Goal: Task Accomplishment & Management: Use online tool/utility

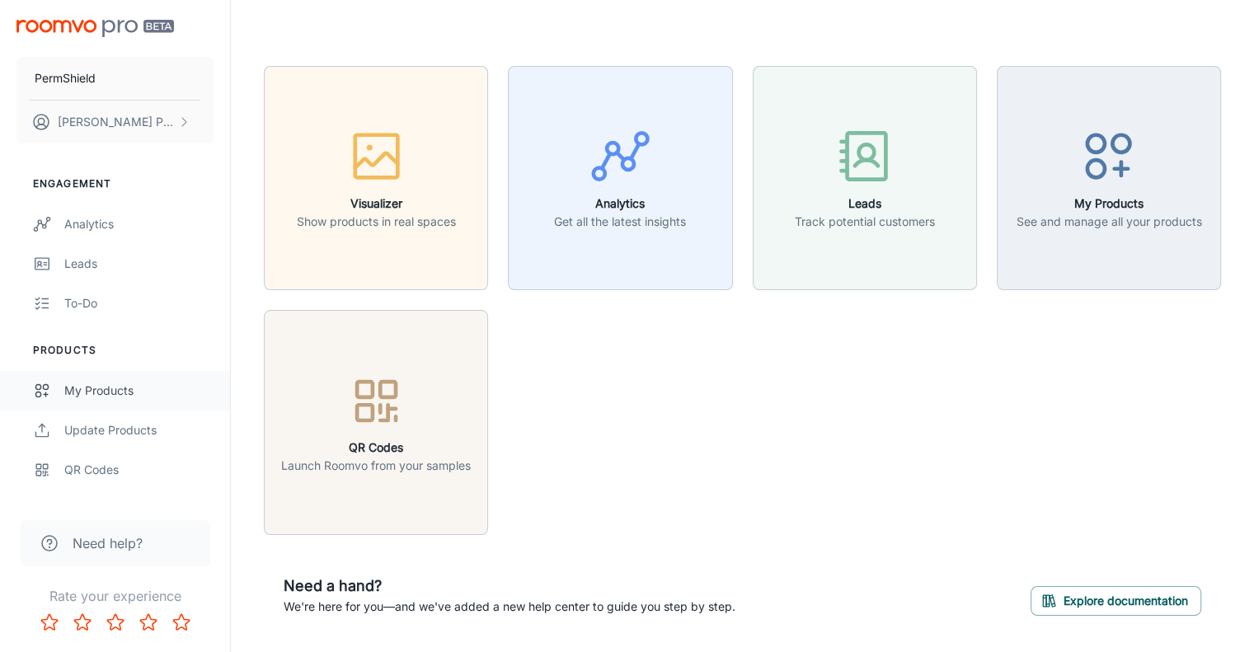
click at [114, 393] on div "My Products" at bounding box center [138, 391] width 149 height 18
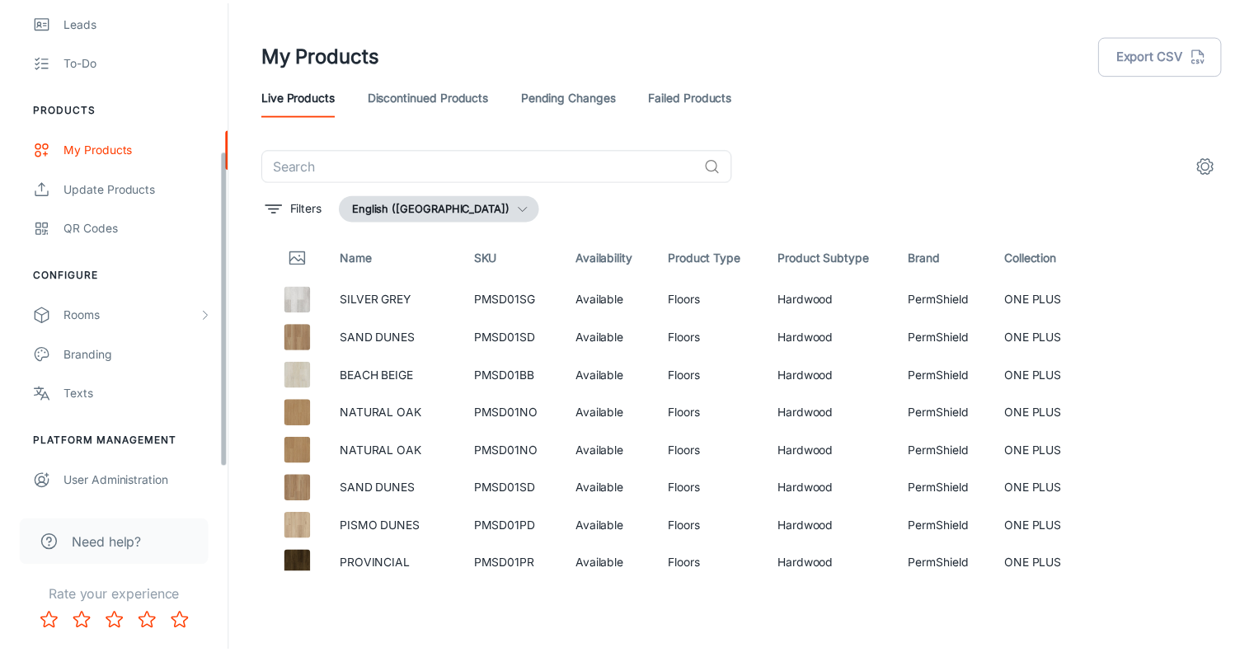
scroll to position [251, 0]
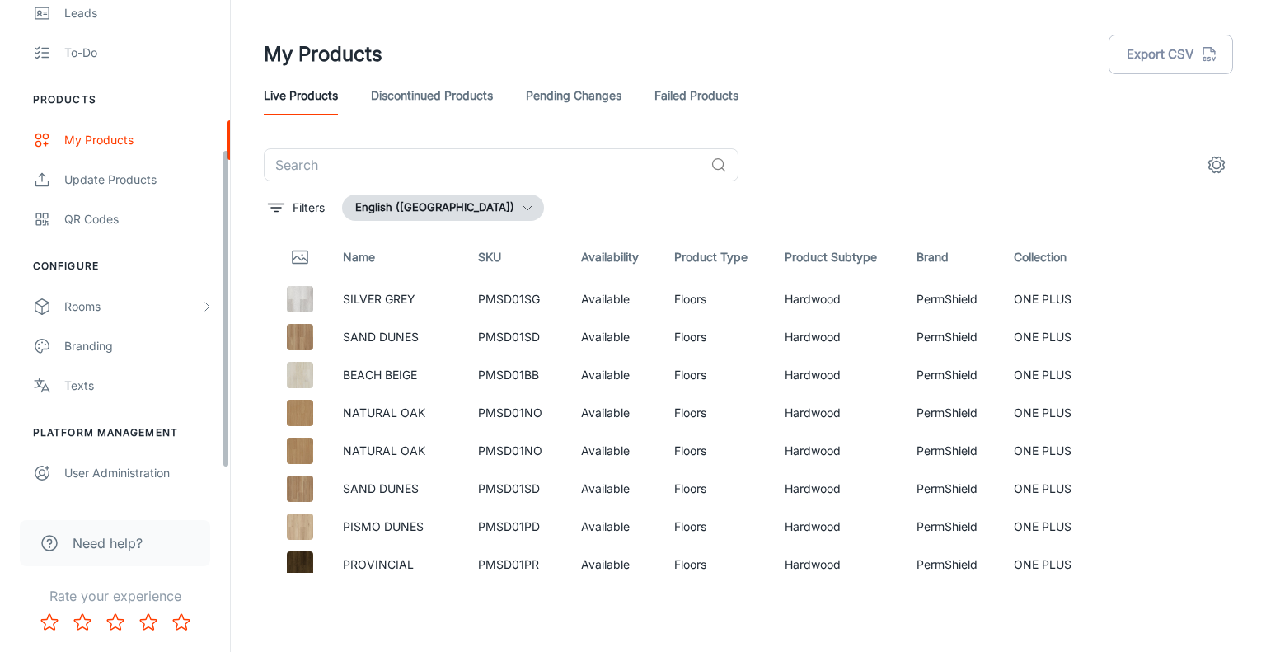
drag, startPoint x: 226, startPoint y: 206, endPoint x: 231, endPoint y: 367, distance: 160.8
click at [231, 367] on div "PermShield [PERSON_NAME] Engagement Analytics Leads To-do Products My Products …" at bounding box center [633, 319] width 1266 height 639
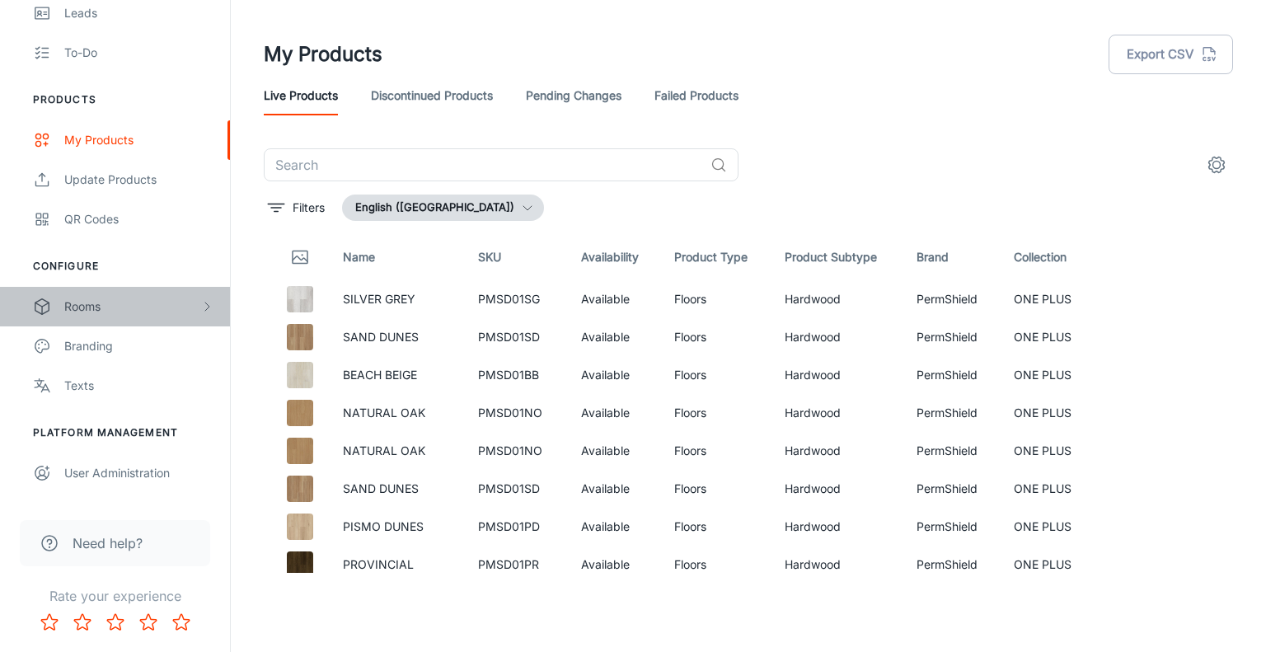
click at [198, 306] on div "Rooms" at bounding box center [132, 307] width 136 height 18
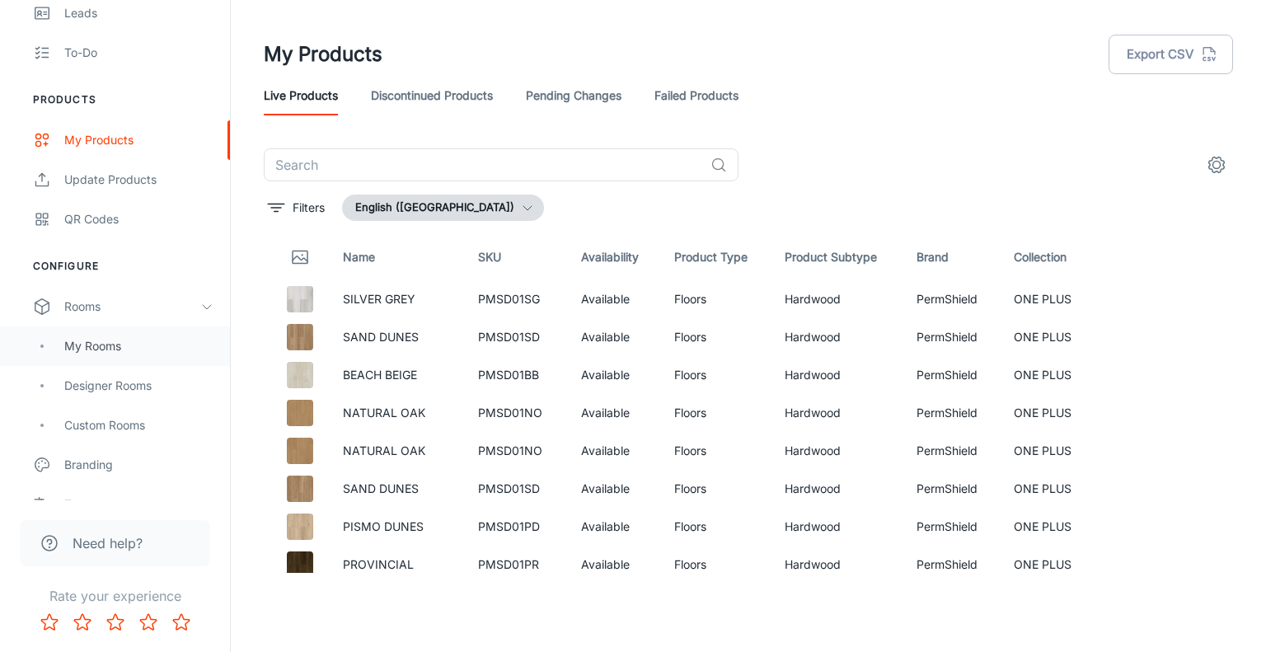
click at [120, 346] on div "My Rooms" at bounding box center [138, 346] width 149 height 18
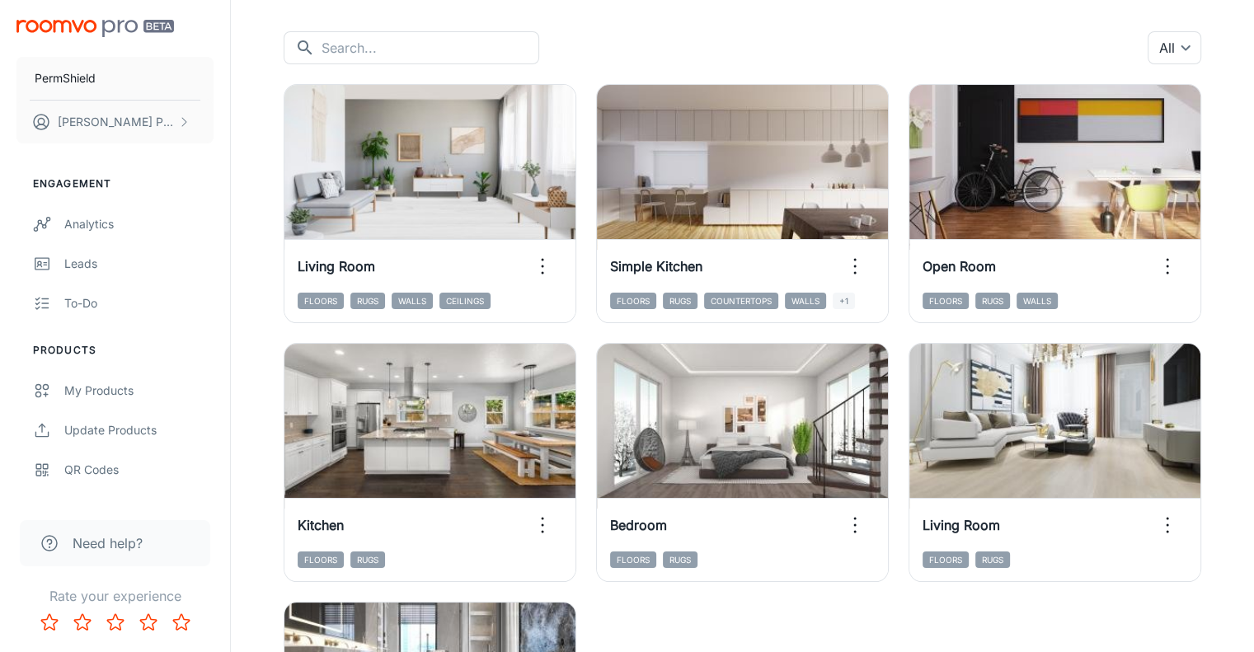
scroll to position [167, 0]
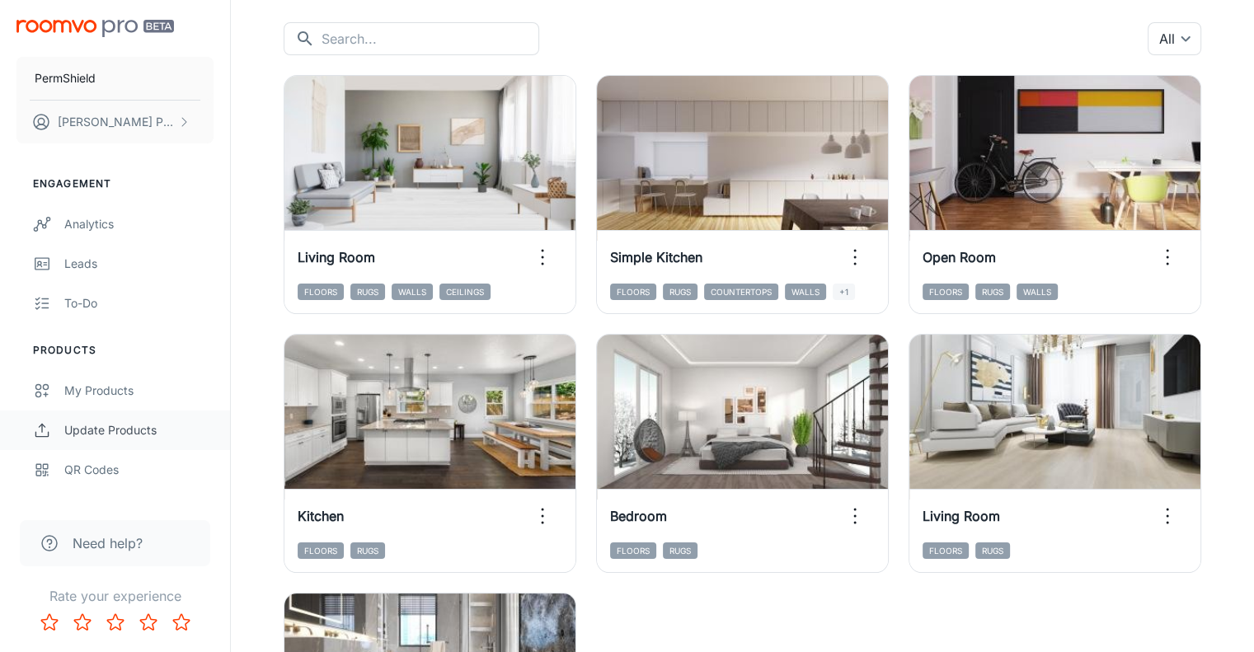
click at [122, 428] on div "Update Products" at bounding box center [138, 430] width 149 height 18
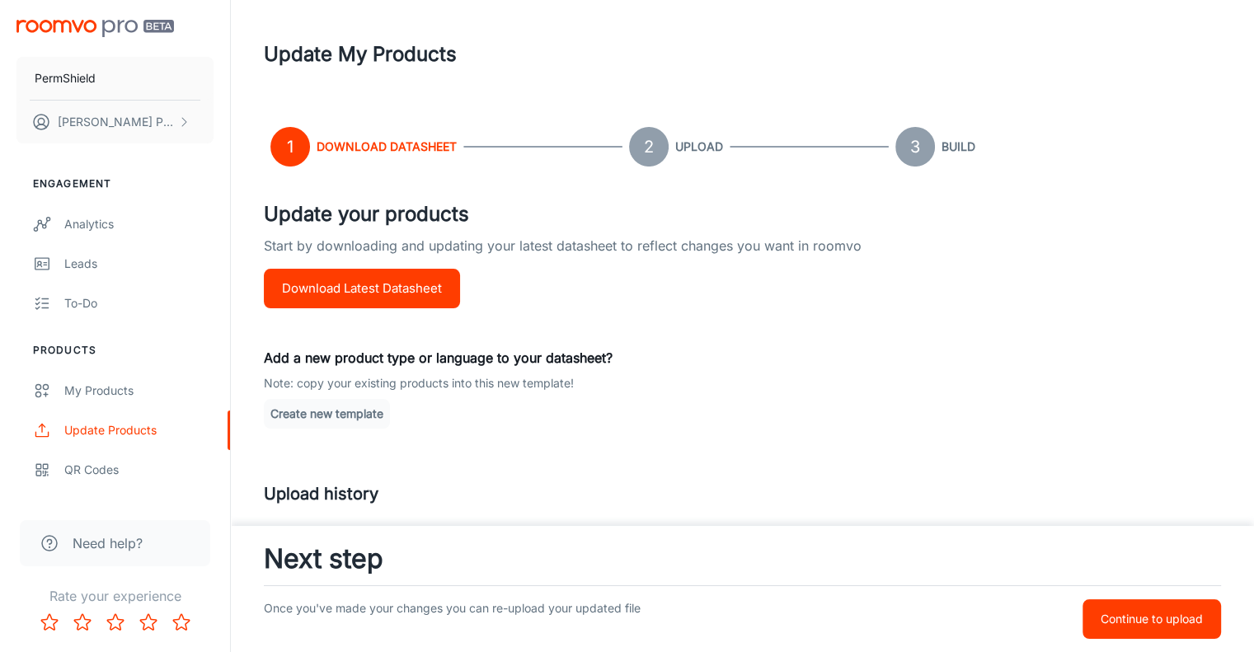
click at [406, 296] on button "Download Latest Datasheet" at bounding box center [362, 289] width 196 height 40
click at [115, 375] on link "My Products" at bounding box center [115, 391] width 230 height 40
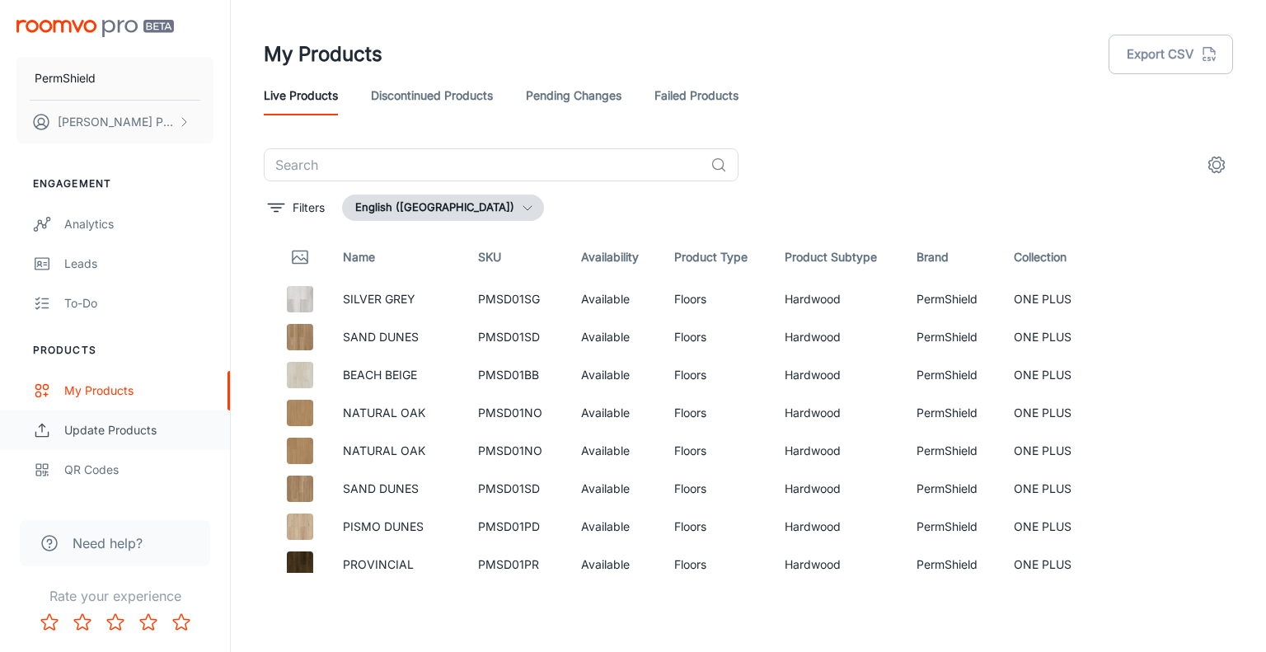
click at [133, 427] on div "Update Products" at bounding box center [138, 430] width 149 height 18
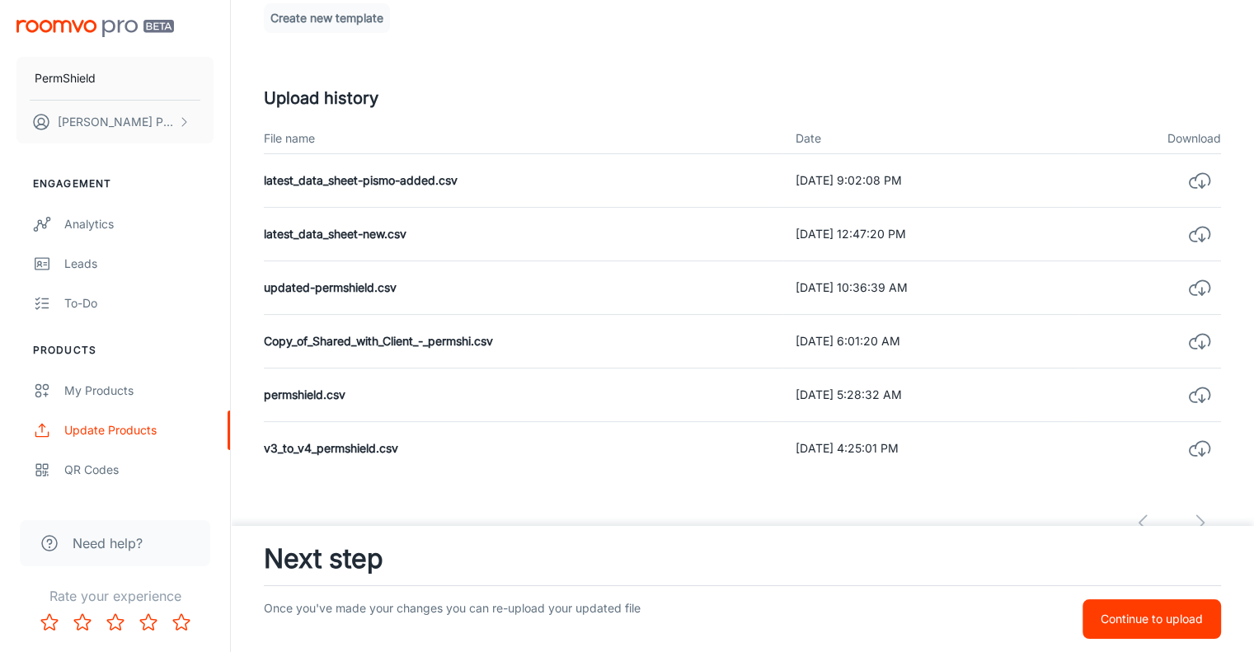
scroll to position [452, 0]
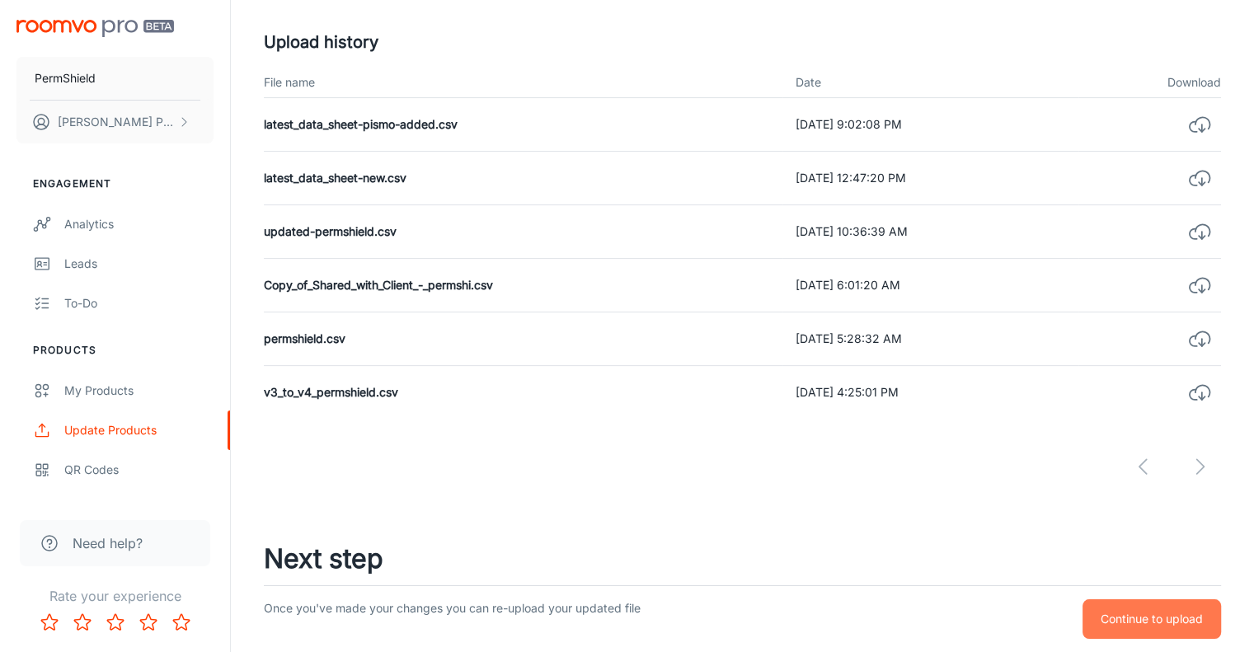
click at [1183, 615] on p "Continue to upload" at bounding box center [1151, 619] width 102 height 18
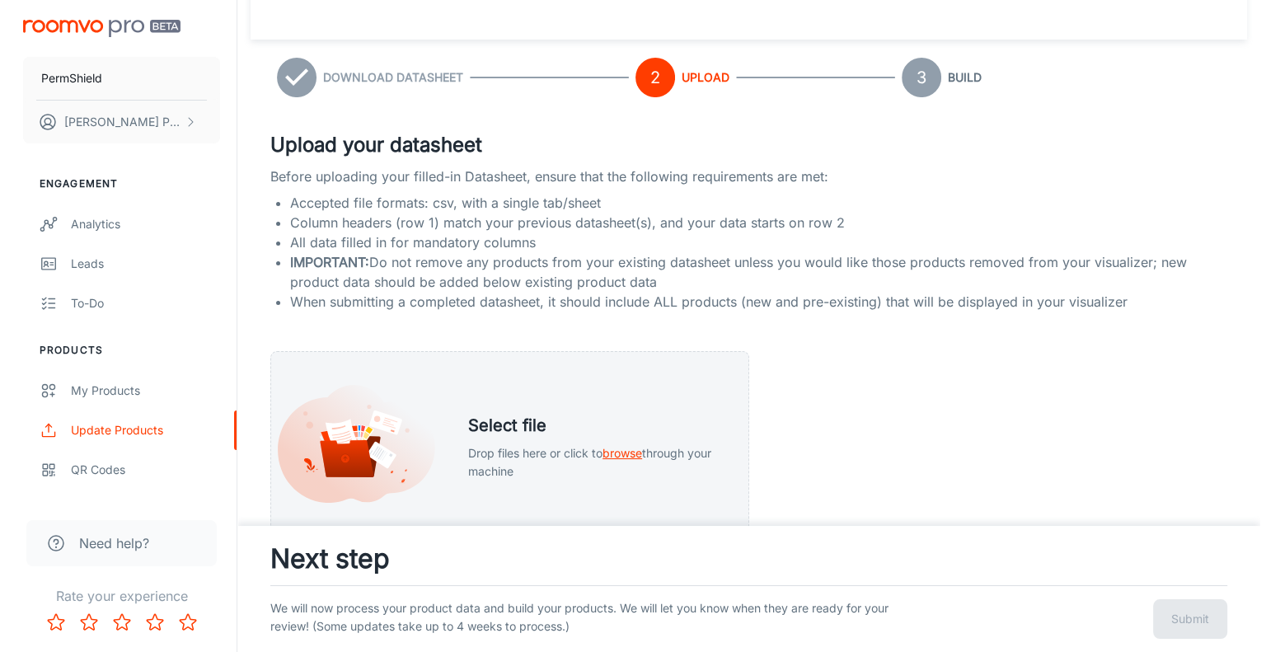
scroll to position [0, 0]
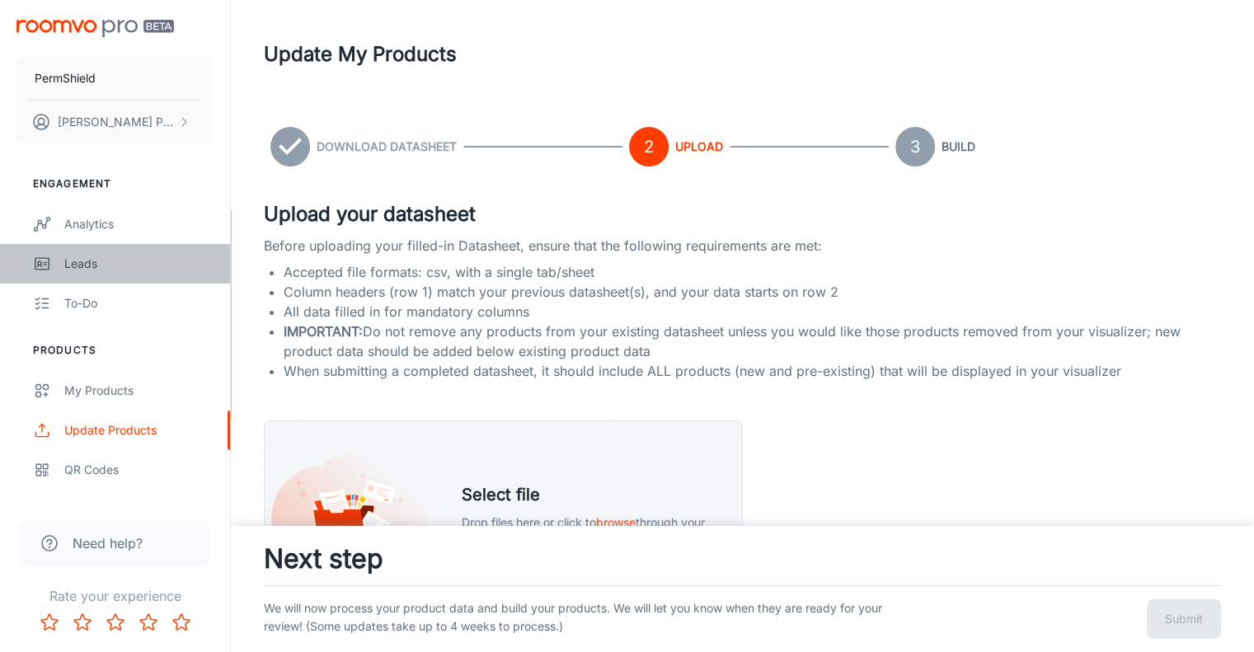
click at [71, 258] on div "Leads" at bounding box center [138, 264] width 149 height 18
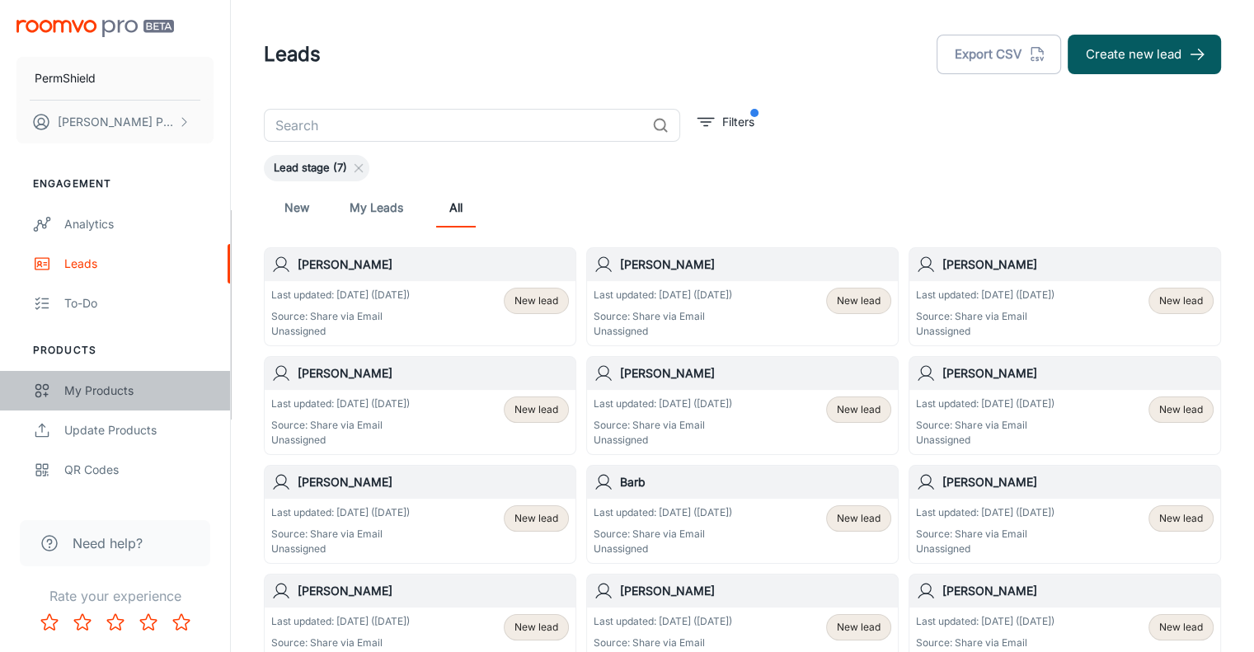
click at [92, 387] on div "My Products" at bounding box center [138, 391] width 149 height 18
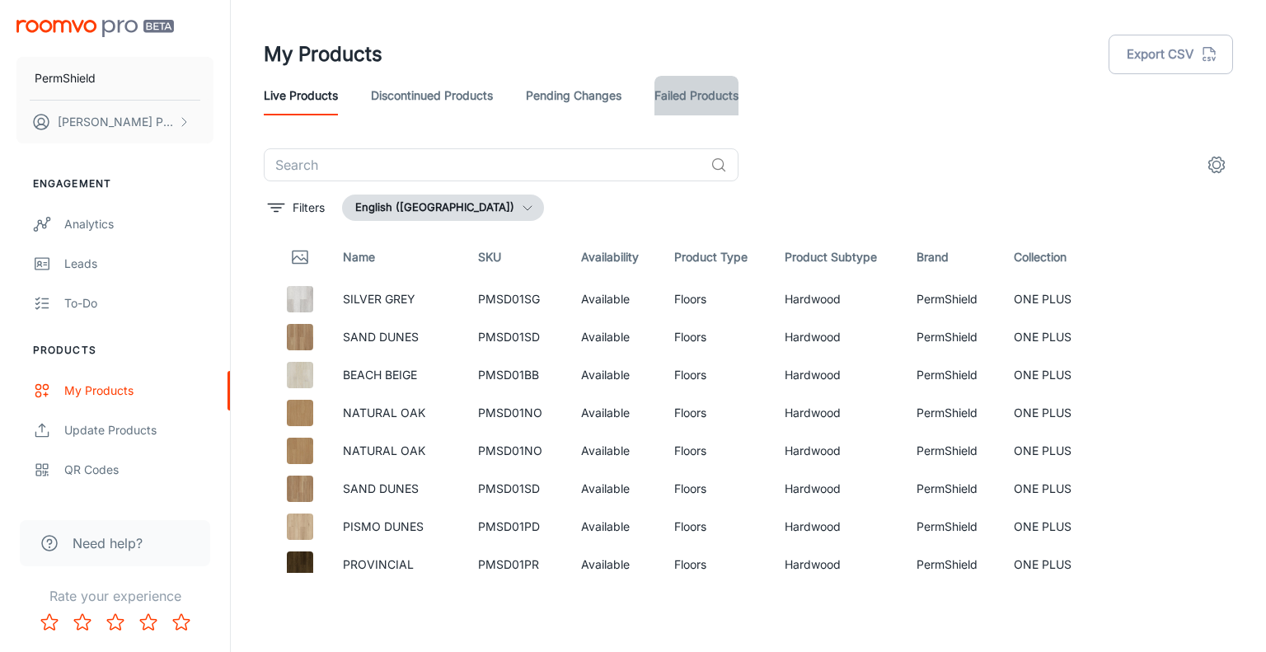
click at [709, 103] on link "Failed Products" at bounding box center [696, 96] width 84 height 40
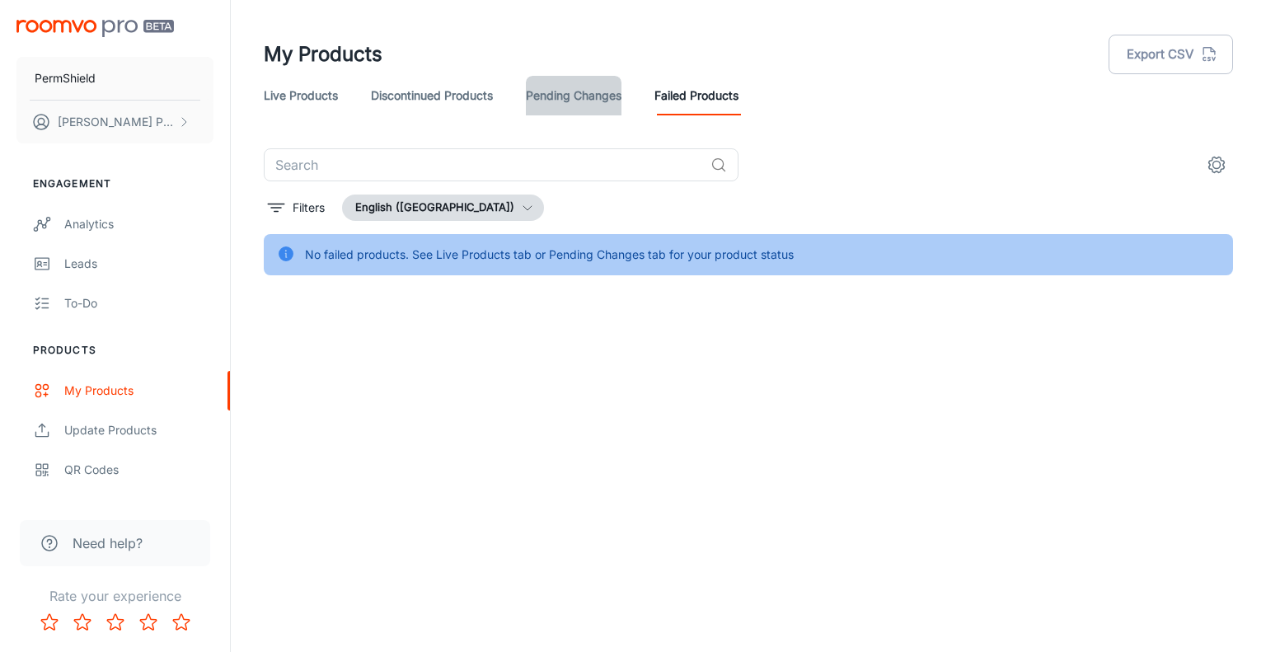
click at [584, 98] on link "Pending Changes" at bounding box center [574, 96] width 96 height 40
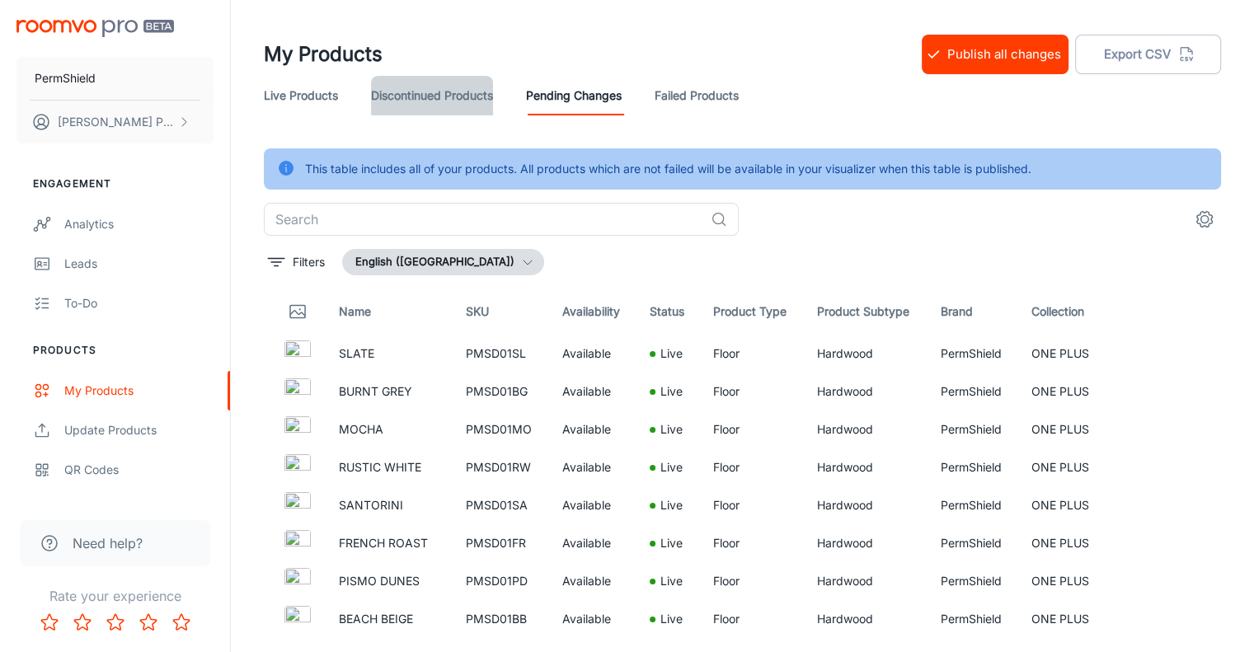
click at [431, 99] on link "Discontinued Products" at bounding box center [432, 96] width 122 height 40
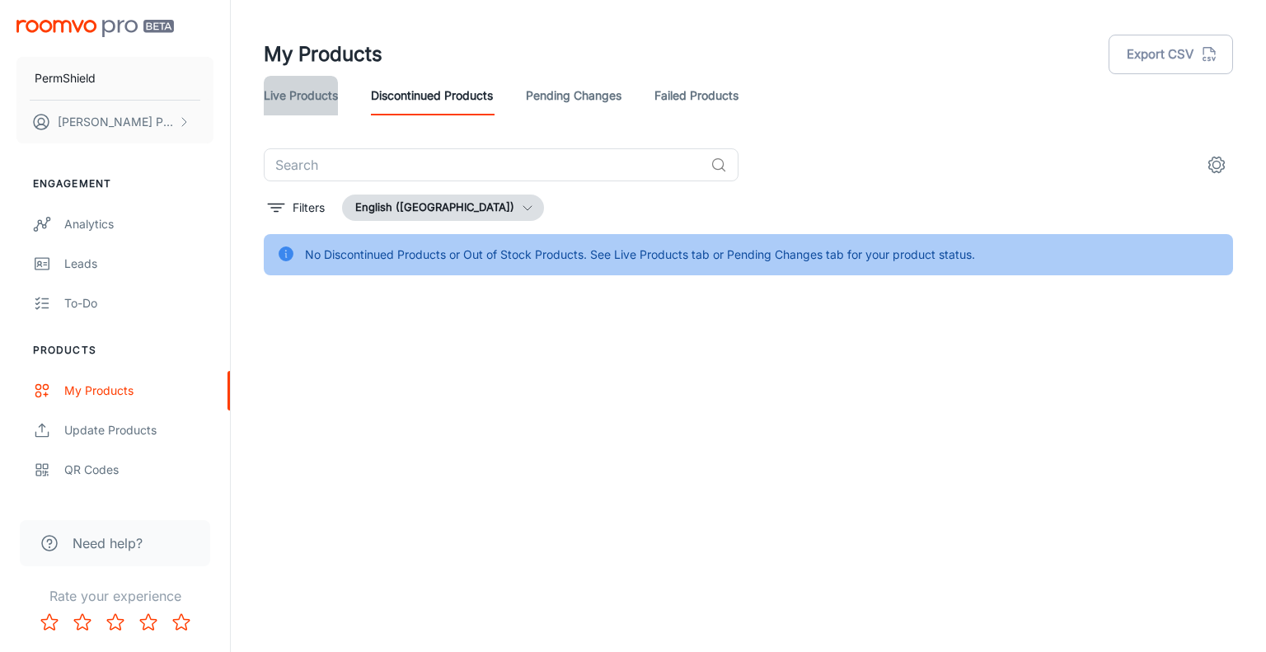
click at [319, 95] on link "Live Products" at bounding box center [301, 96] width 74 height 40
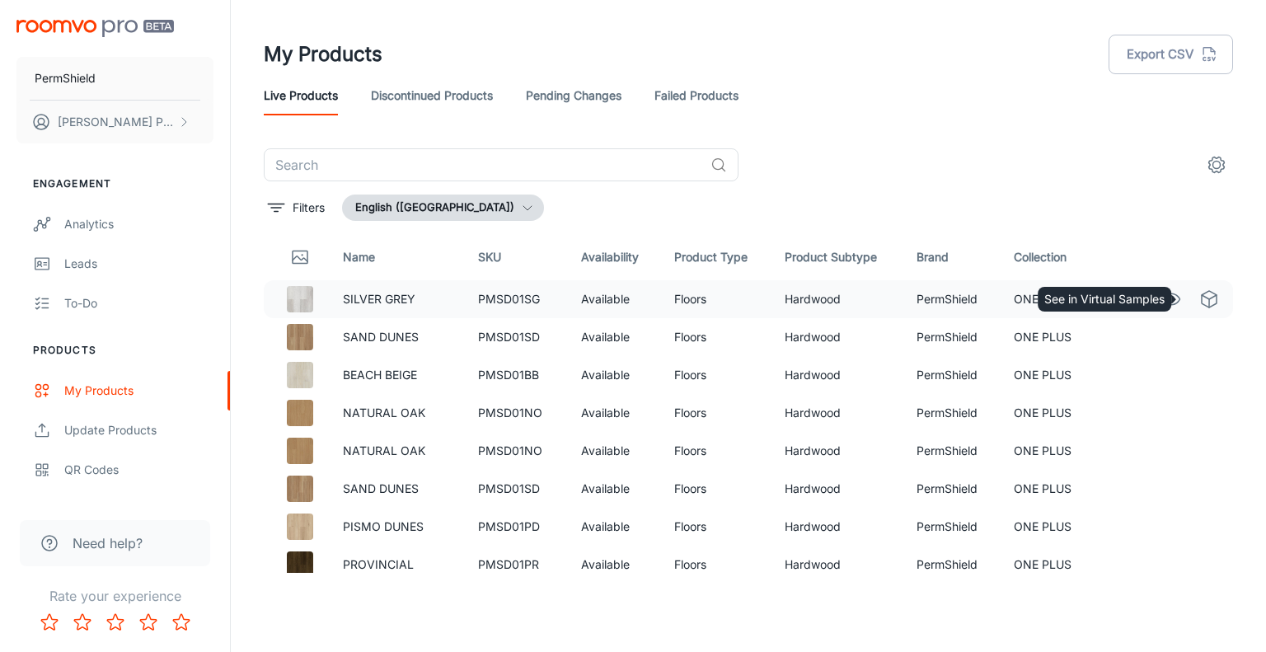
click at [1199, 302] on icon "See in Virtual Samples" at bounding box center [1209, 299] width 20 height 20
click at [1215, 164] on icon "settings" at bounding box center [1217, 165] width 20 height 20
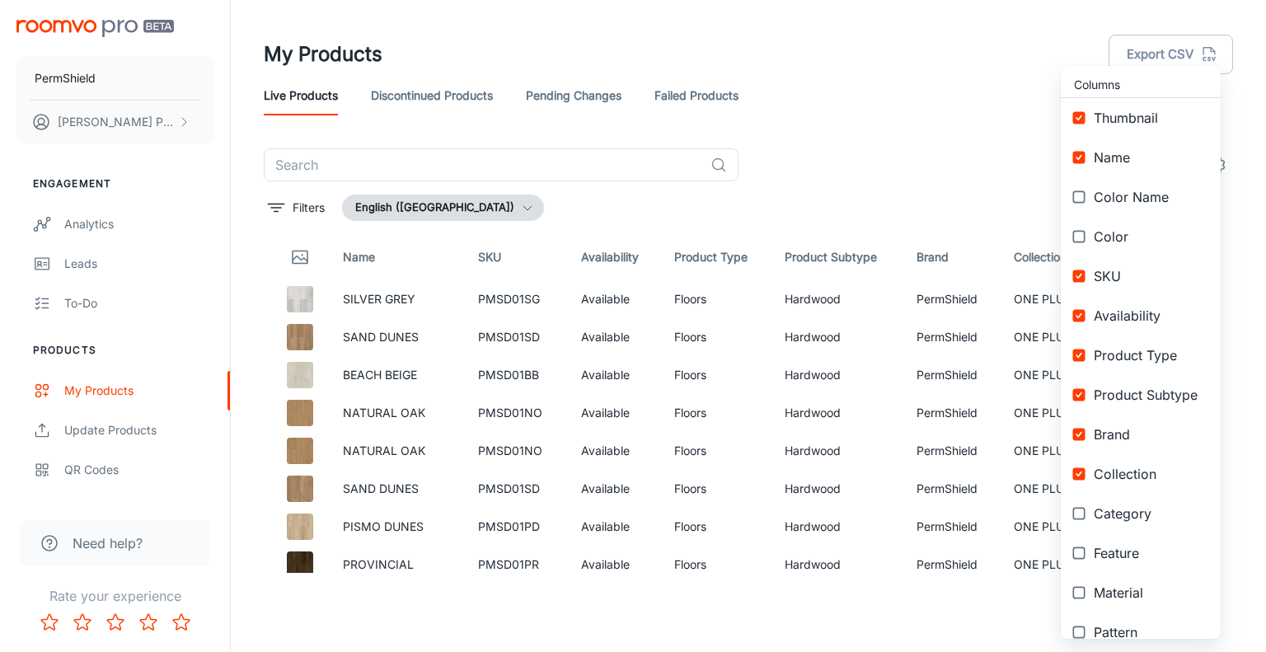
click at [868, 75] on div at bounding box center [633, 326] width 1266 height 652
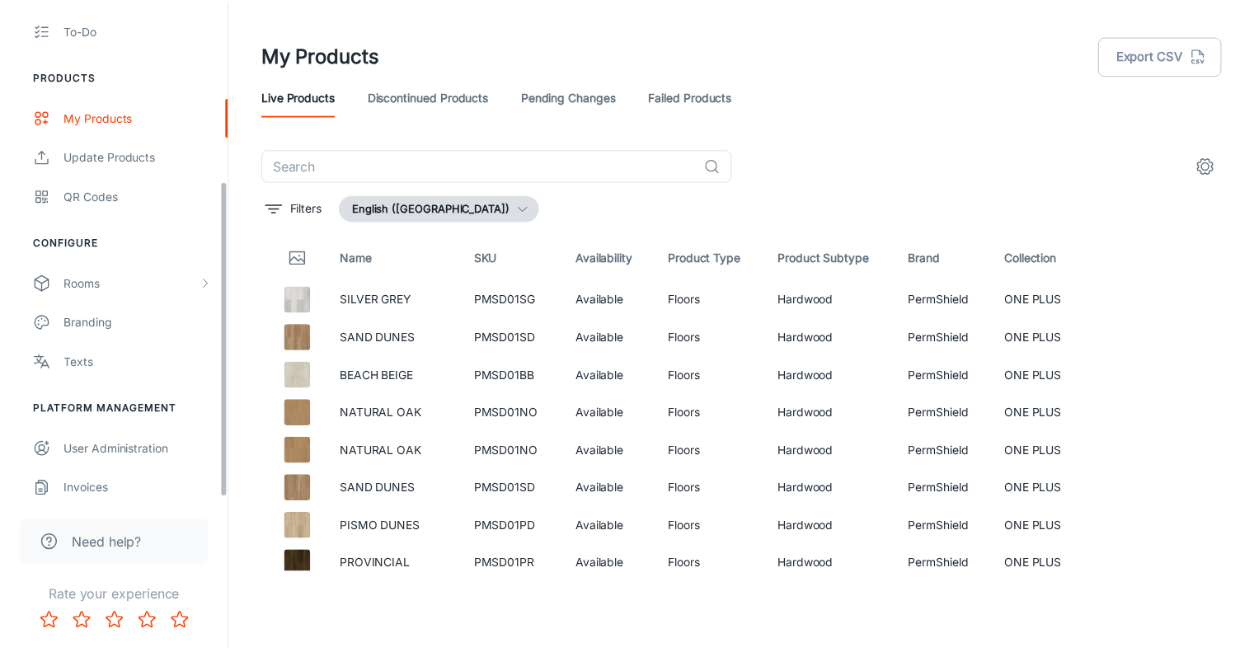
scroll to position [282, 0]
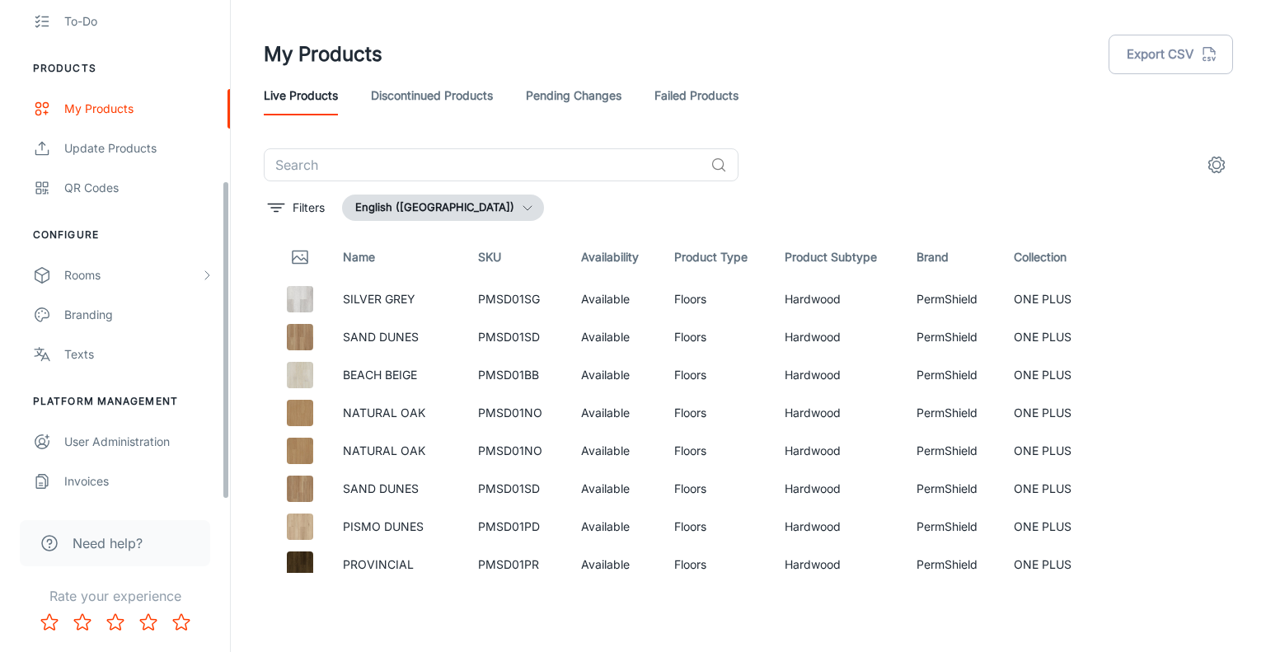
drag, startPoint x: 227, startPoint y: 293, endPoint x: 223, endPoint y: 495, distance: 201.2
click at [223, 495] on div "PermShield [PERSON_NAME] Engagement Analytics Leads To-do Products My Products …" at bounding box center [115, 250] width 230 height 500
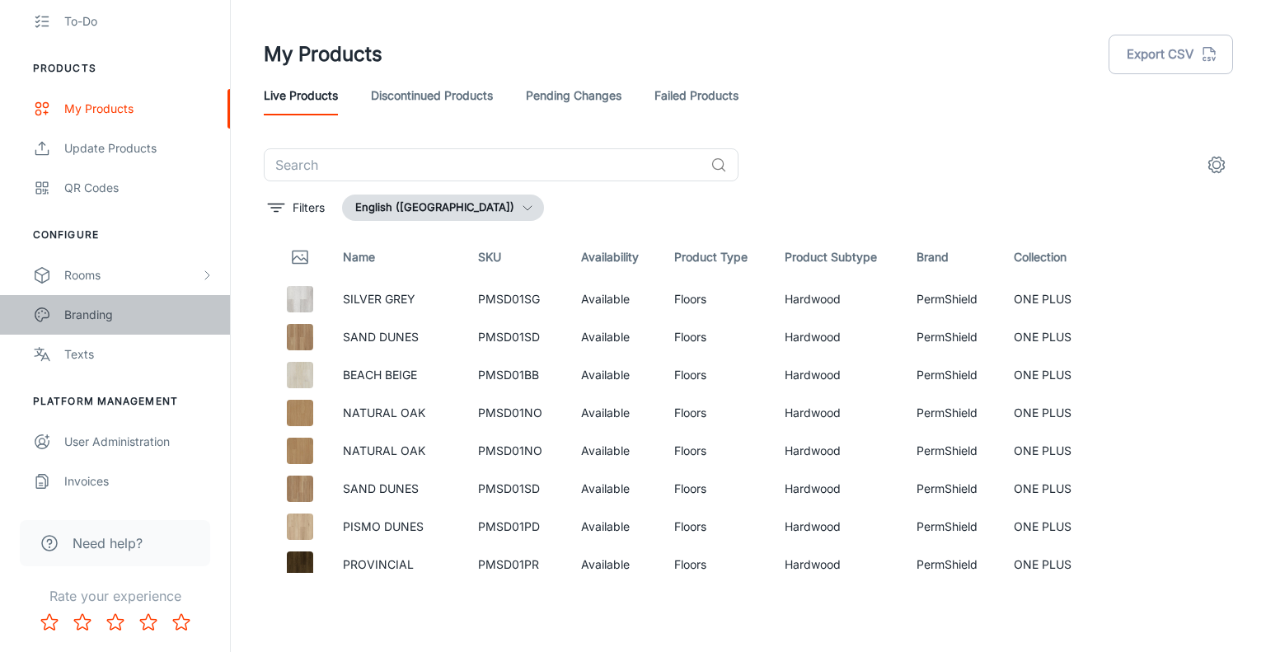
click at [90, 314] on div "Branding" at bounding box center [138, 315] width 149 height 18
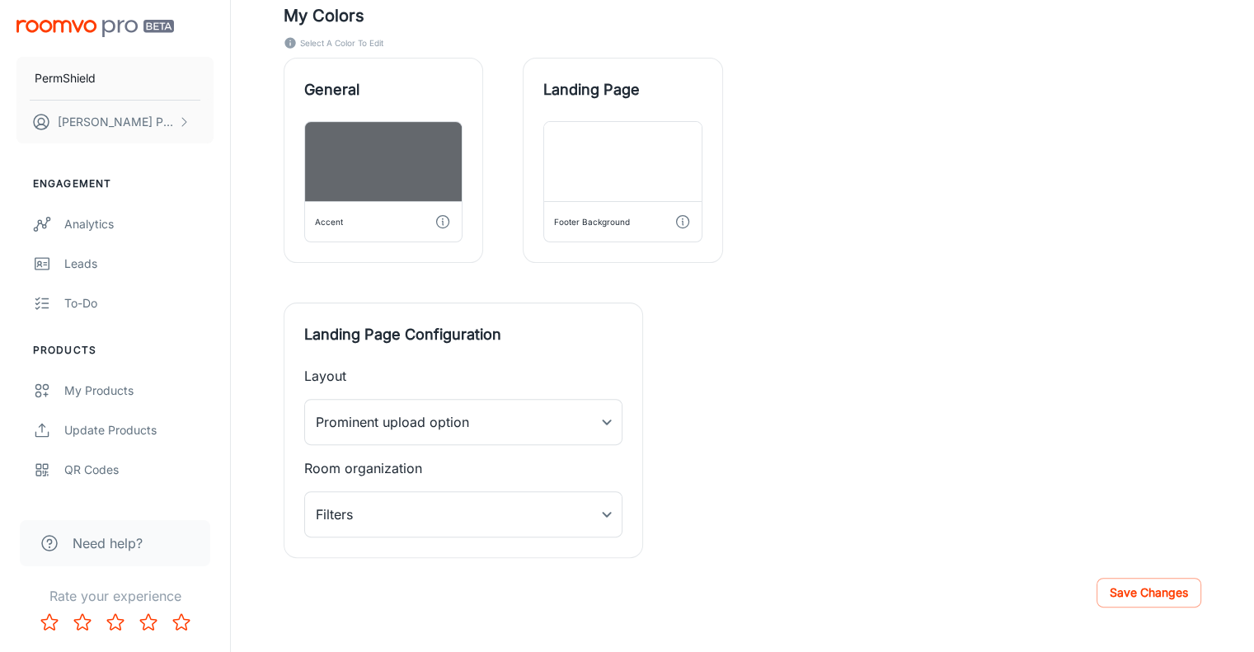
scroll to position [495, 0]
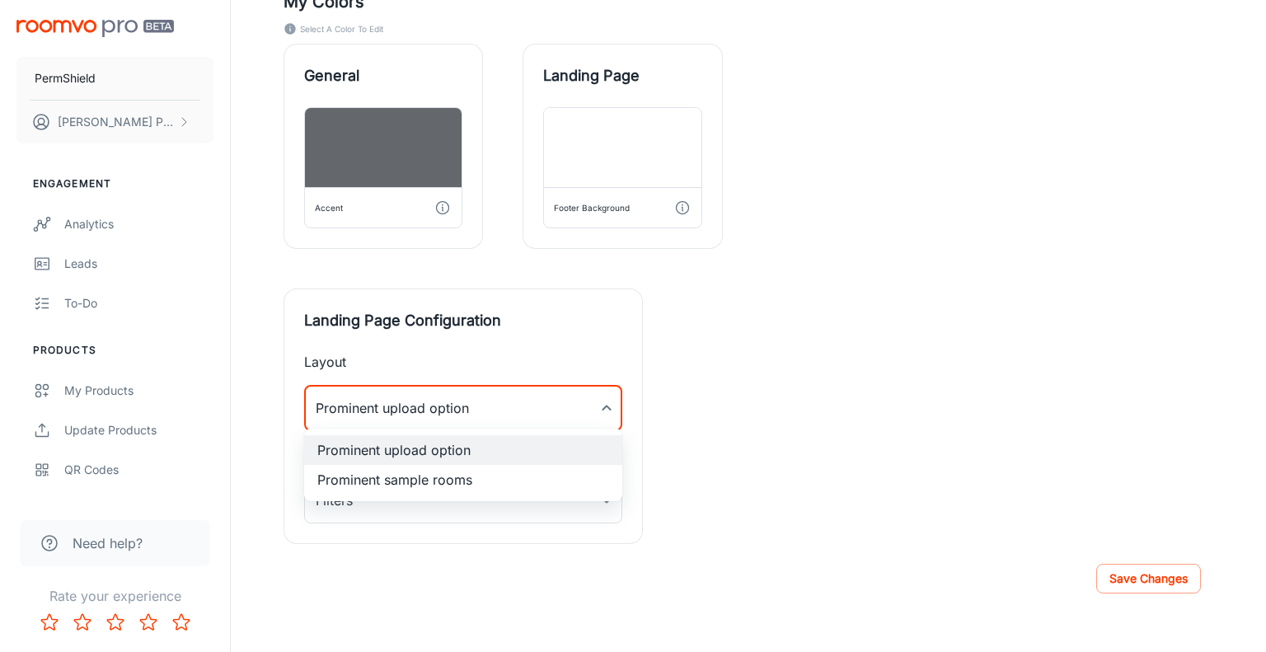
click at [587, 399] on div at bounding box center [633, 326] width 1266 height 652
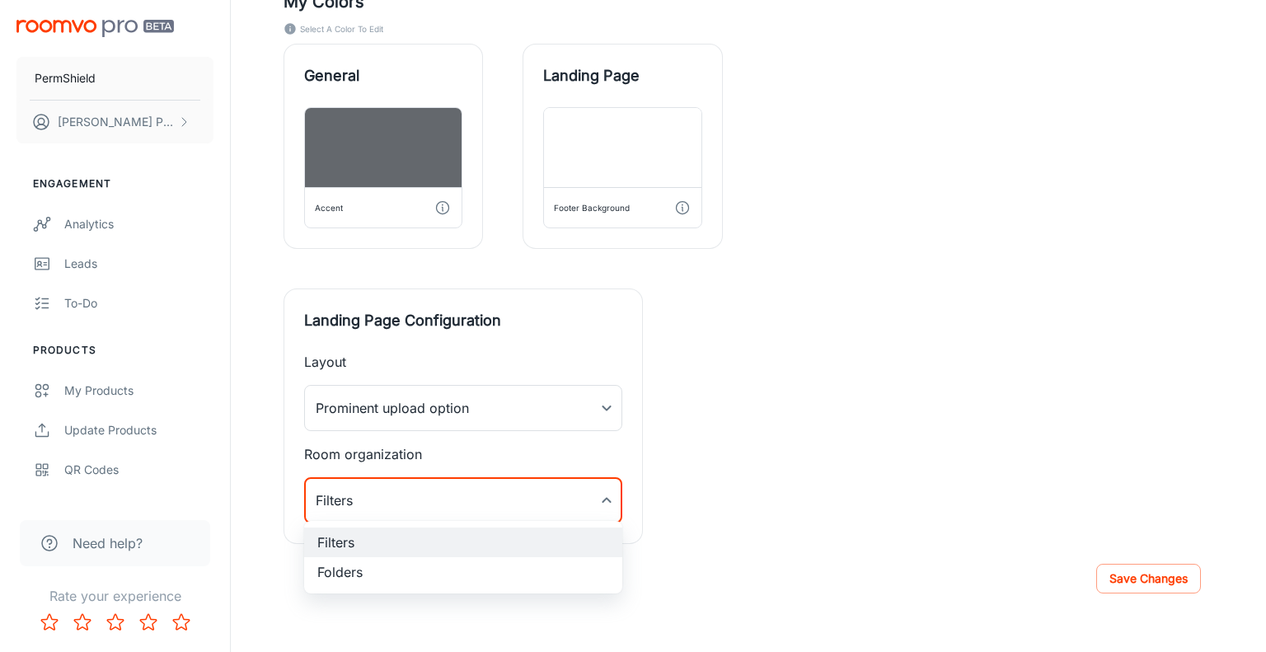
click at [603, 497] on div at bounding box center [633, 326] width 1266 height 652
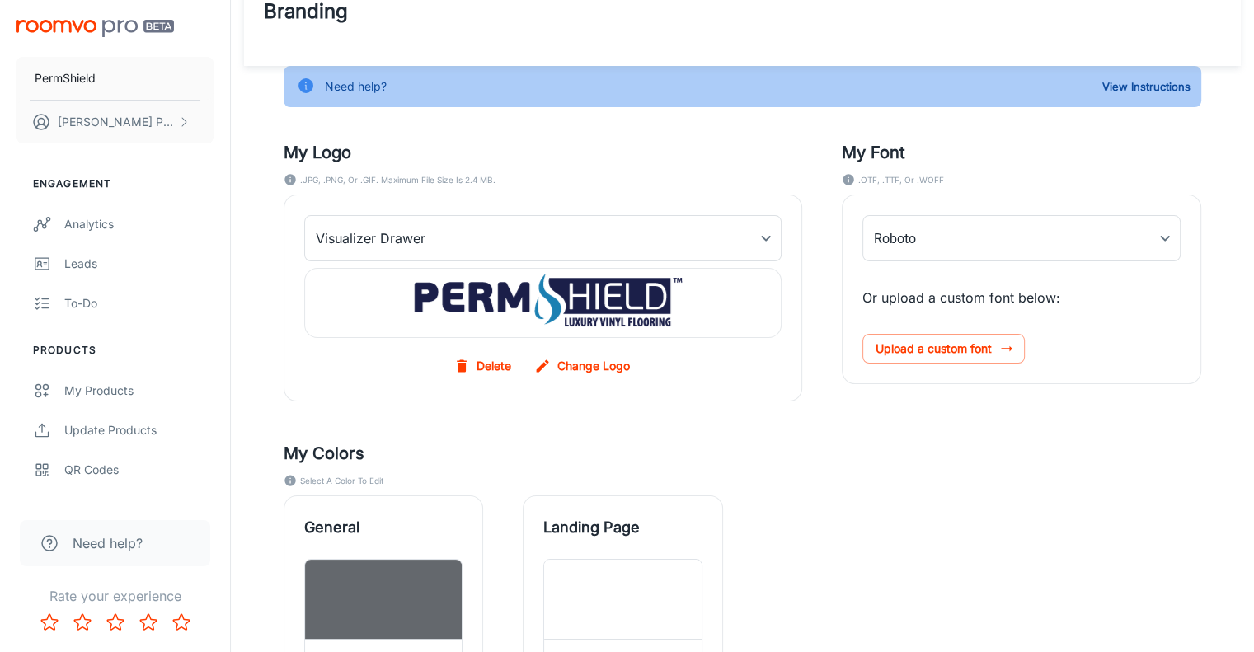
scroll to position [0, 0]
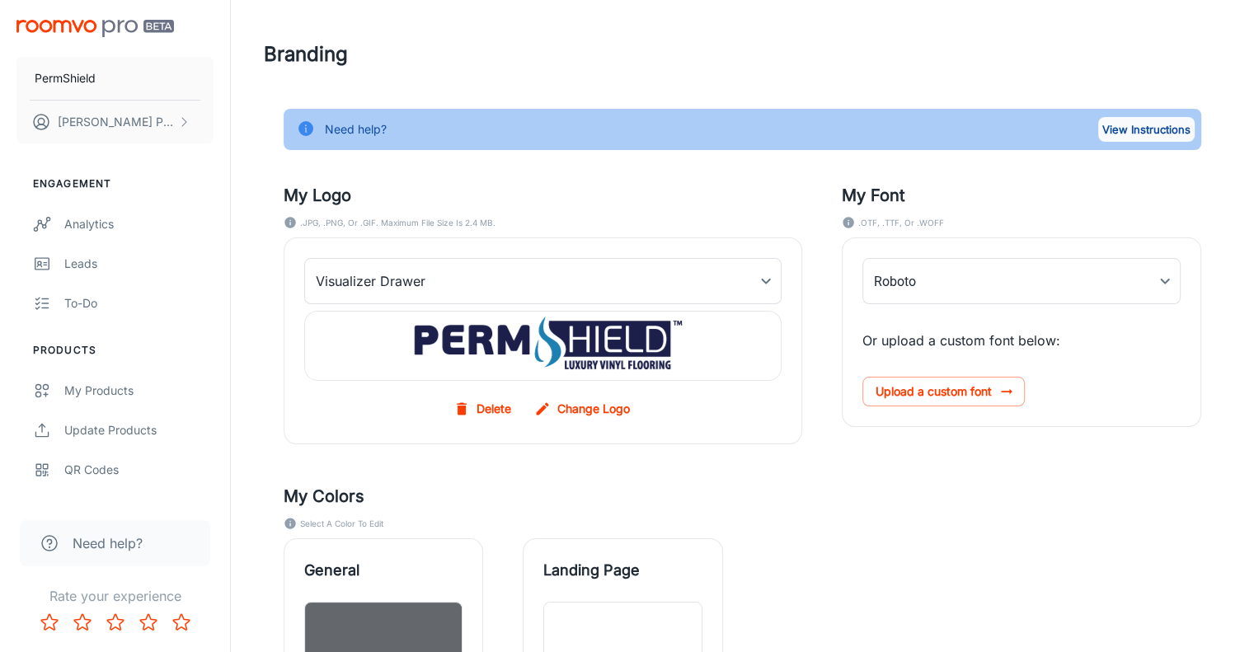
click at [1152, 121] on button "View Instructions" at bounding box center [1146, 129] width 96 height 25
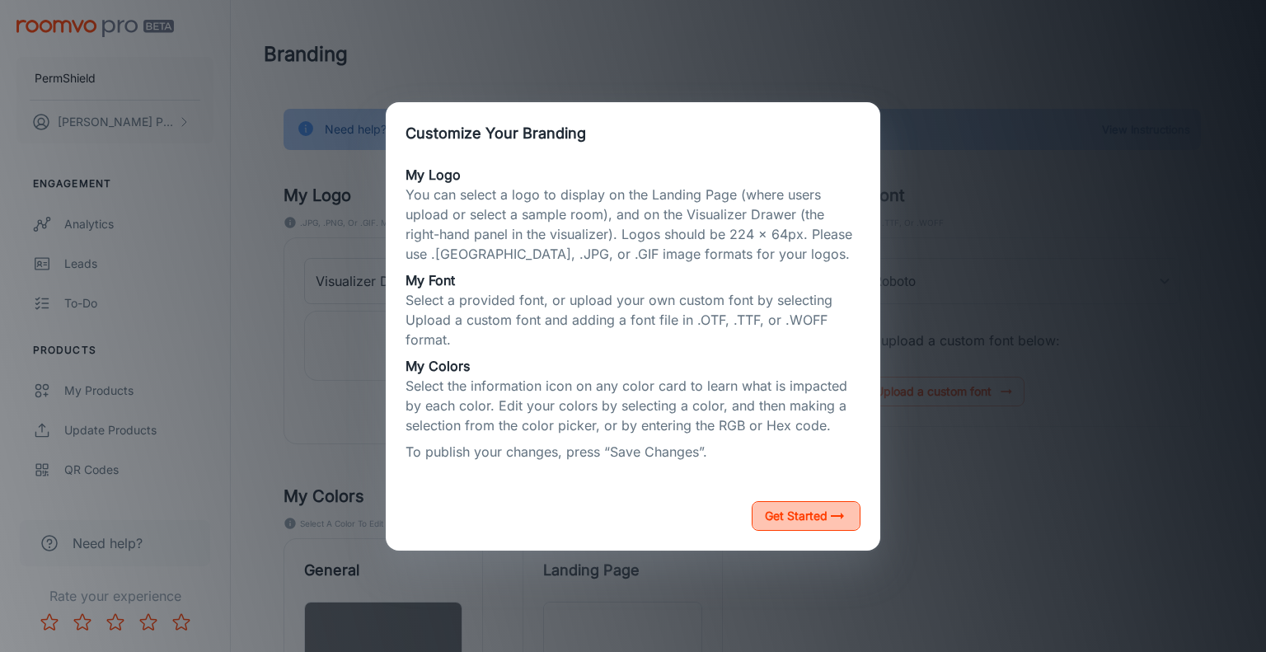
click at [776, 522] on button "Get Started" at bounding box center [806, 516] width 109 height 30
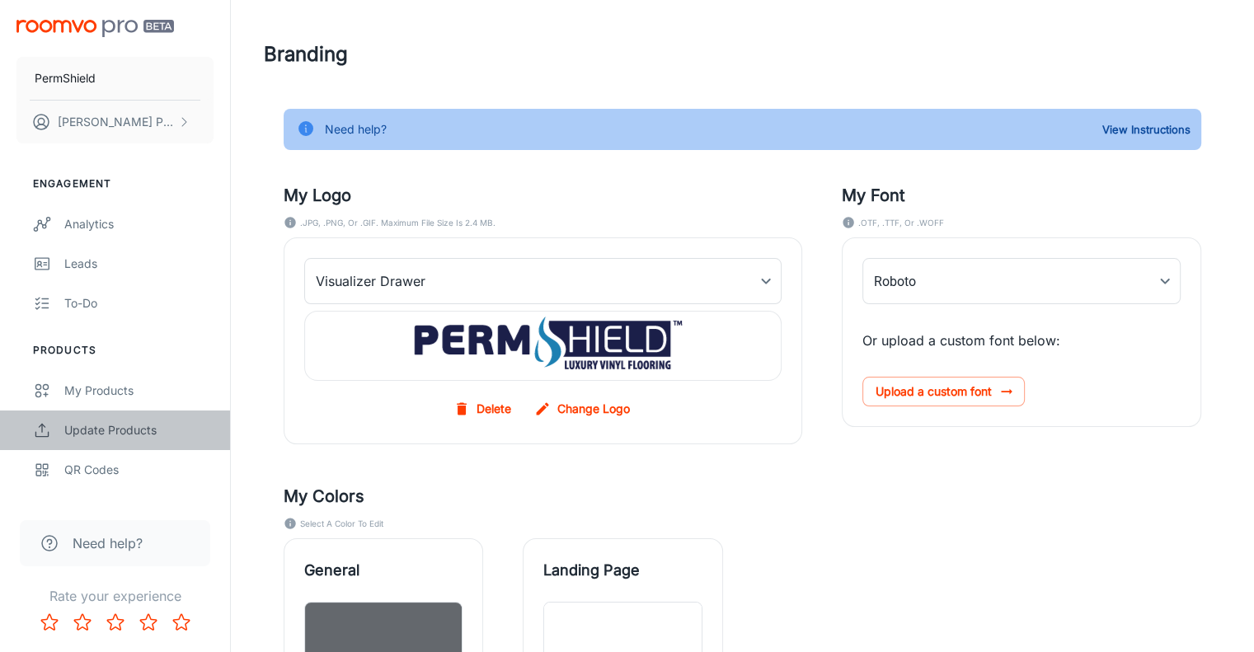
click at [112, 431] on div "Update Products" at bounding box center [138, 430] width 149 height 18
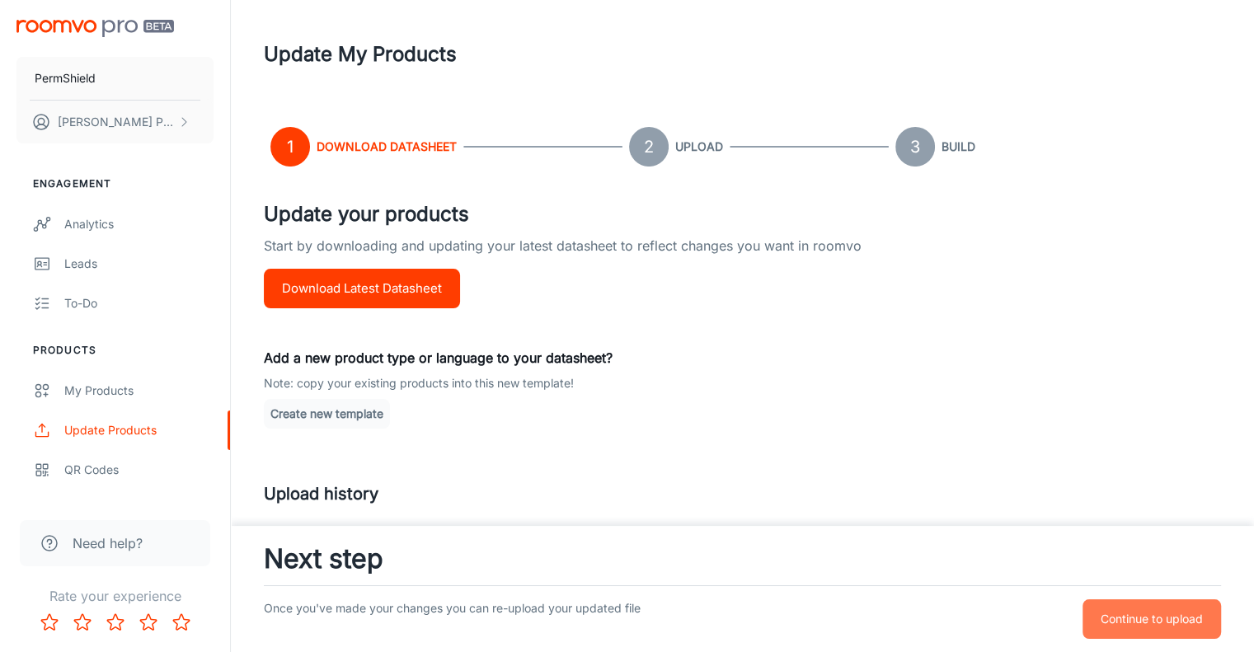
click at [1126, 608] on button "Continue to upload" at bounding box center [1151, 619] width 138 height 40
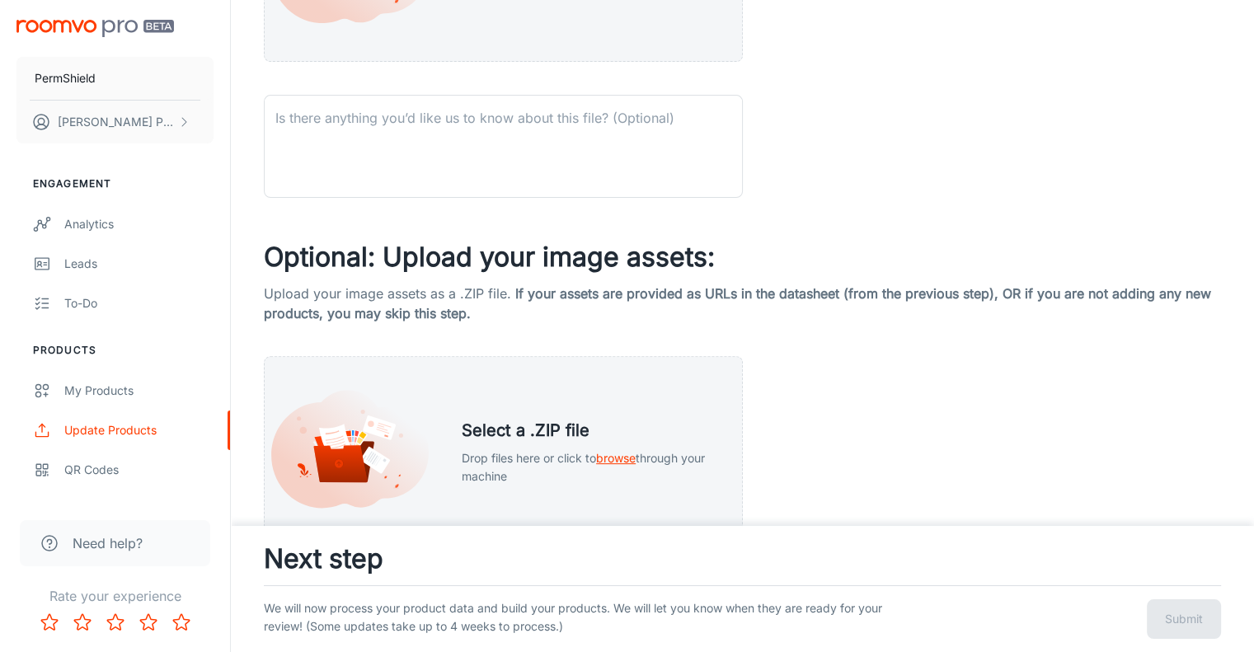
scroll to position [603, 0]
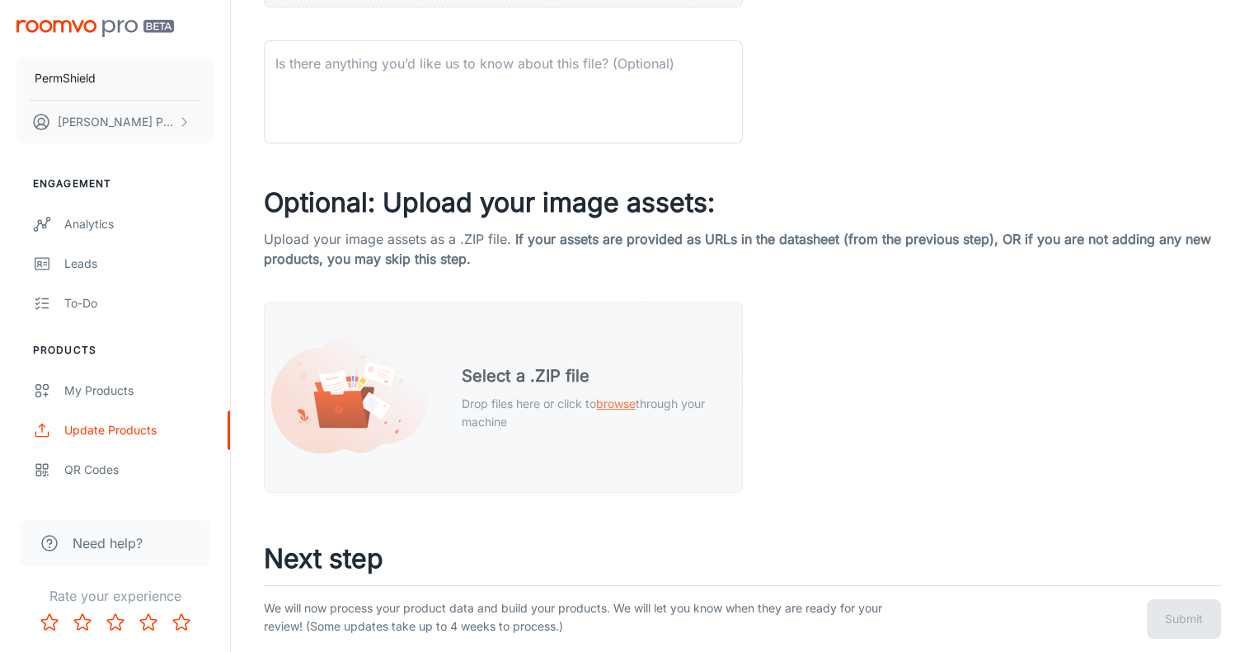
click at [623, 412] on p "Drop files here or click to browse through your machine" at bounding box center [588, 413] width 253 height 36
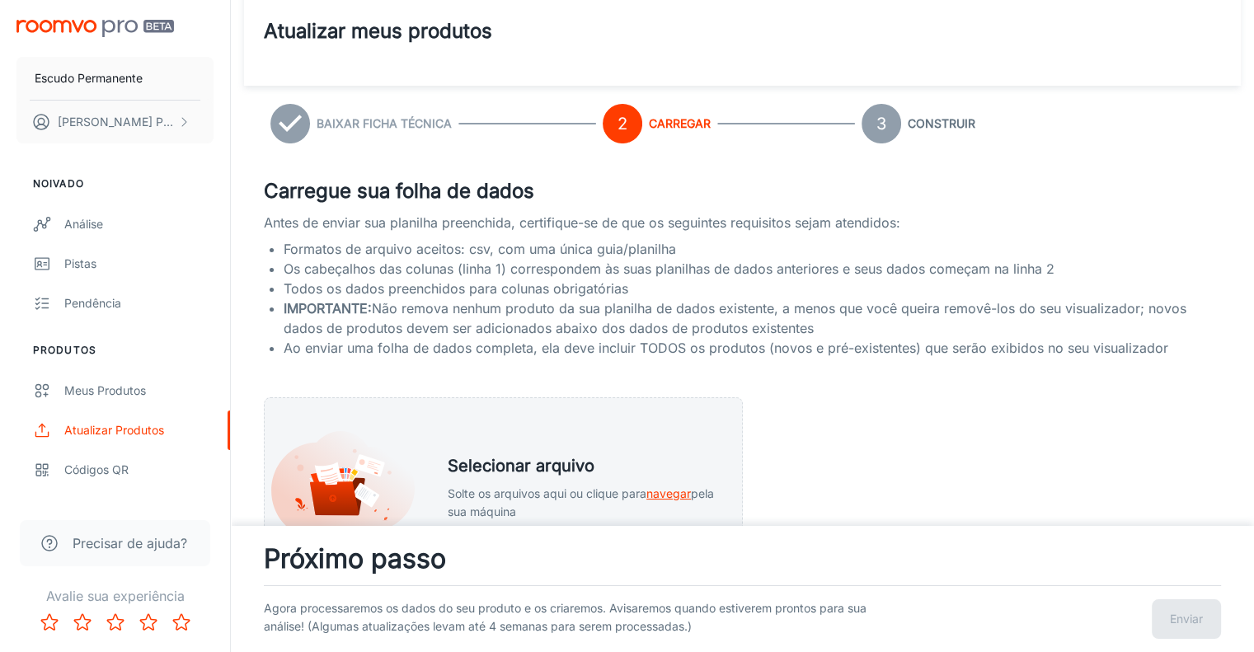
scroll to position [0, 0]
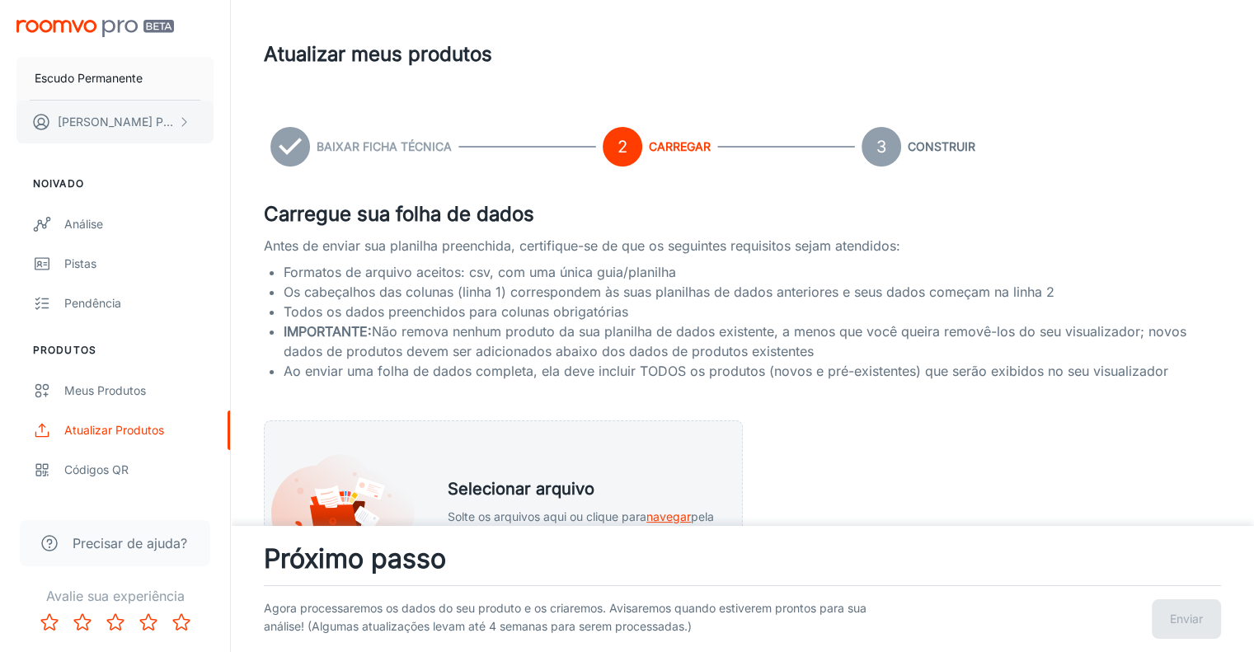
click at [156, 123] on font "Paiva" at bounding box center [171, 122] width 30 height 14
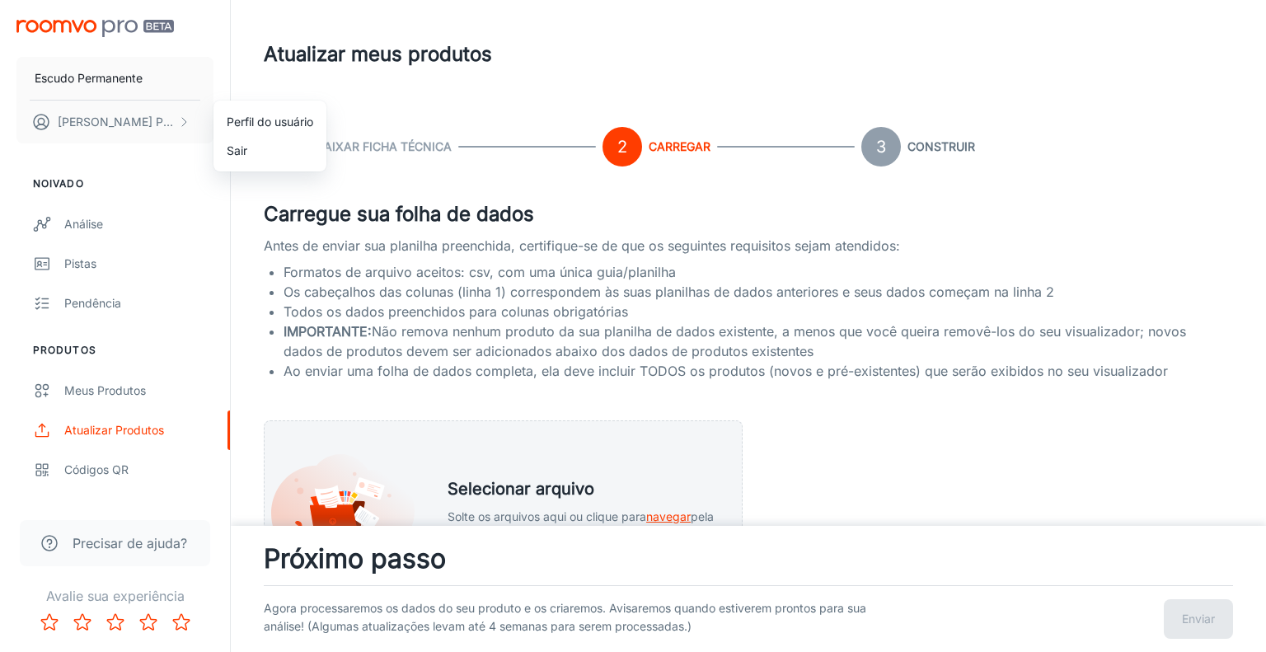
click at [82, 230] on div at bounding box center [633, 326] width 1266 height 652
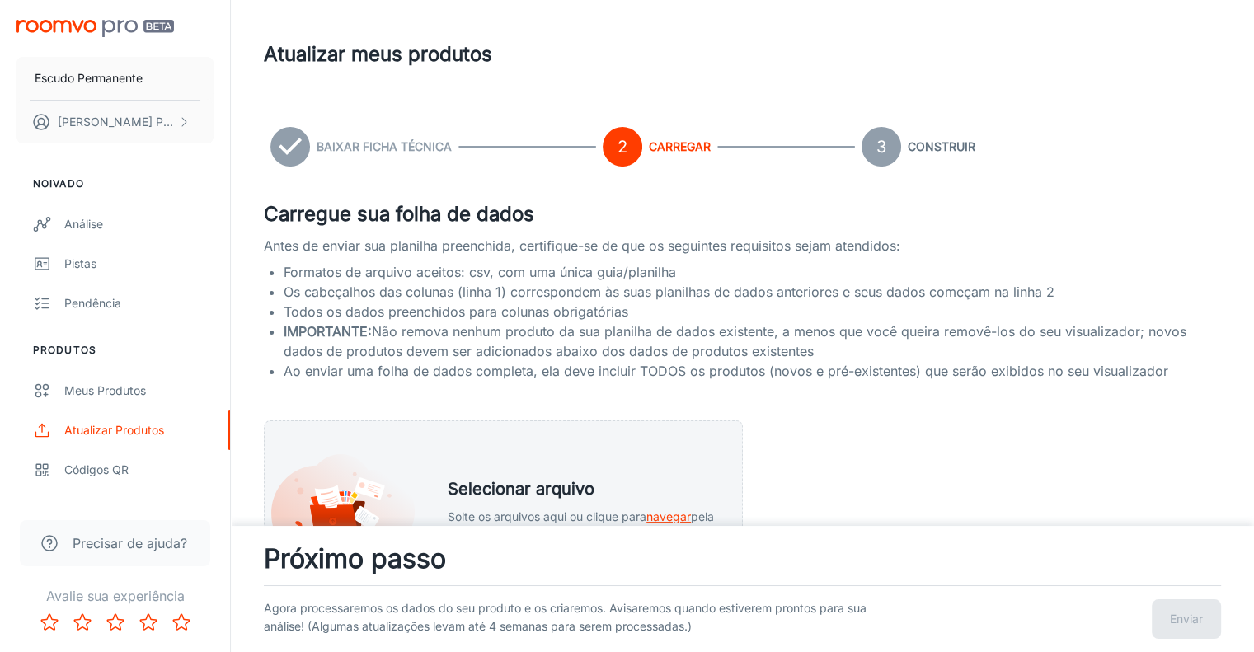
click at [82, 230] on div "Perfil do usuário Sair" at bounding box center [627, 326] width 1254 height 652
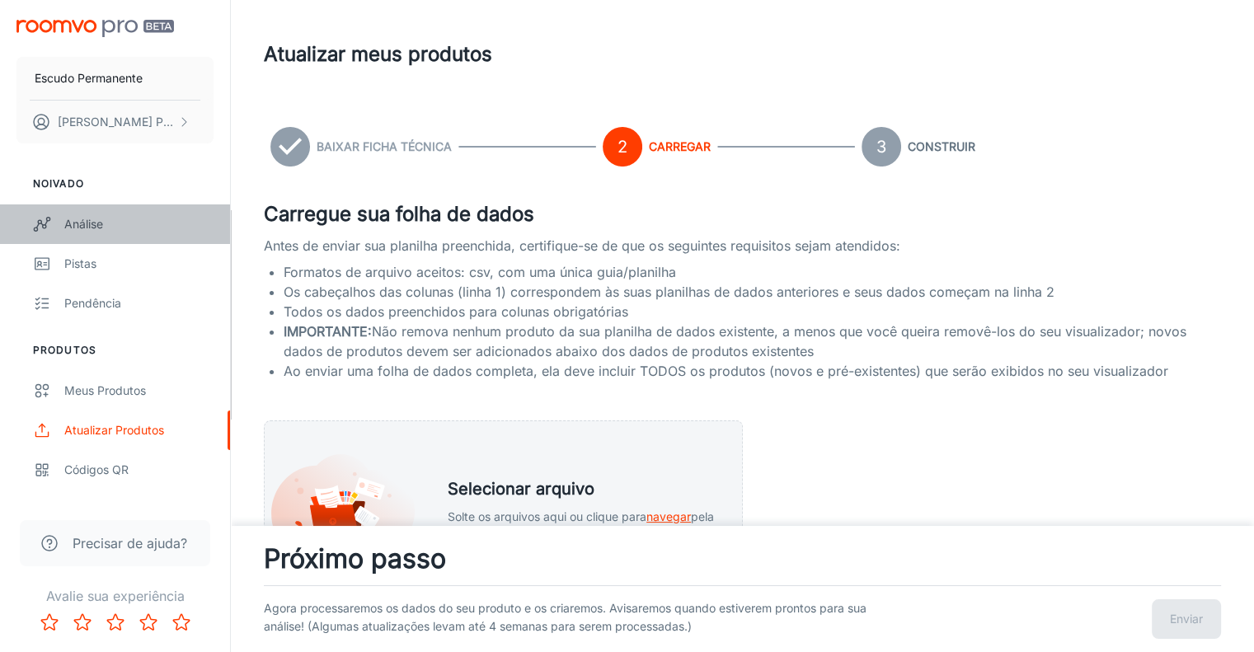
click at [82, 230] on font "Análise" at bounding box center [83, 224] width 39 height 14
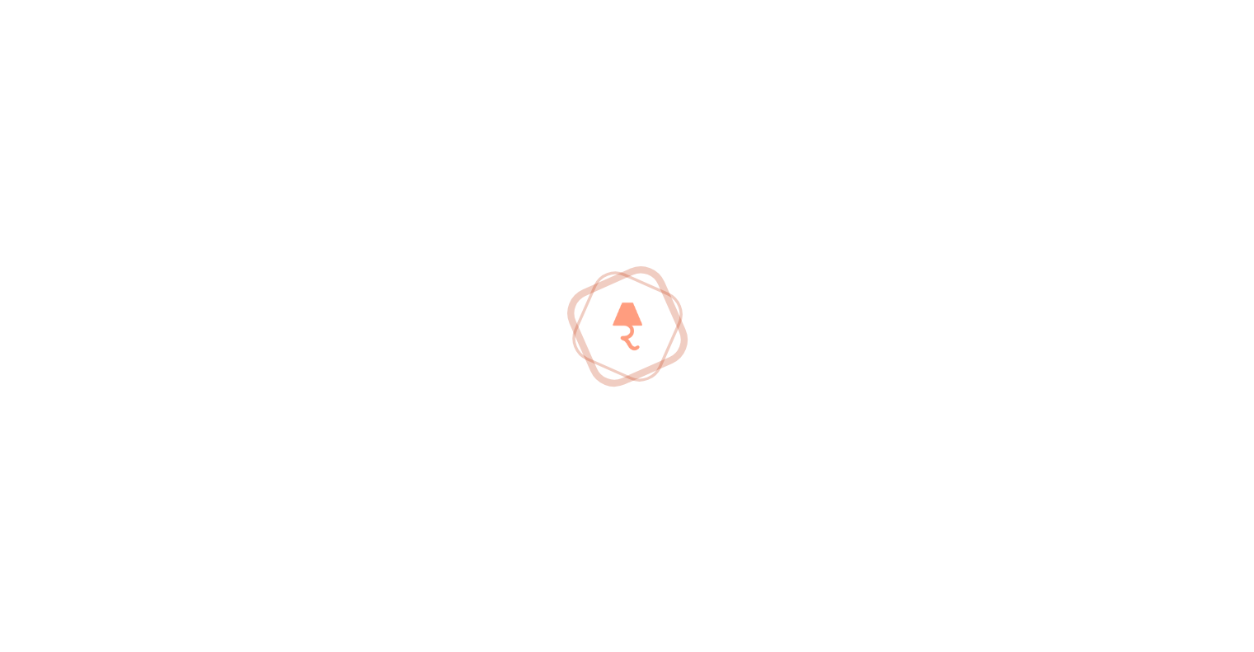
click at [82, 230] on div at bounding box center [627, 326] width 1254 height 652
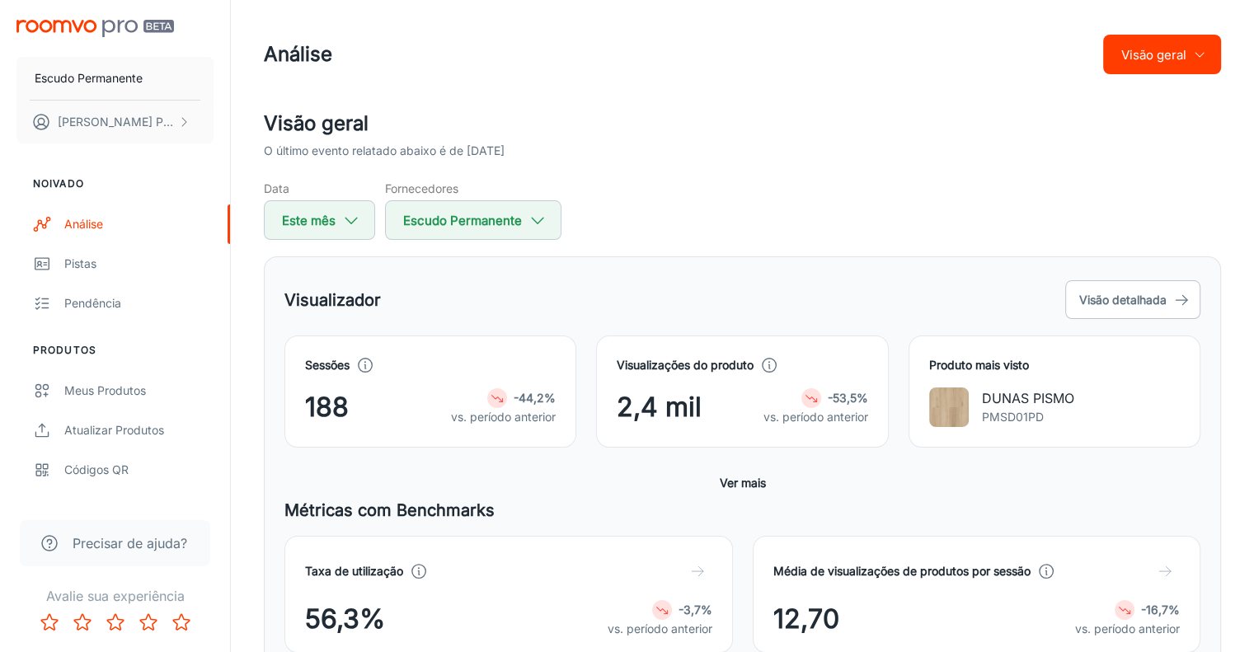
click at [90, 539] on font "Precisar de ajuda?" at bounding box center [130, 543] width 115 height 16
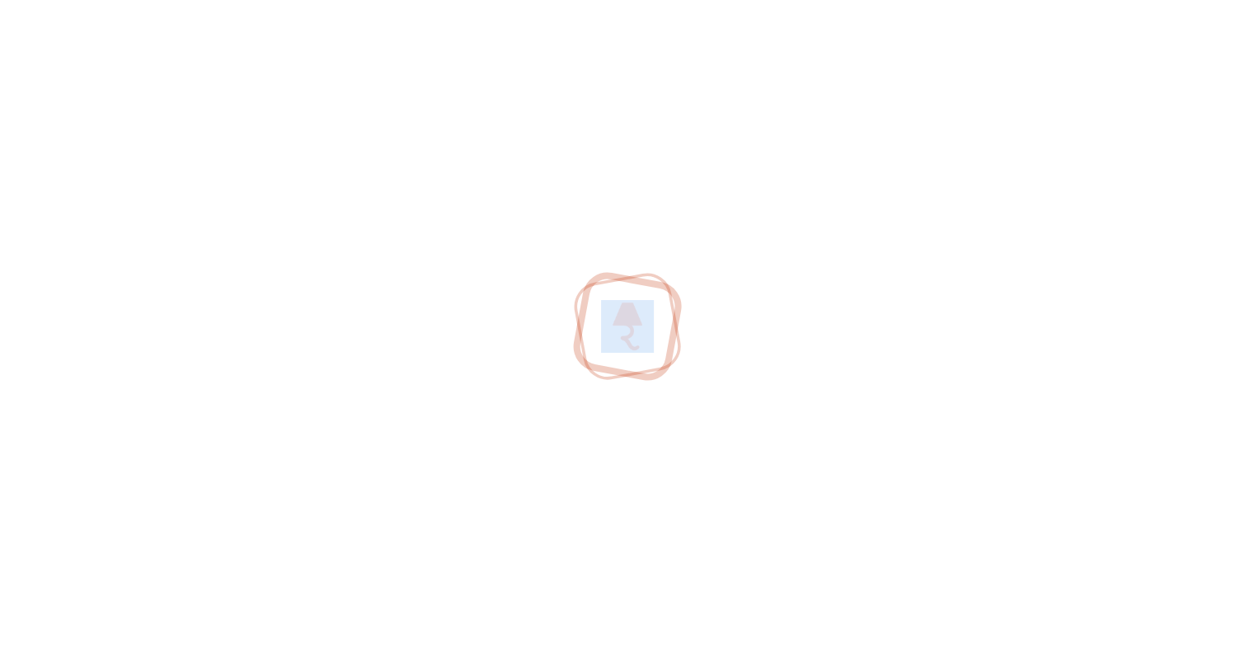
click at [90, 539] on div at bounding box center [627, 326] width 1254 height 652
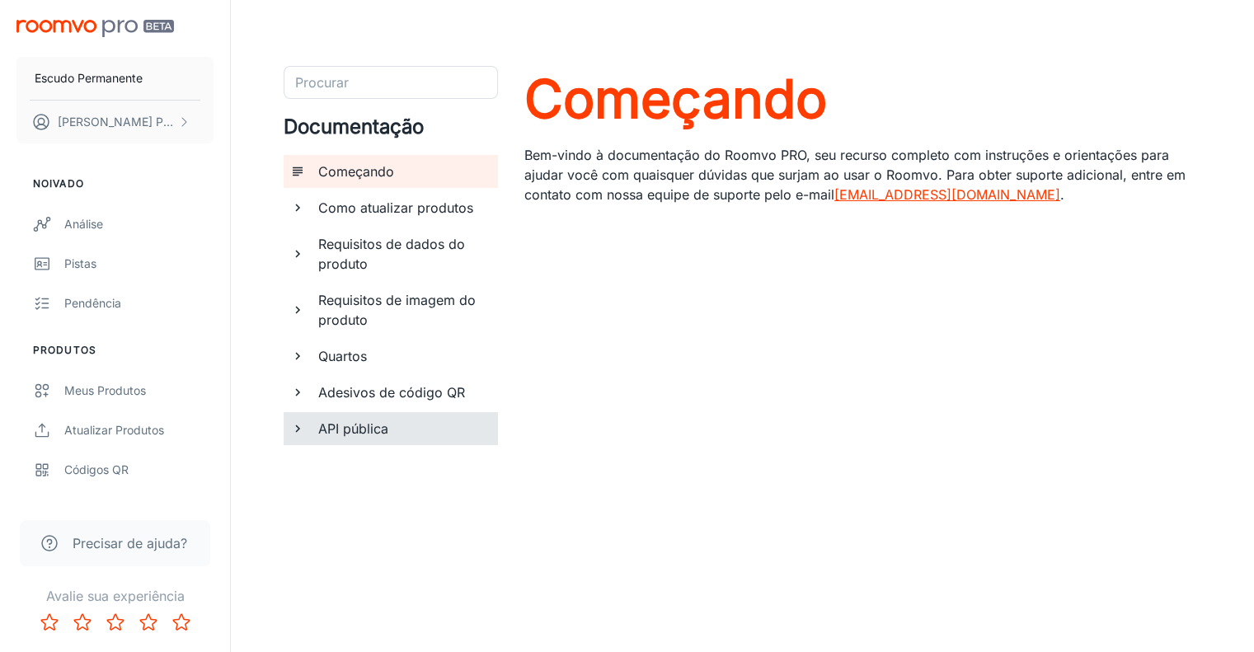
click at [356, 427] on font "API pública" at bounding box center [353, 428] width 70 height 16
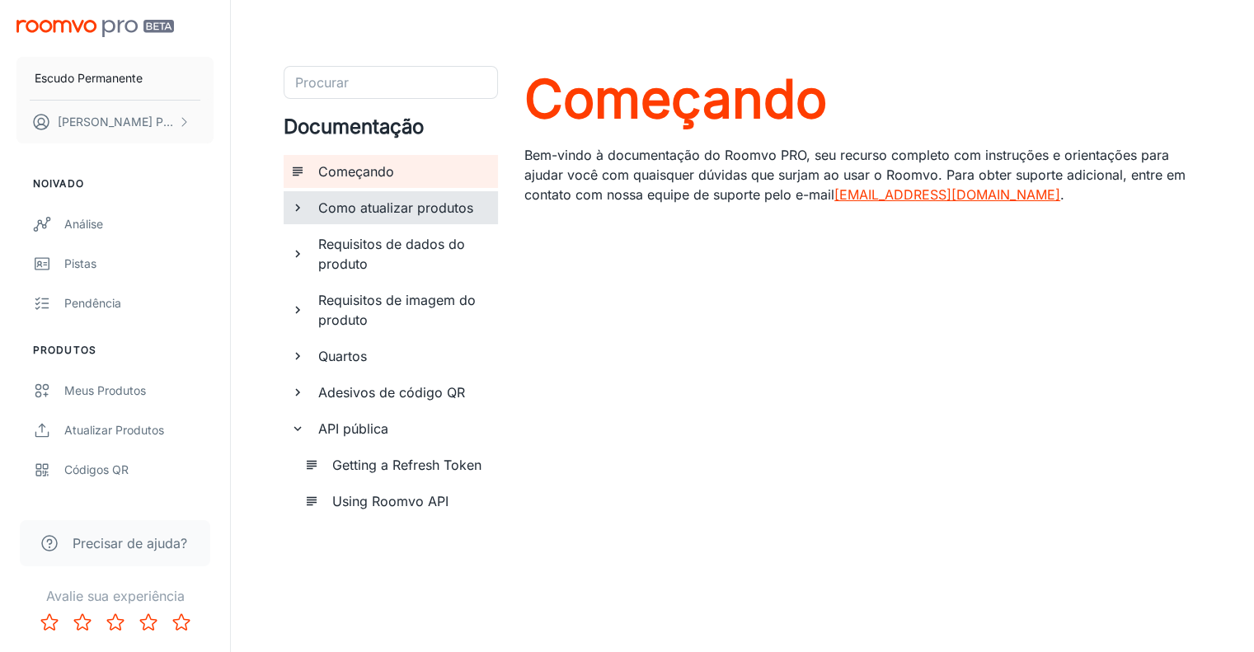
click at [384, 208] on font "Como atualizar produtos" at bounding box center [395, 207] width 155 height 16
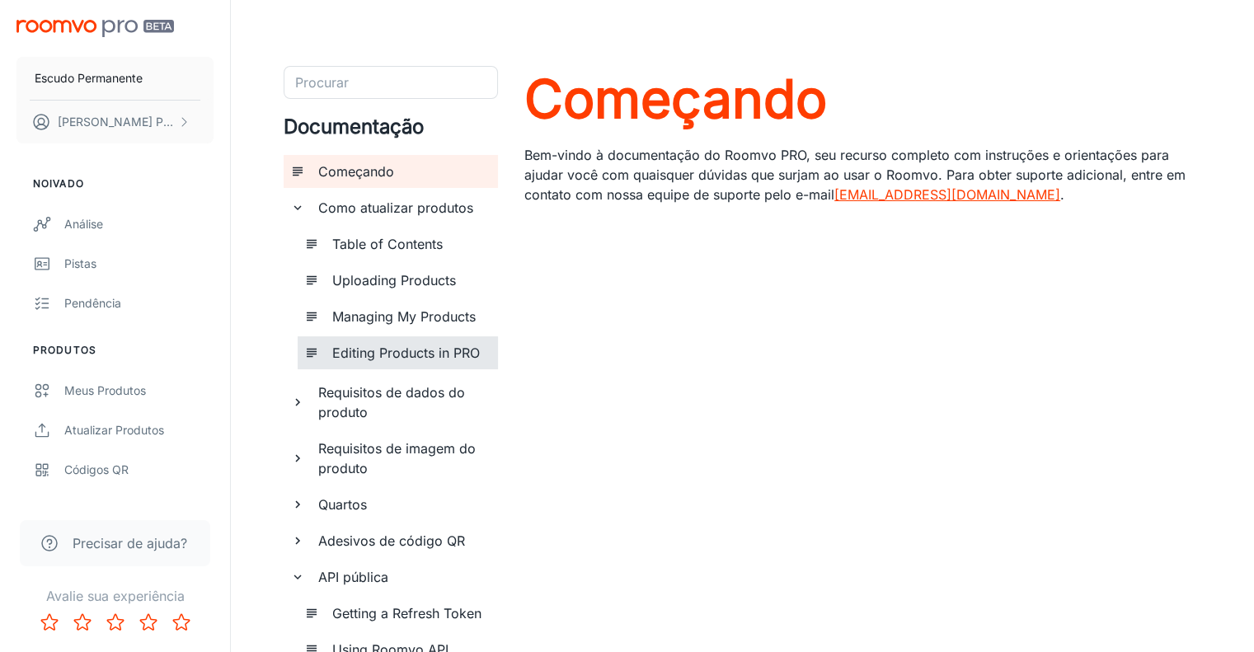
click at [394, 349] on h6 "Editing Products in PRO" at bounding box center [408, 353] width 152 height 20
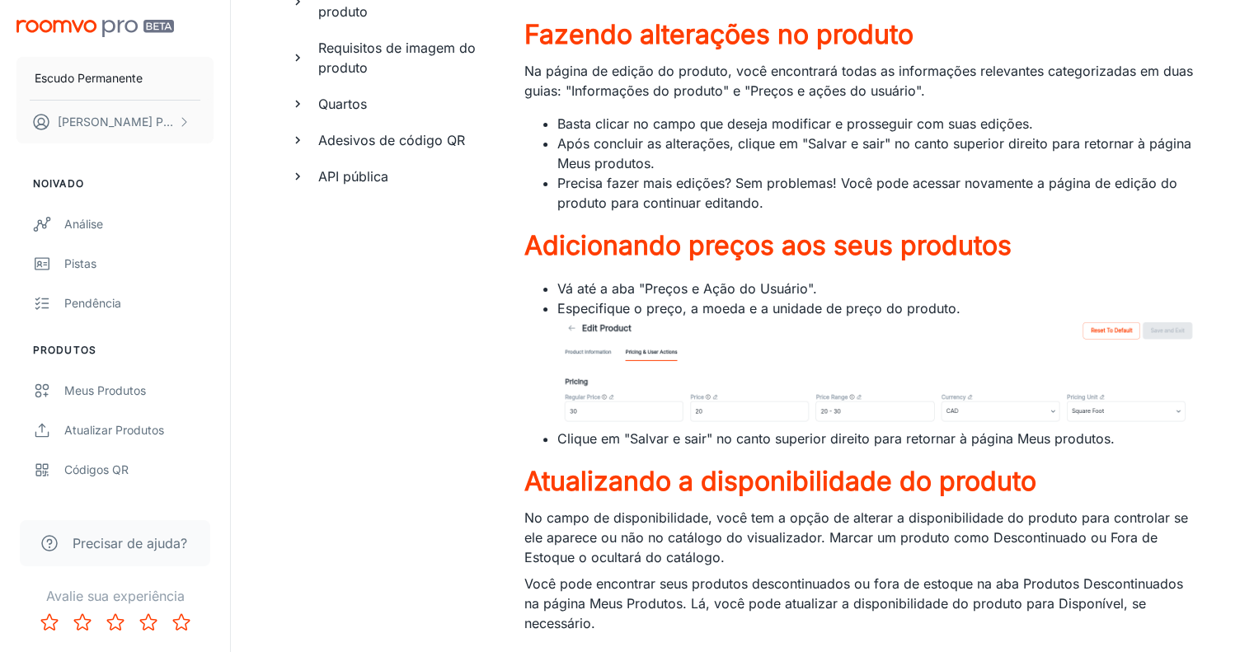
scroll to position [405, 0]
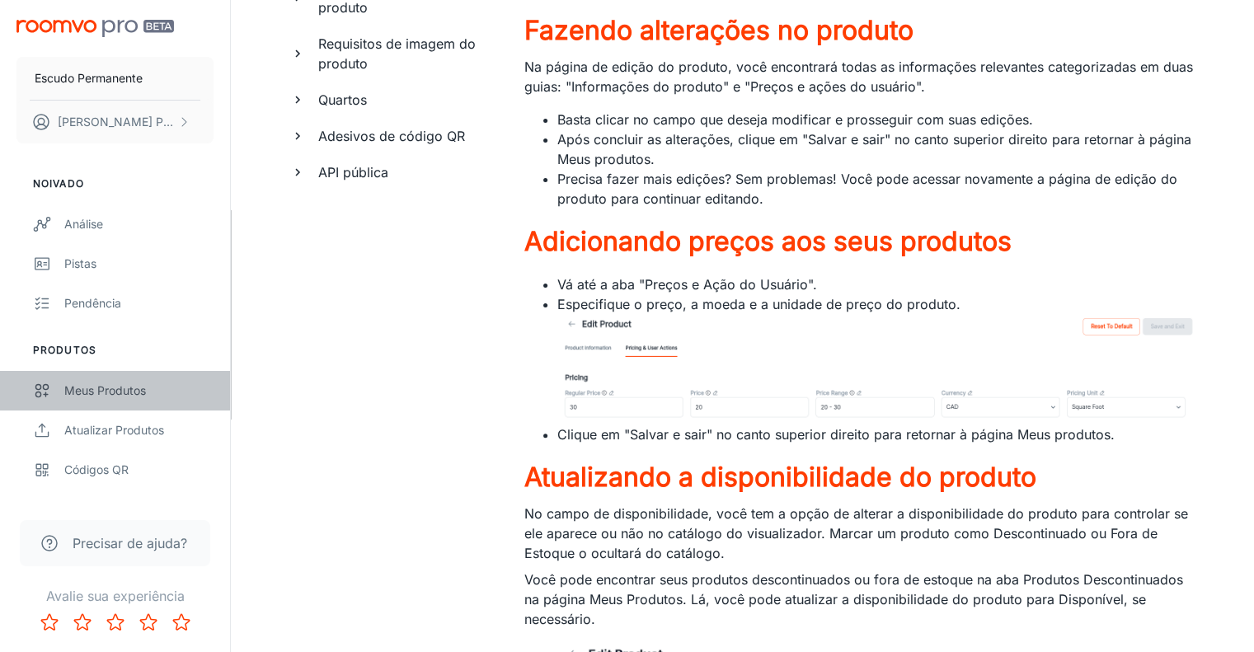
click at [148, 392] on div "Meus Produtos" at bounding box center [138, 391] width 149 height 18
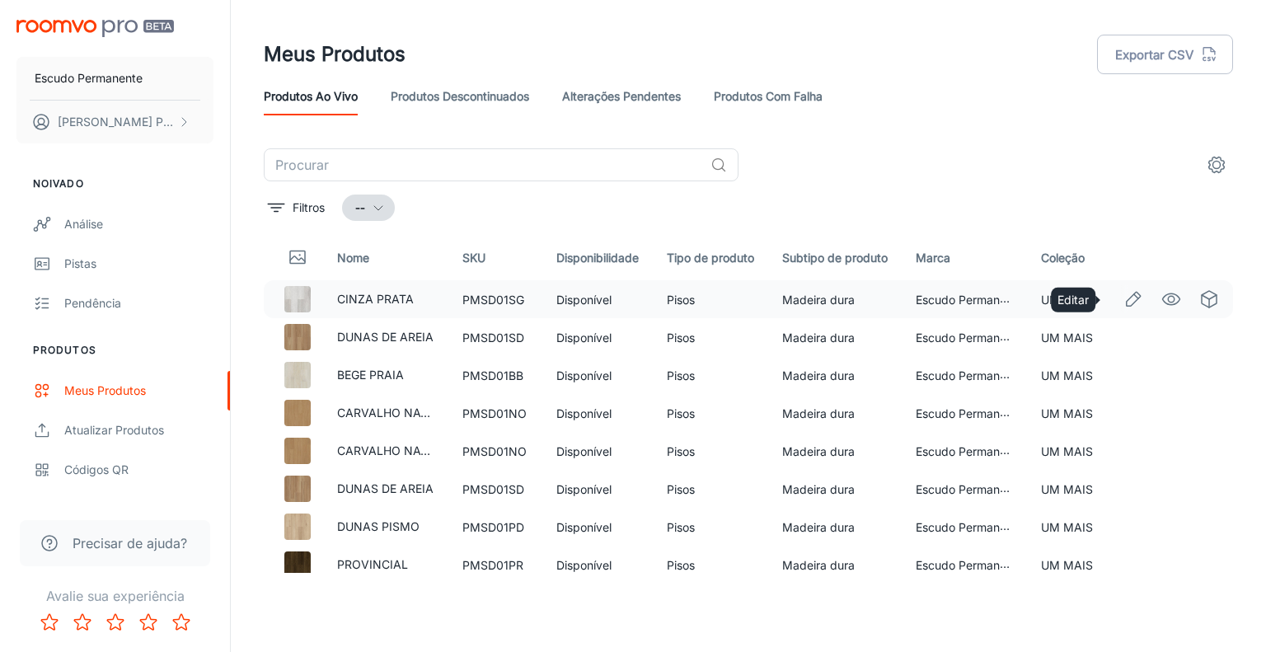
click at [1127, 305] on icon "Editar" at bounding box center [1133, 299] width 20 height 20
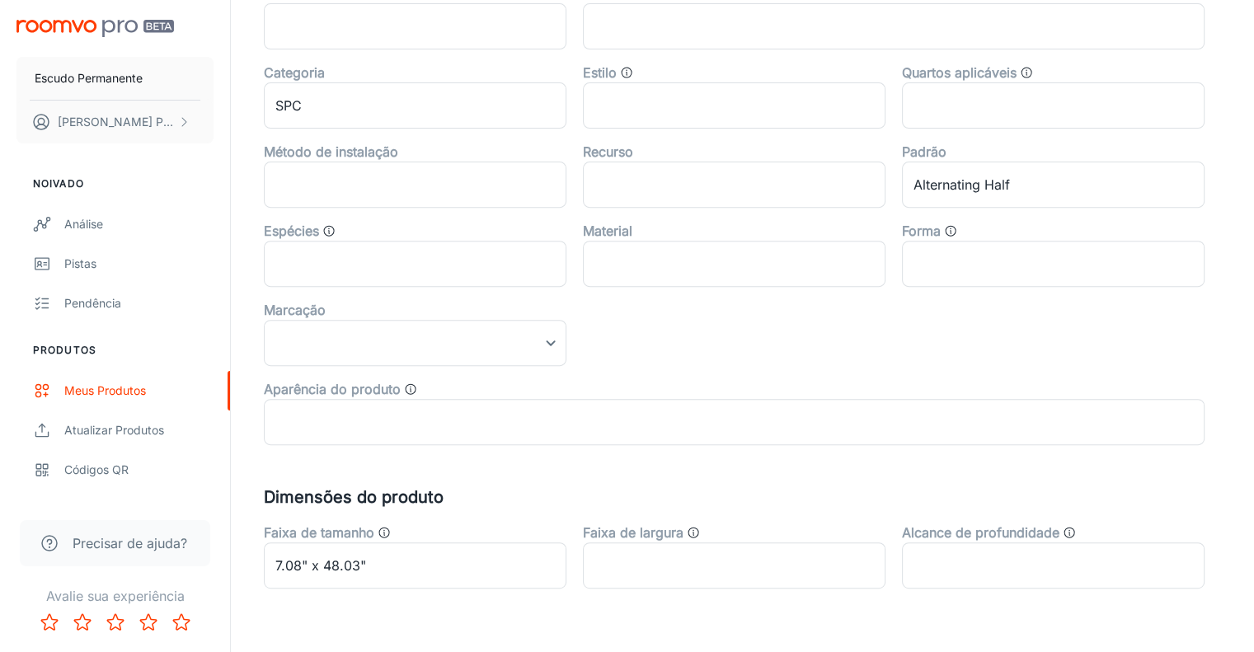
scroll to position [582, 0]
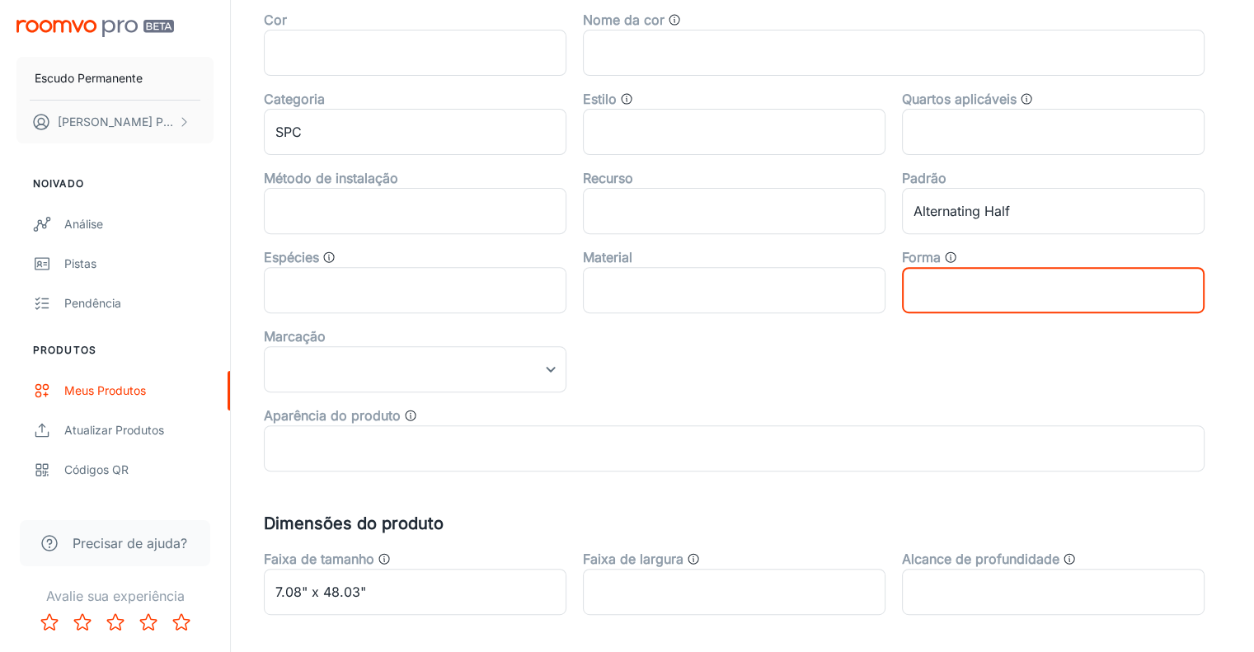
click at [989, 281] on input "text" at bounding box center [1053, 290] width 302 height 46
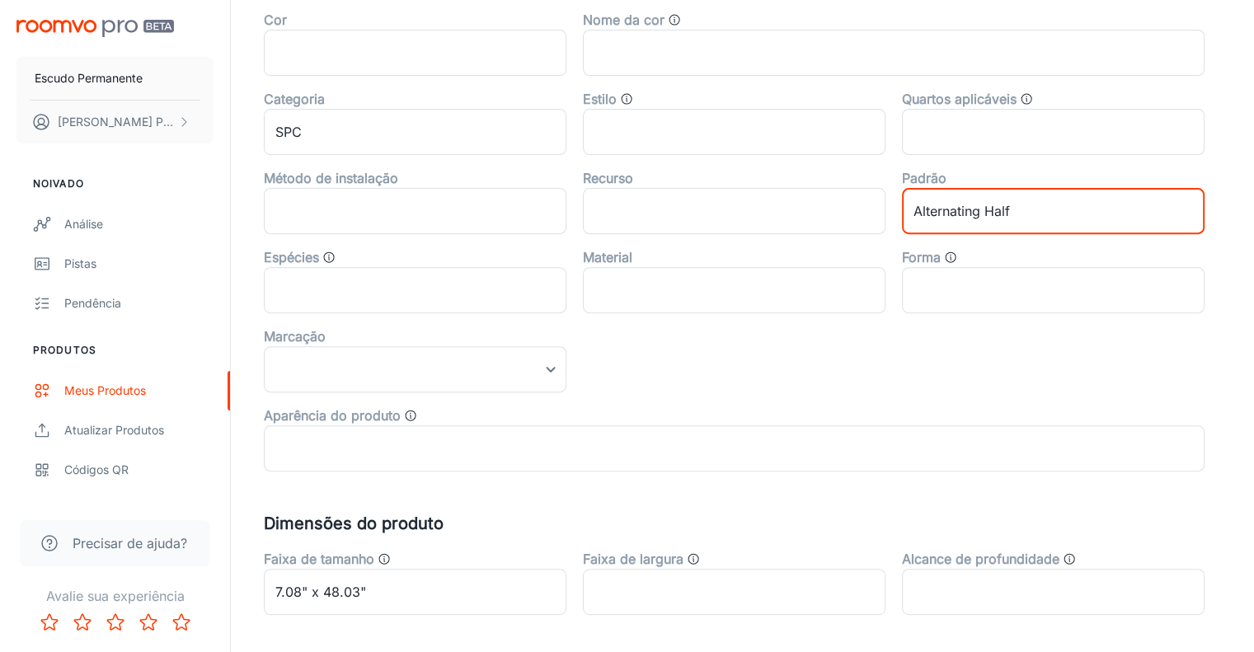
click at [1006, 227] on input "Alternating Half" at bounding box center [1053, 211] width 302 height 46
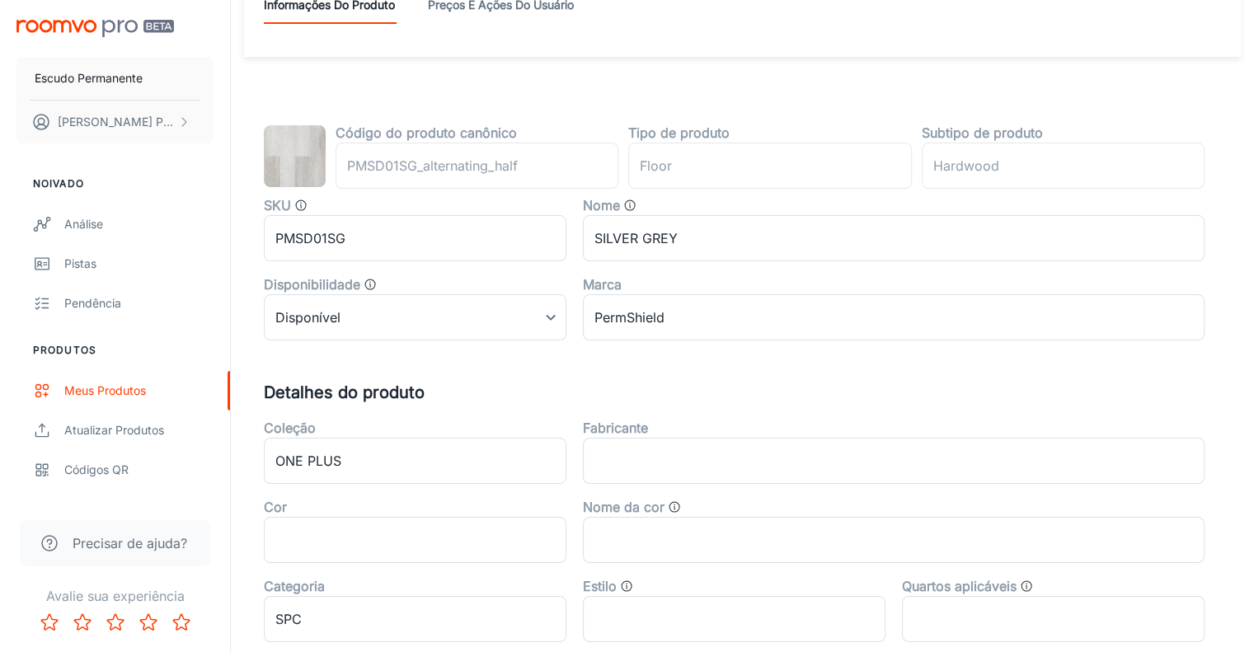
scroll to position [54, 0]
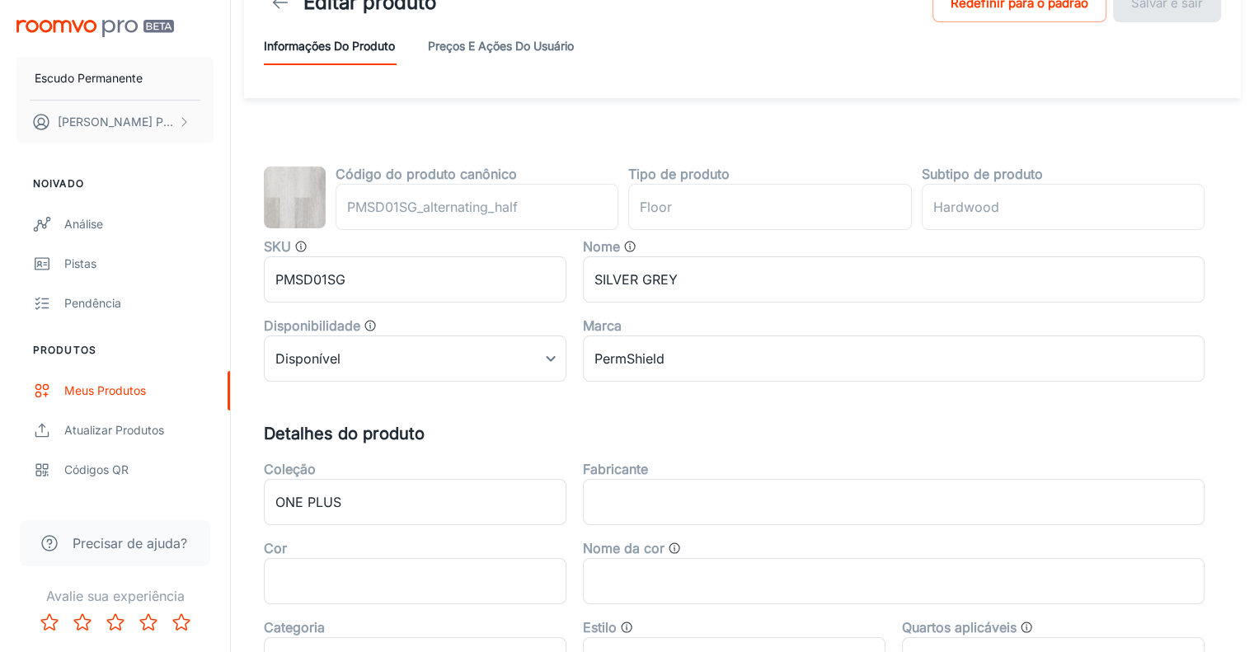
click at [561, 194] on div "Código do produto canônico PMSD01SG_alternating_half ​ Tipo de produto floor ​ …" at bounding box center [765, 192] width 879 height 76
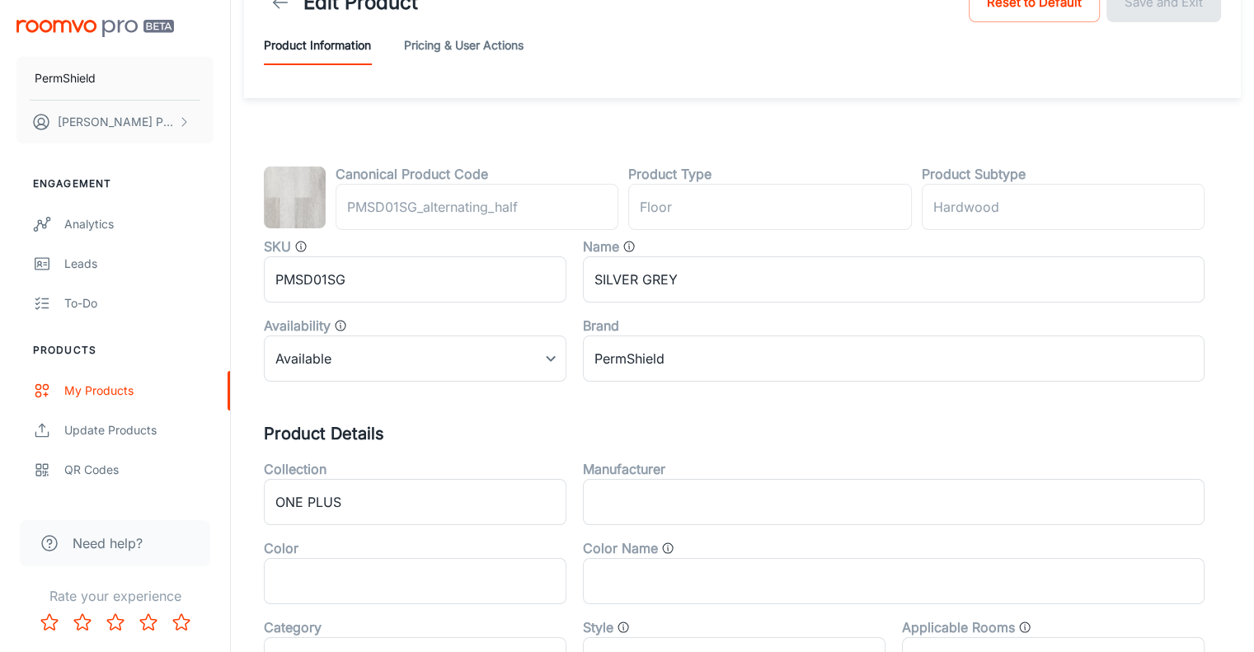
click at [646, 170] on label "Product Type" at bounding box center [669, 174] width 83 height 20
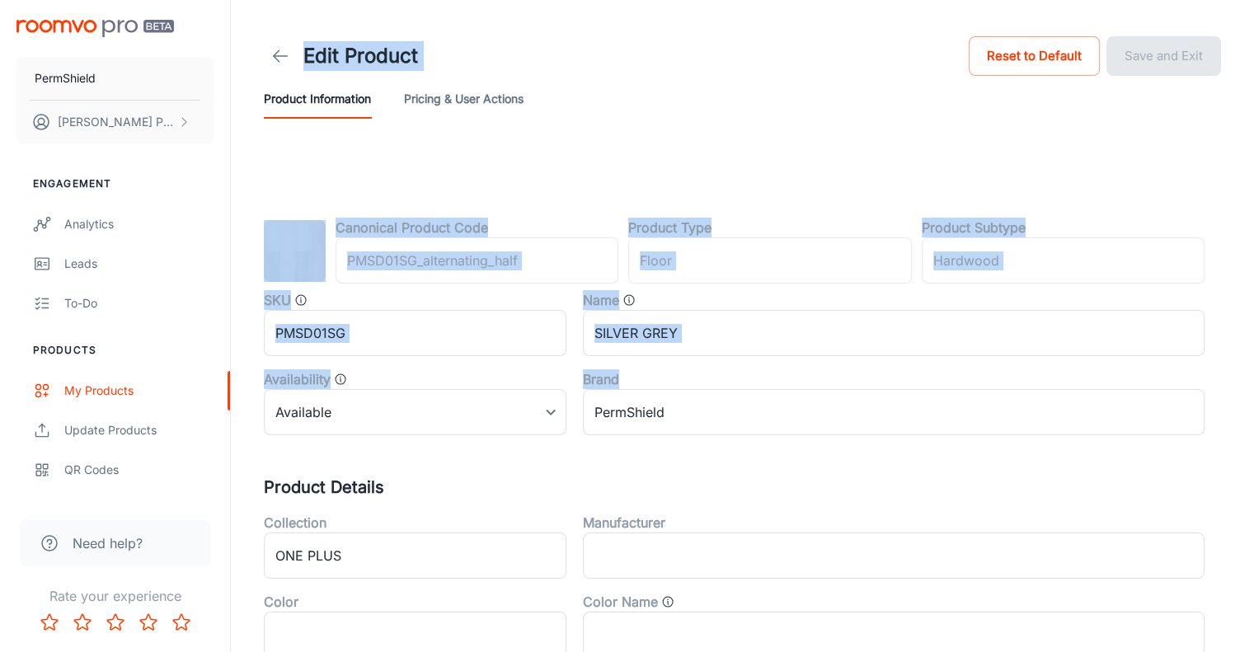
drag, startPoint x: 254, startPoint y: 5, endPoint x: 734, endPoint y: 365, distance: 599.9
click at [734, 365] on div "Edit Product Reset to Default Save and Exit Product Information Pricing & User …" at bounding box center [742, 598] width 996 height 1197
copy div "Edit Product Reset to Default Save and Exit Product Information Pricing & User …"
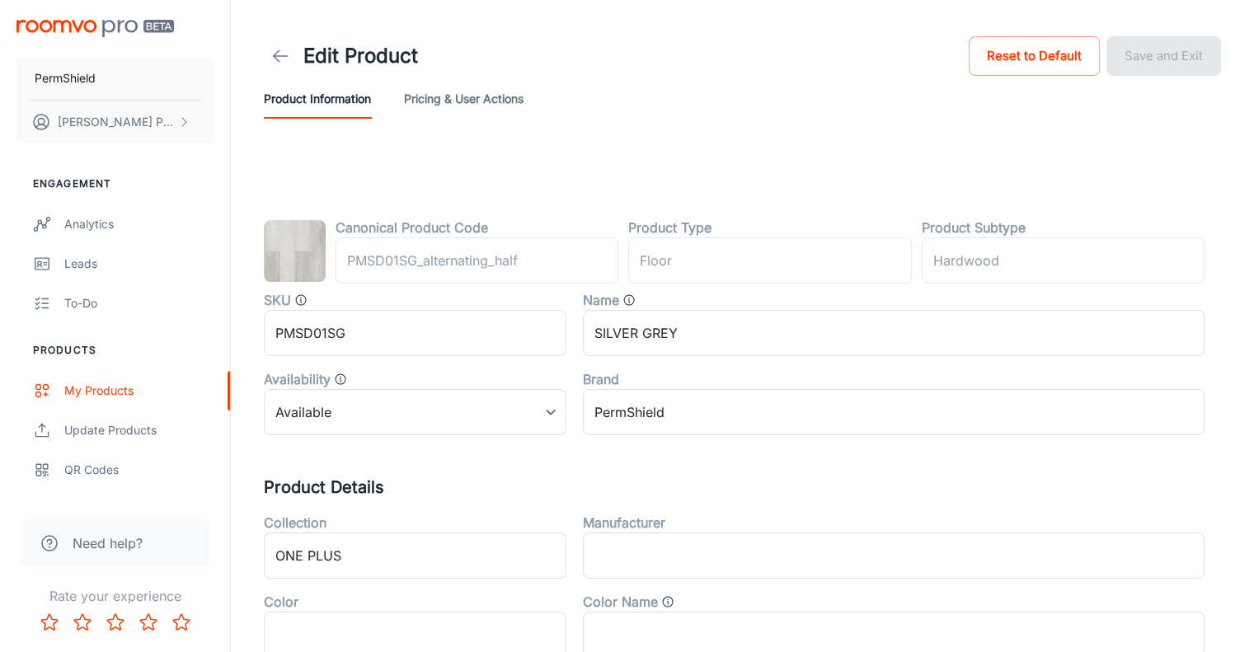
click at [458, 101] on button "Pricing & User Actions" at bounding box center [464, 99] width 120 height 40
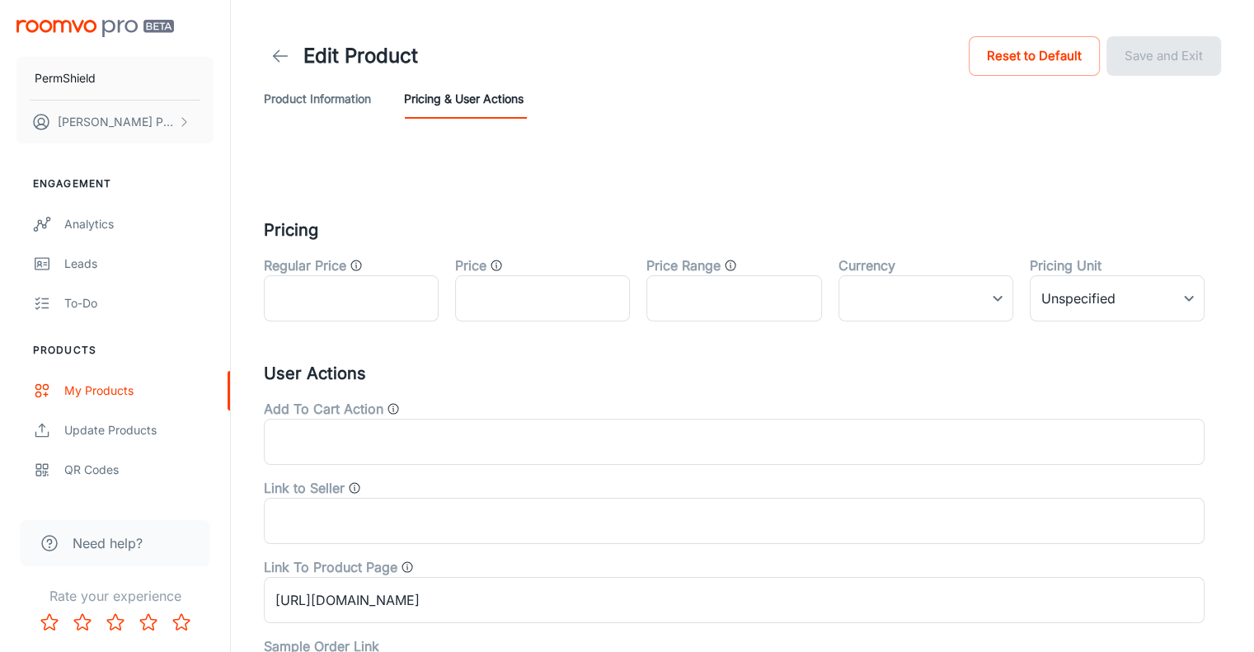
click at [321, 87] on button "Product Information" at bounding box center [317, 99] width 107 height 40
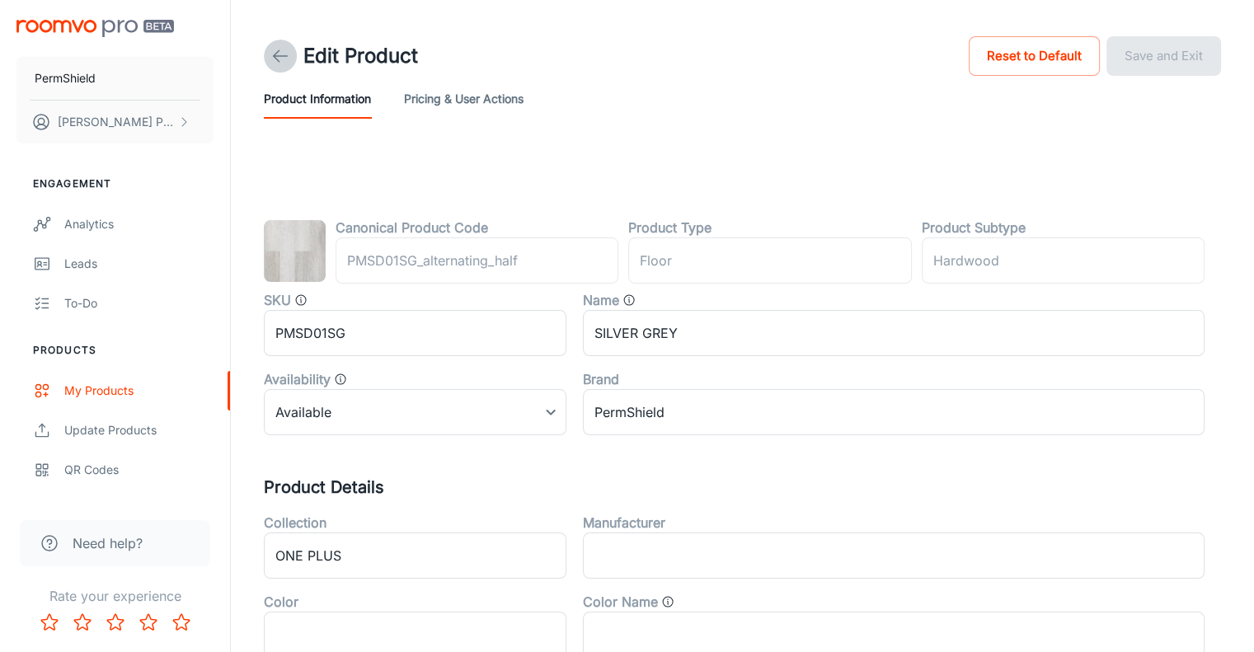
click at [274, 54] on polyline at bounding box center [277, 56] width 6 height 12
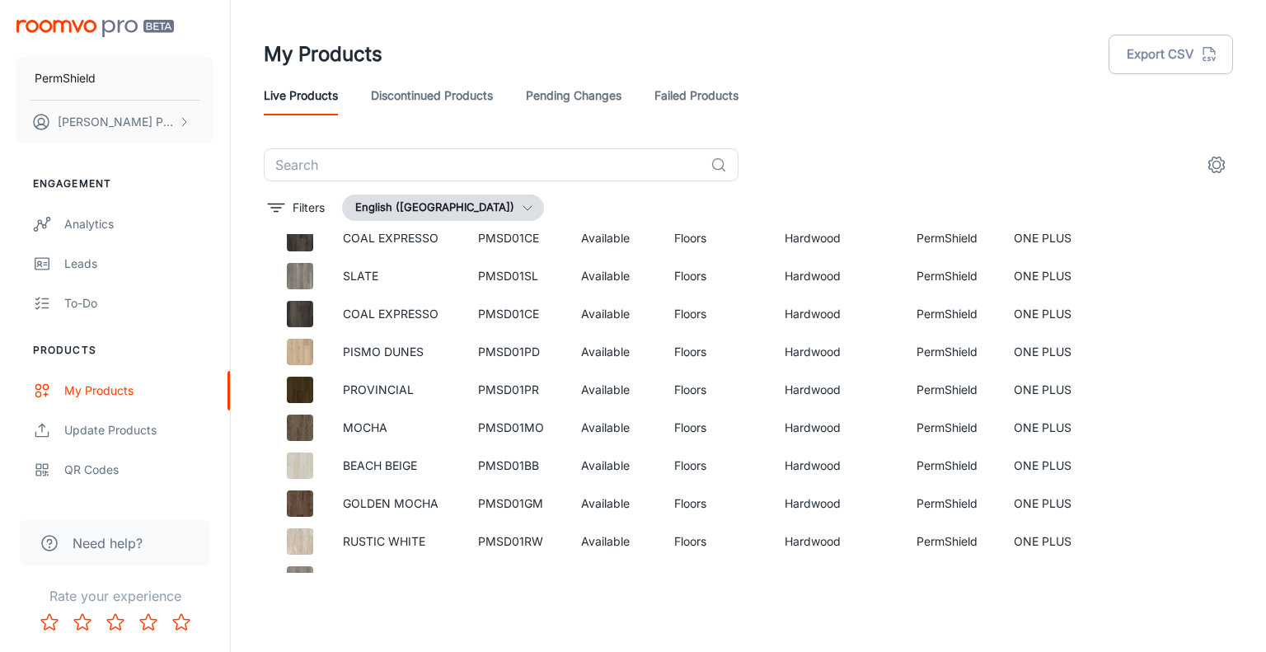
scroll to position [768, 0]
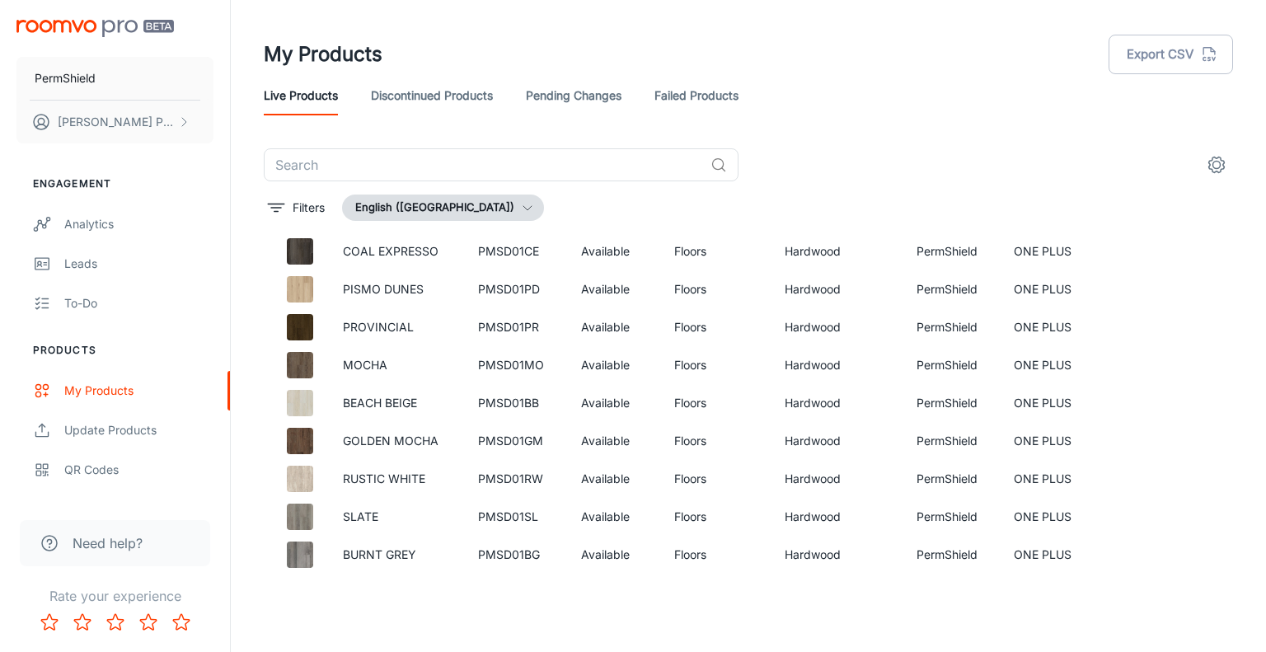
click at [1253, 162] on div "My Products Export CSV Live Products Discontinued Products Pending Changes Fail…" at bounding box center [748, 319] width 1035 height 639
click at [1123, 513] on icon "Edit" at bounding box center [1133, 517] width 20 height 20
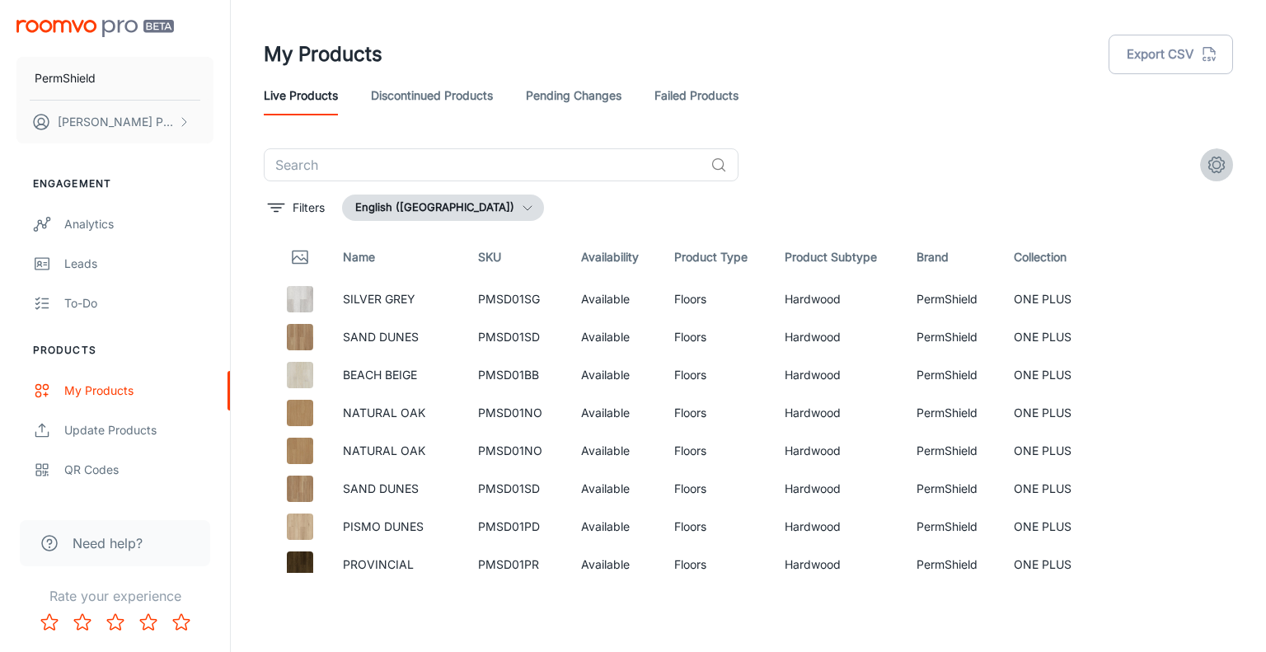
click at [1224, 166] on icon "settings" at bounding box center [1217, 165] width 20 height 20
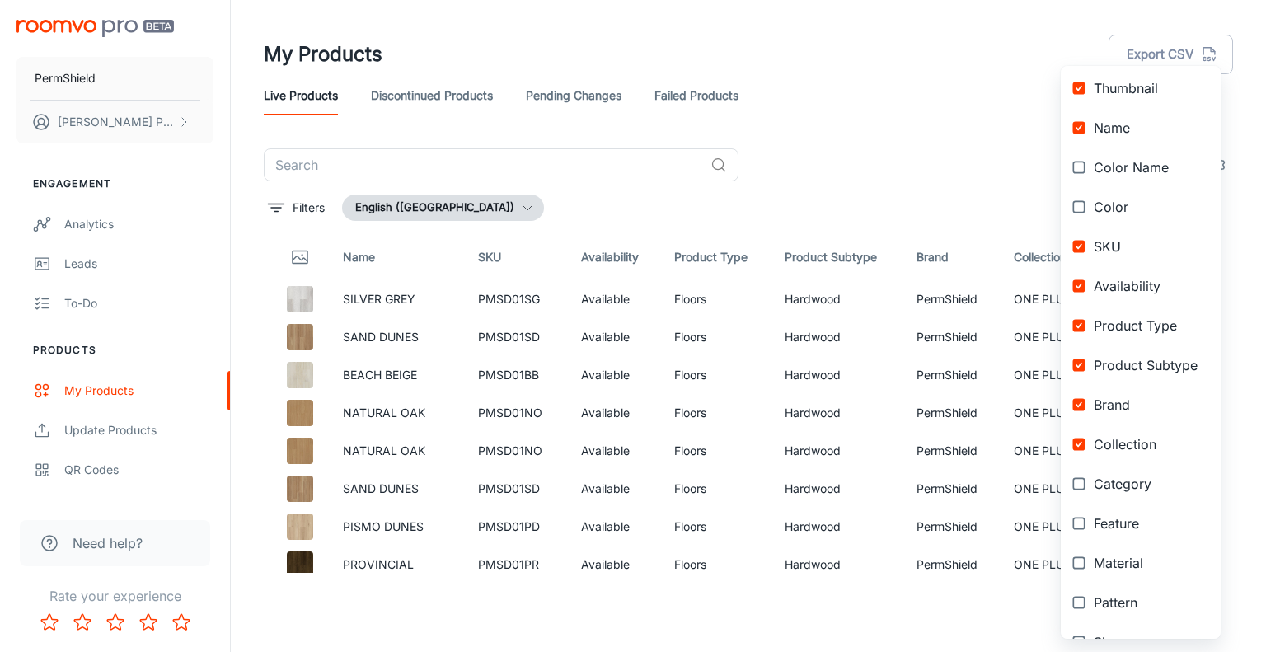
scroll to position [23, 0]
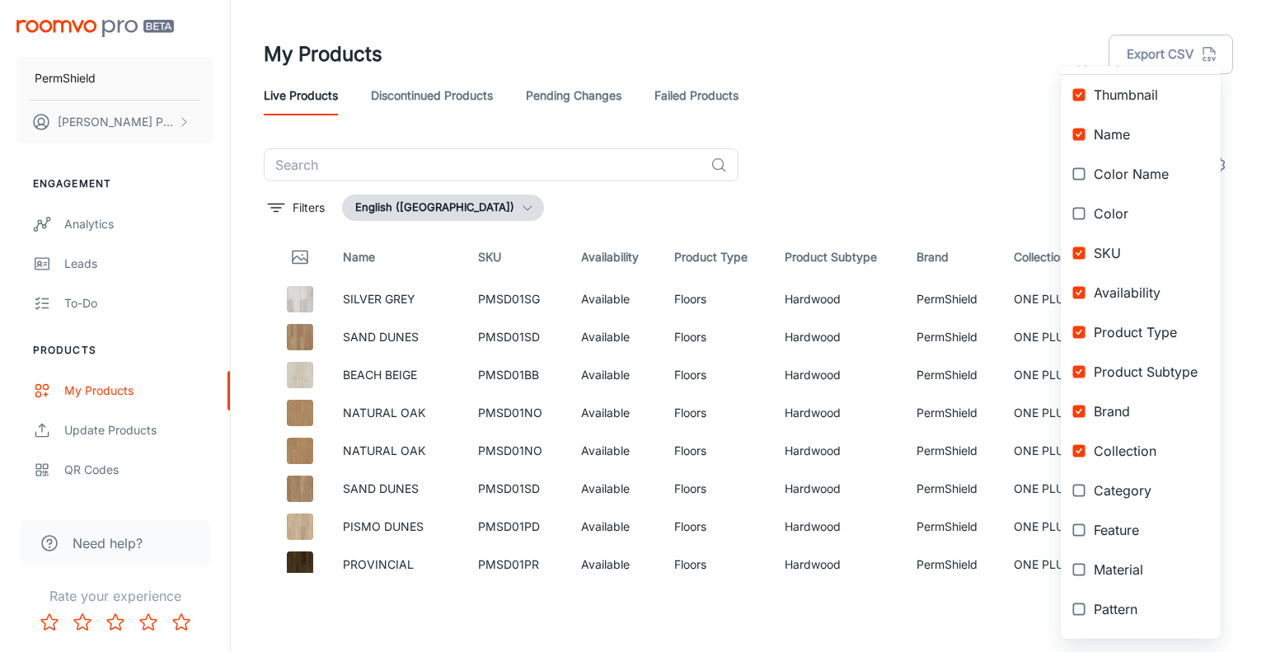
click at [864, 88] on div at bounding box center [633, 326] width 1266 height 652
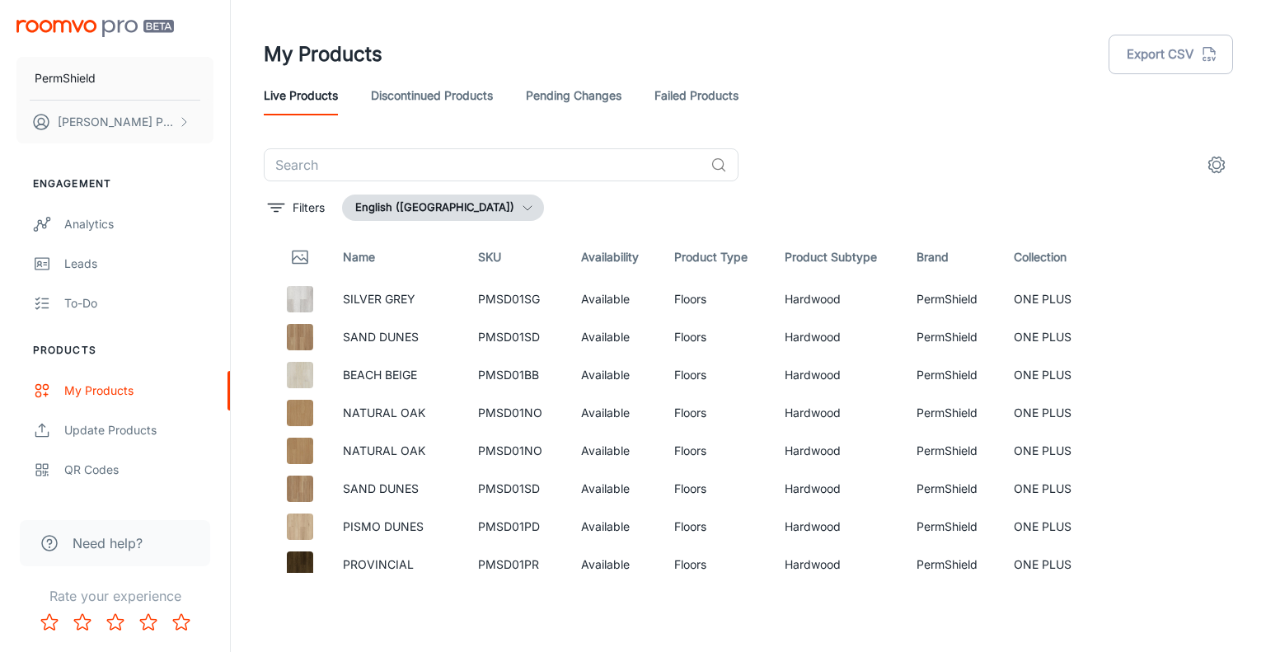
click at [470, 205] on button "English ([GEOGRAPHIC_DATA])" at bounding box center [443, 208] width 202 height 26
click at [470, 205] on div at bounding box center [633, 326] width 1266 height 652
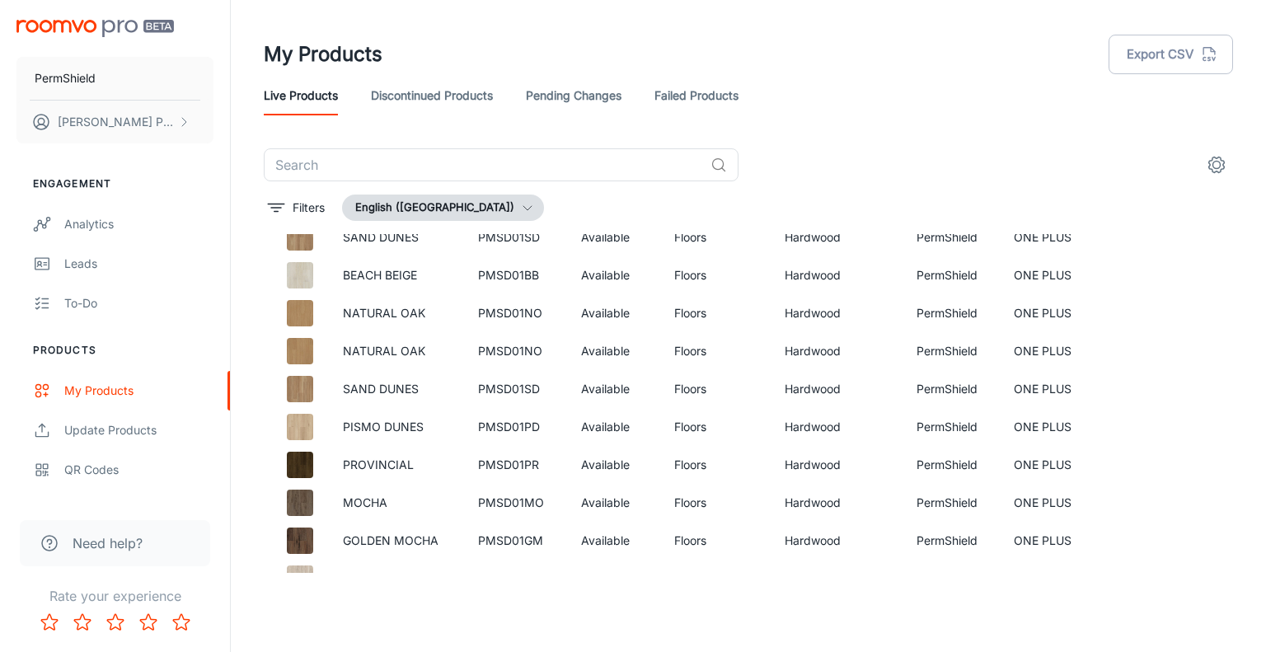
scroll to position [0, 0]
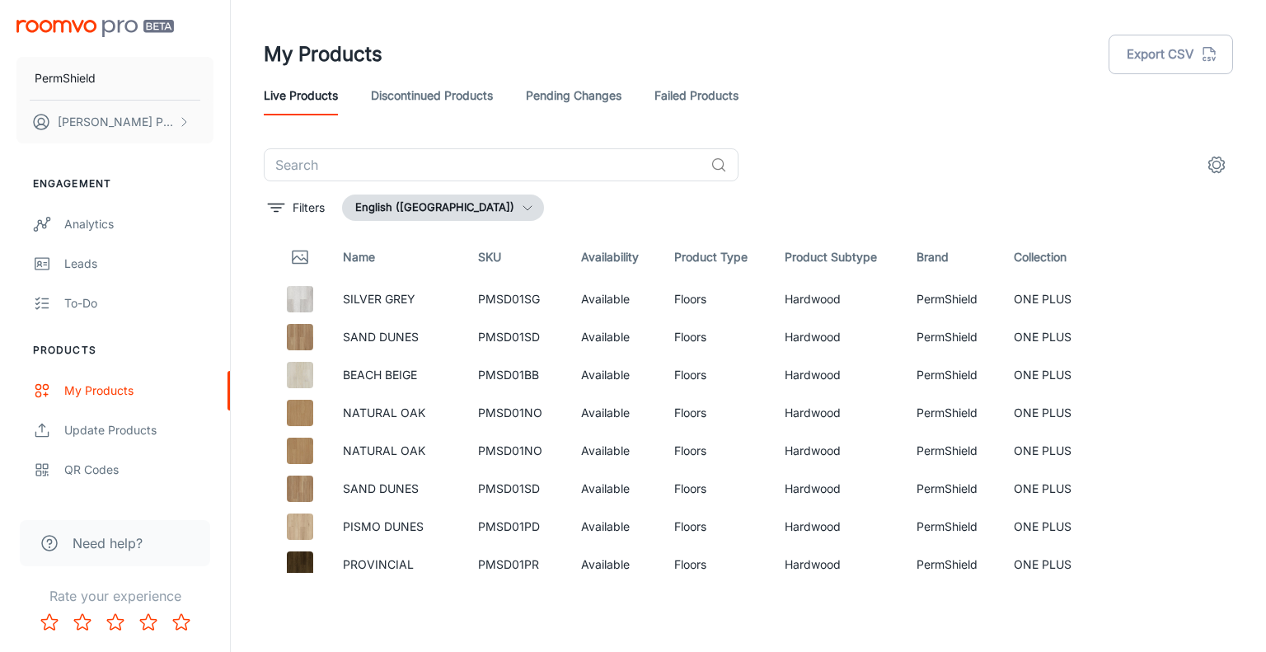
click at [59, 20] on img "scrollable content" at bounding box center [94, 28] width 157 height 17
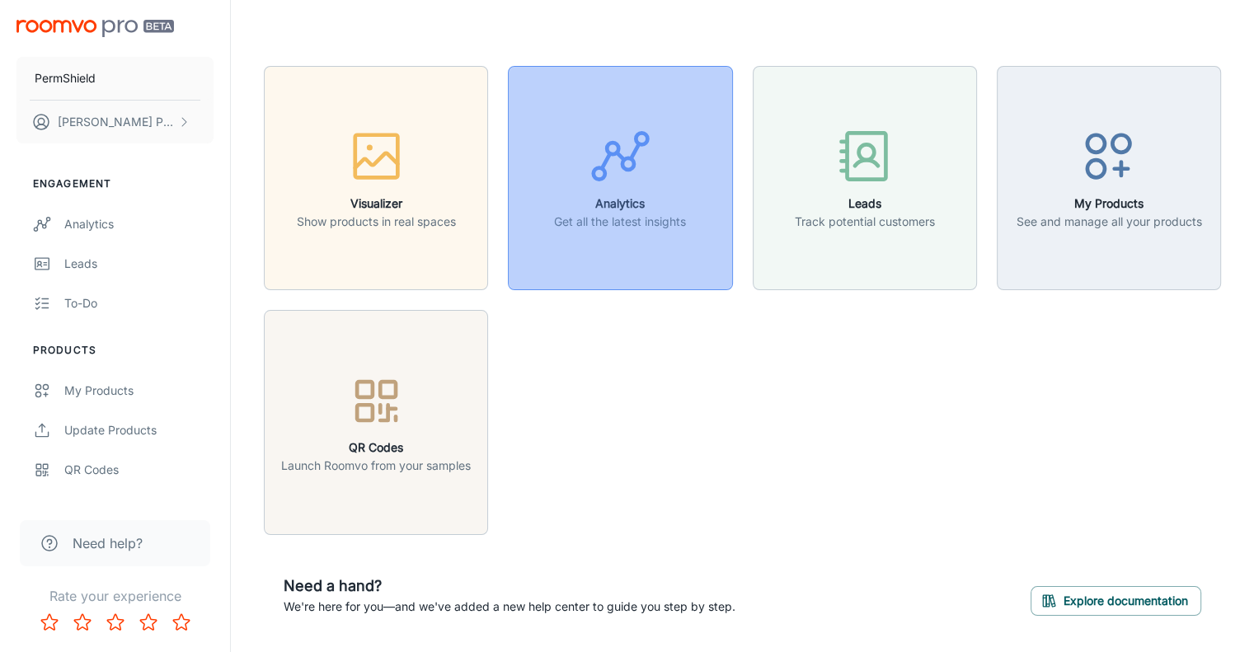
click at [643, 194] on div "button" at bounding box center [620, 159] width 132 height 68
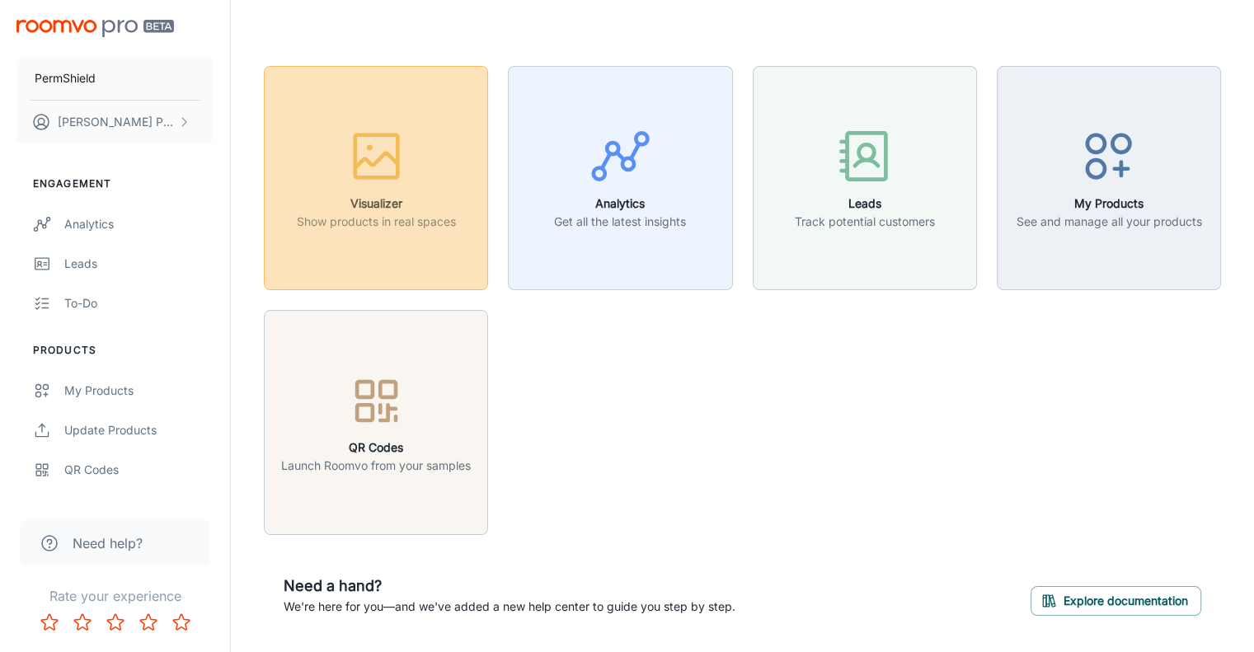
click at [429, 181] on div "button" at bounding box center [376, 159] width 159 height 68
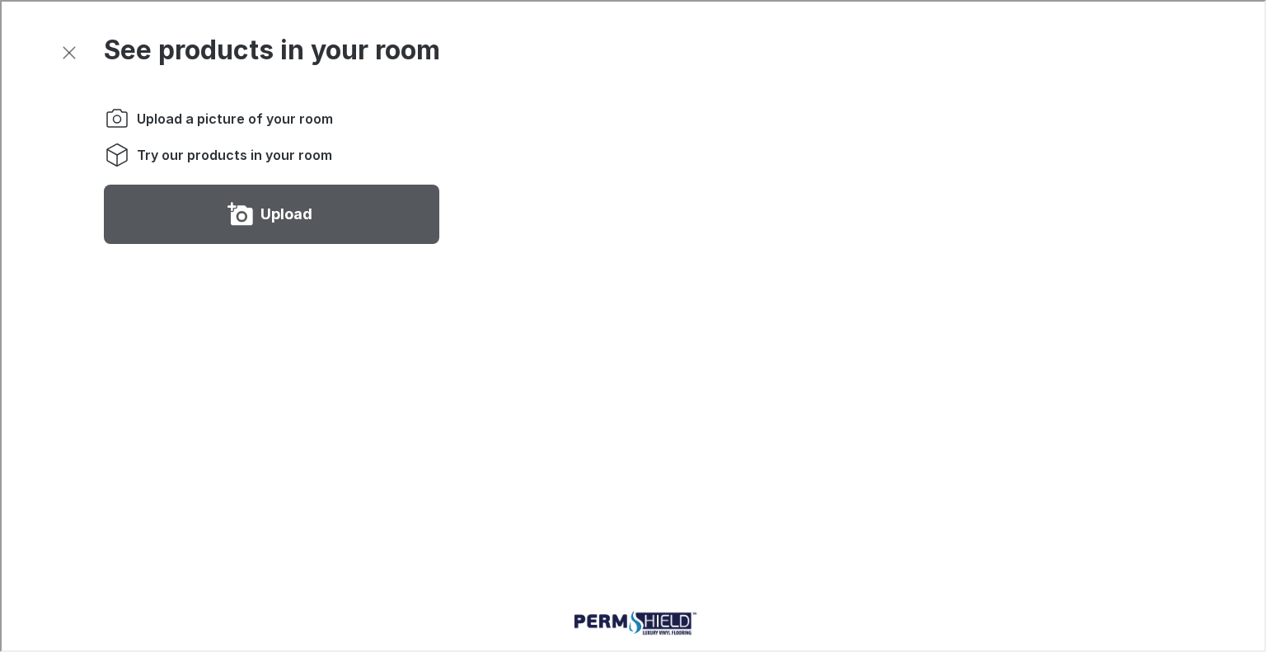
click at [280, 212] on label "Upload" at bounding box center [285, 212] width 52 height 26
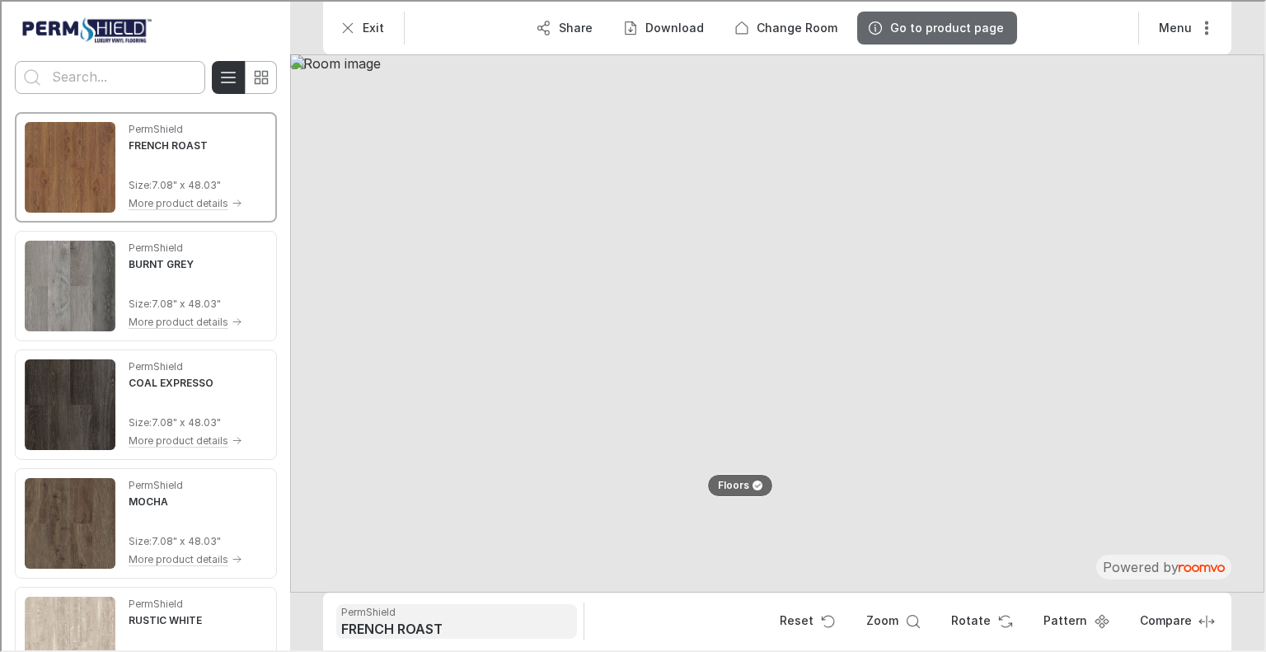
click at [446, 626] on h6 "FRENCH ROAST" at bounding box center [455, 627] width 231 height 18
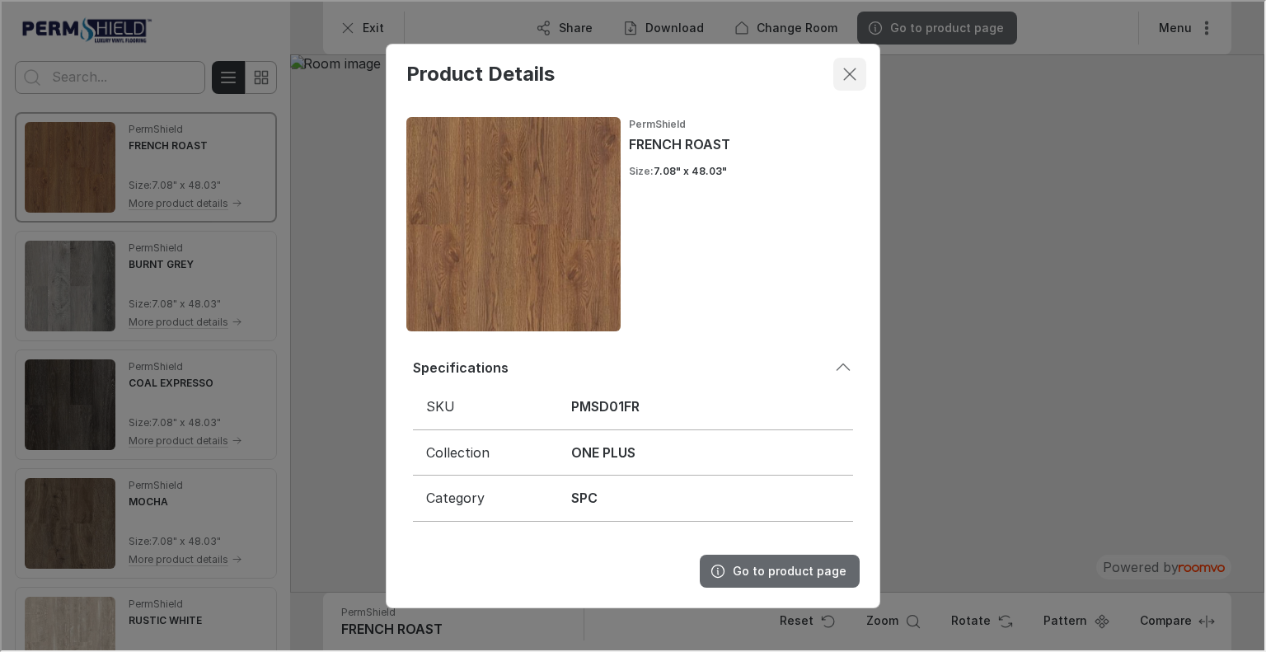
click at [848, 74] on icon "Close dialog" at bounding box center [848, 73] width 20 height 20
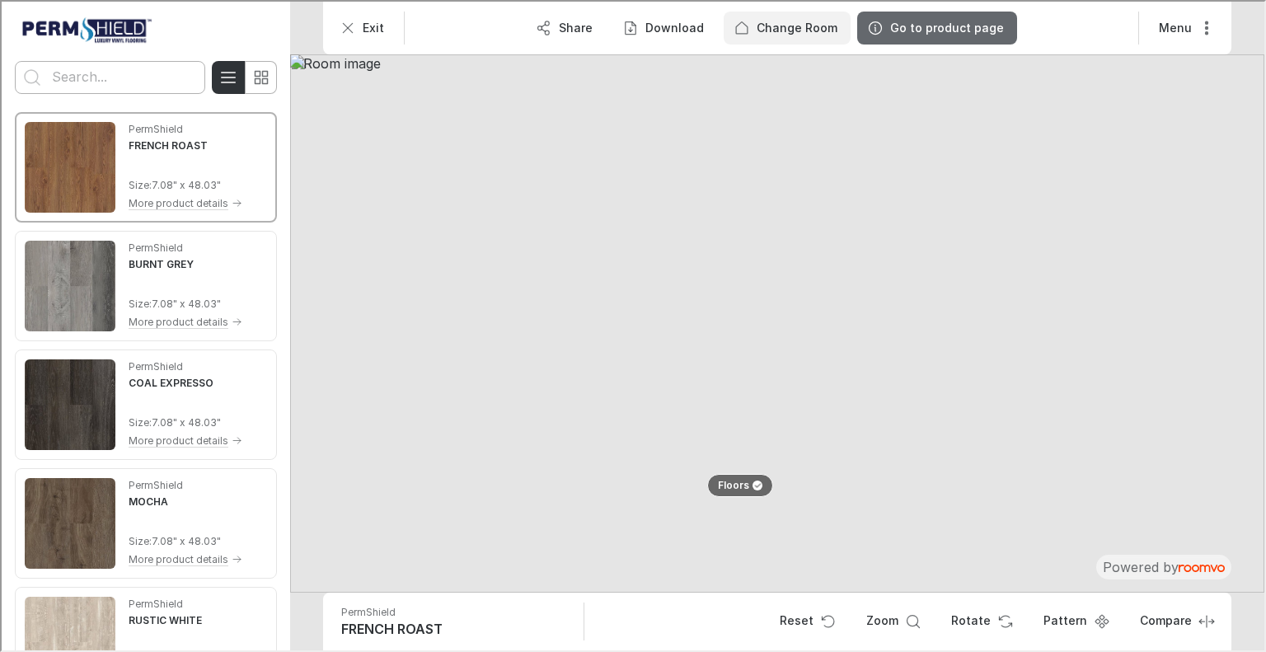
click at [790, 26] on p "Change Room" at bounding box center [795, 26] width 81 height 16
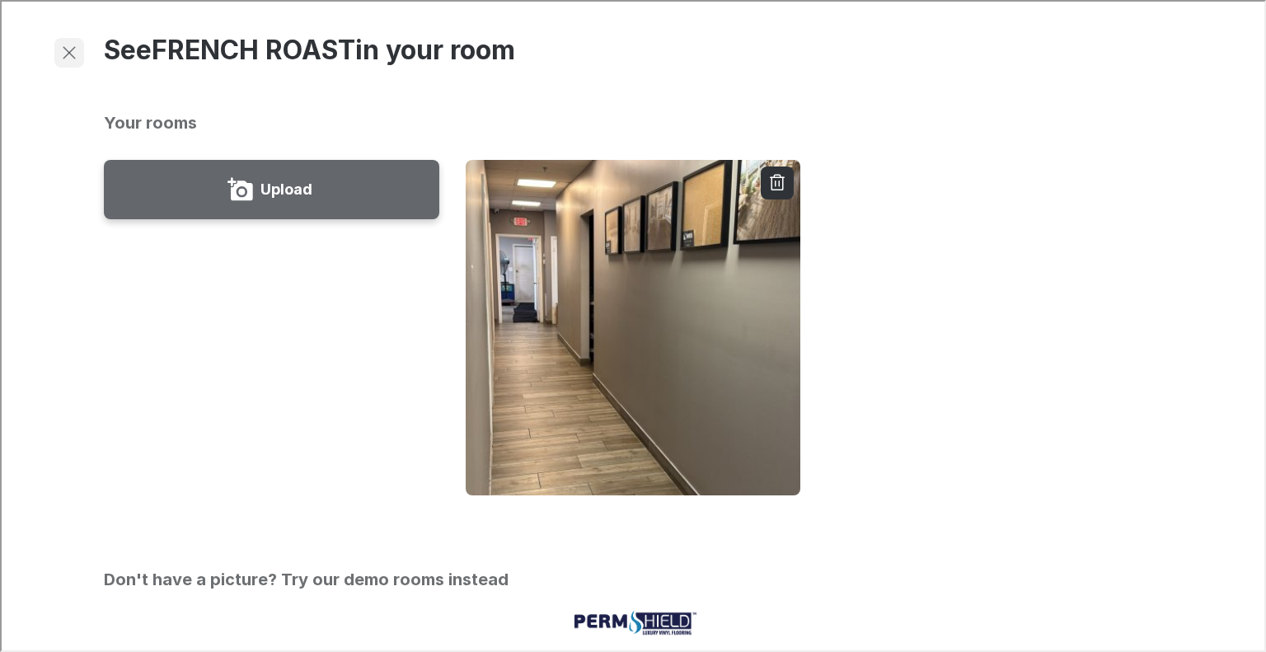
click at [69, 52] on line "Exit visualizer" at bounding box center [68, 51] width 12 height 12
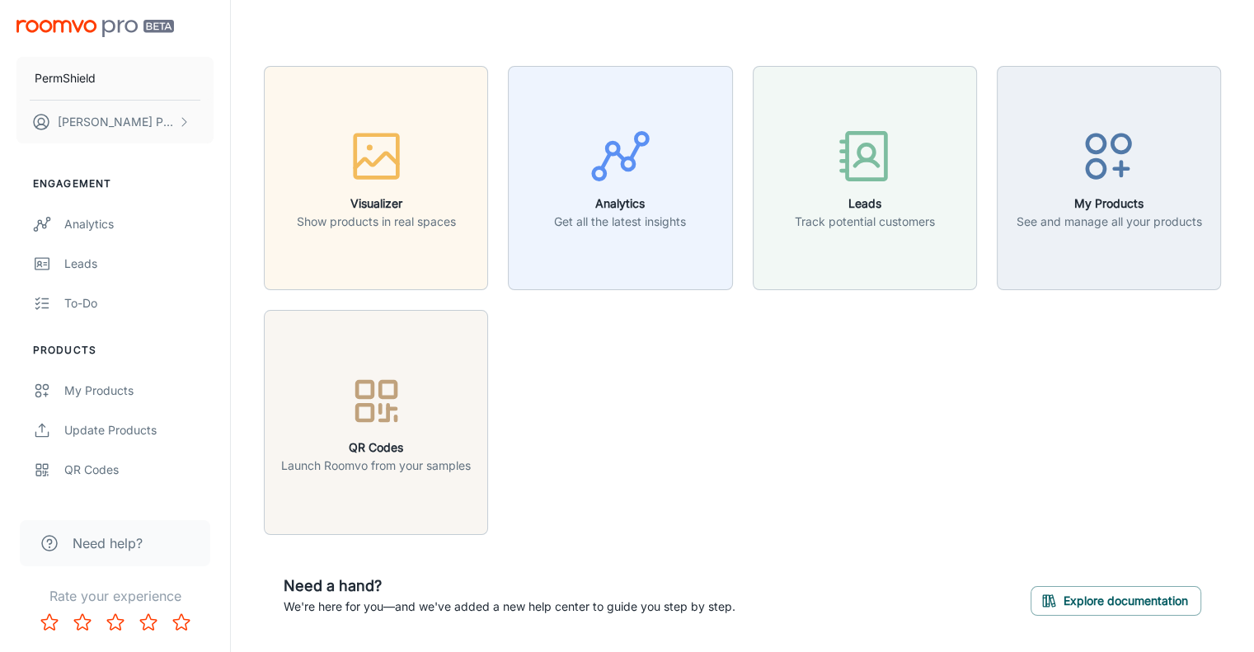
click at [1147, 59] on header at bounding box center [742, 33] width 996 height 66
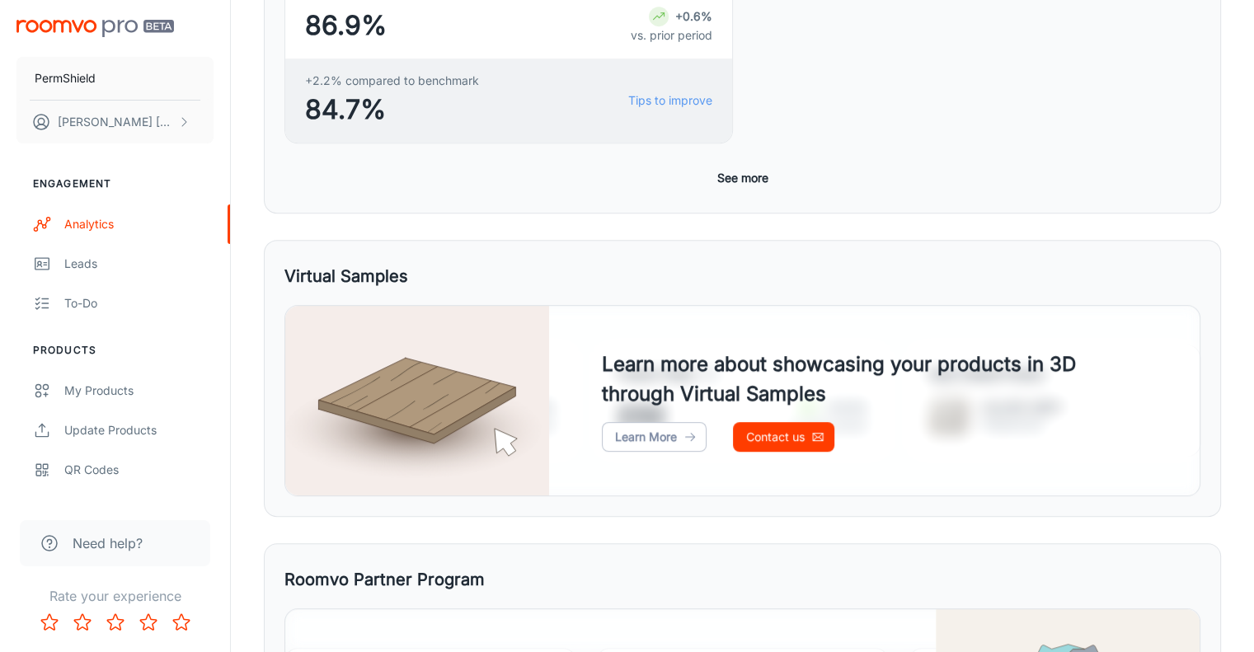
scroll to position [884, 0]
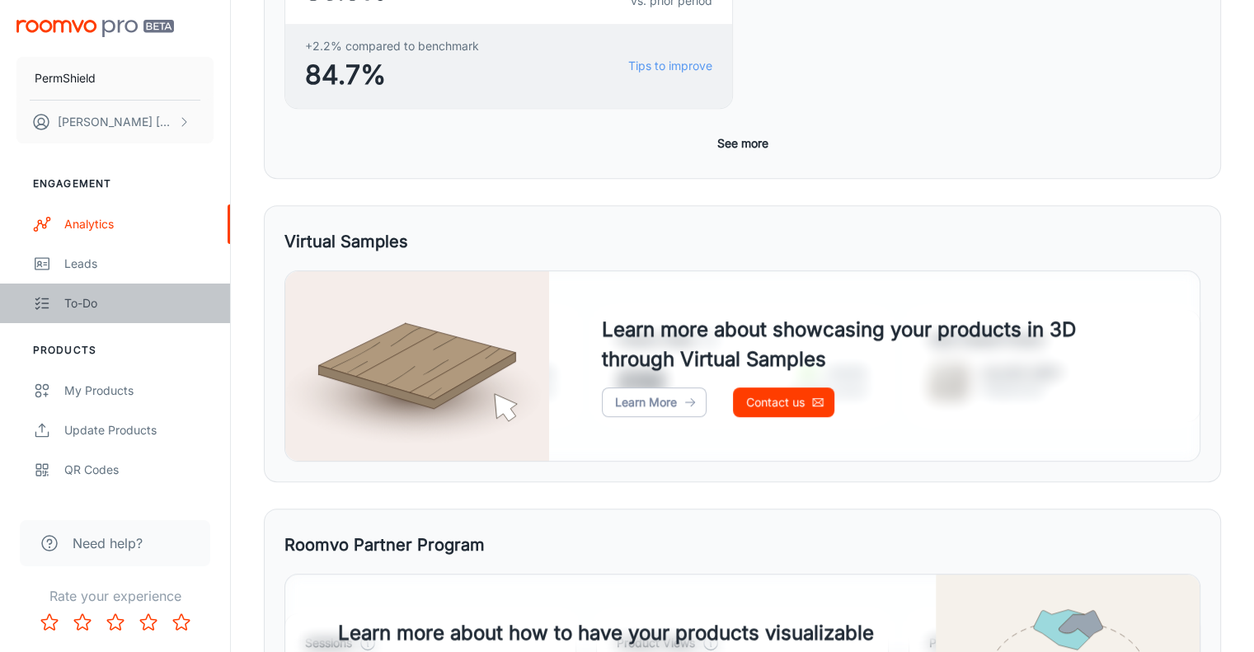
click at [100, 305] on div "To-do" at bounding box center [138, 303] width 149 height 18
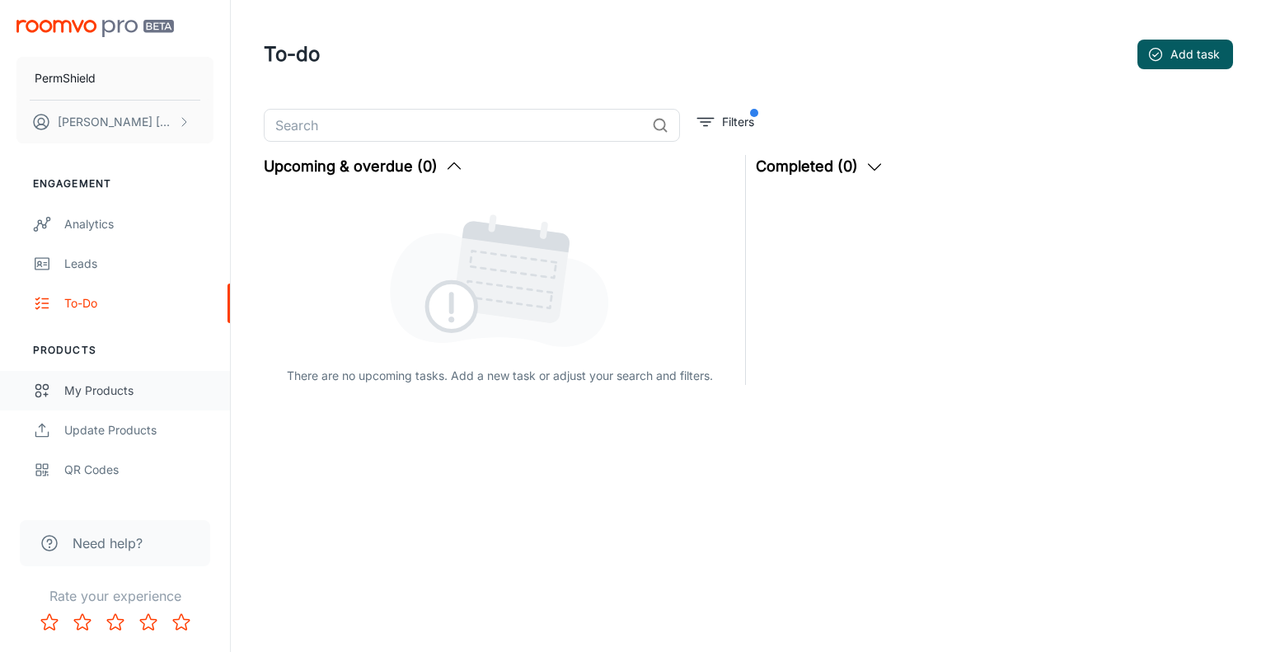
click at [129, 392] on div "My Products" at bounding box center [138, 391] width 149 height 18
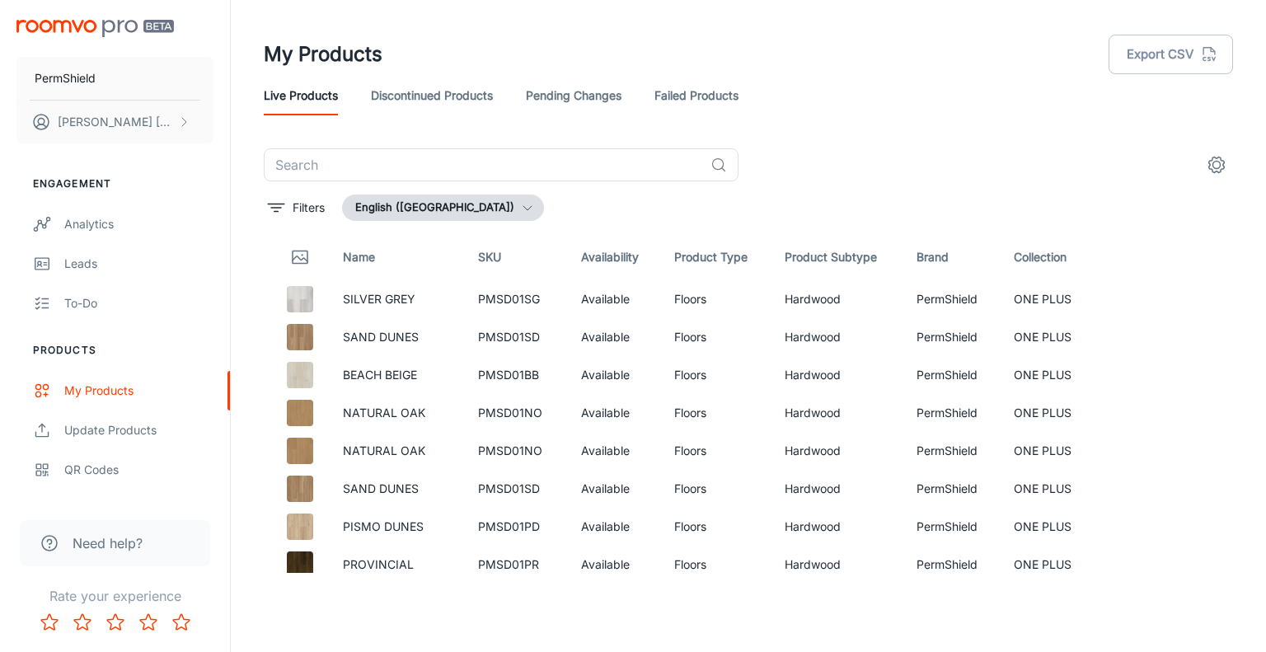
click at [1213, 164] on circle "settings" at bounding box center [1216, 165] width 7 height 7
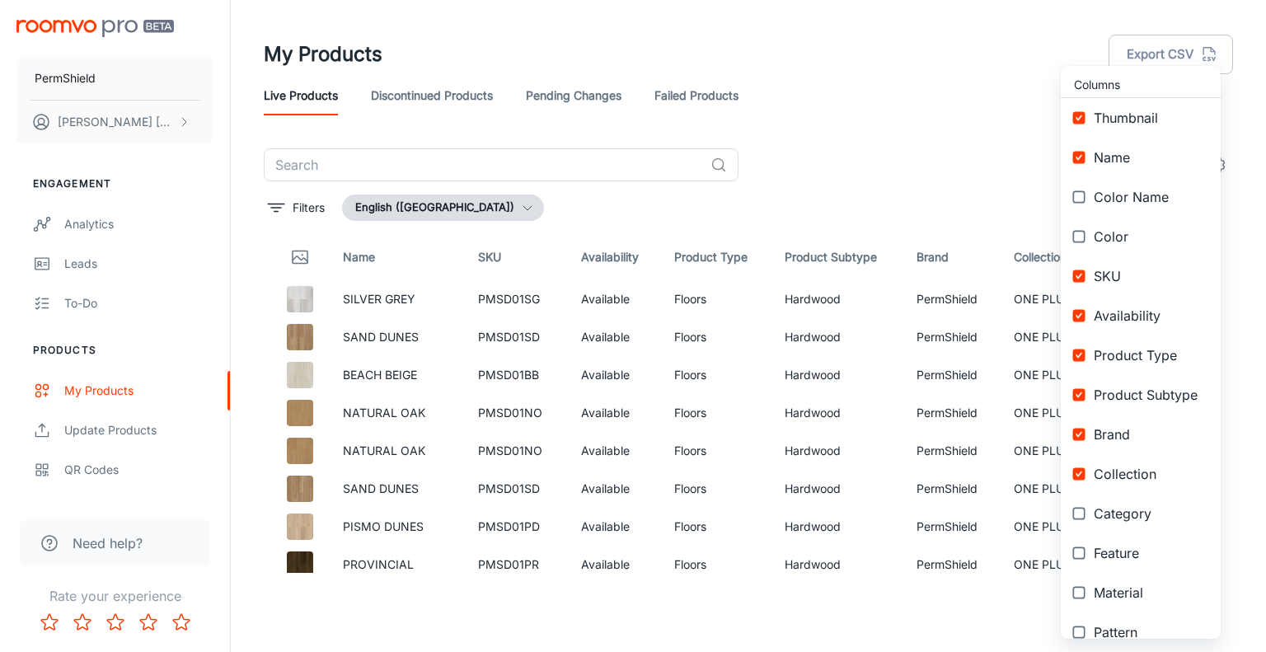
click at [837, 64] on div at bounding box center [633, 326] width 1266 height 652
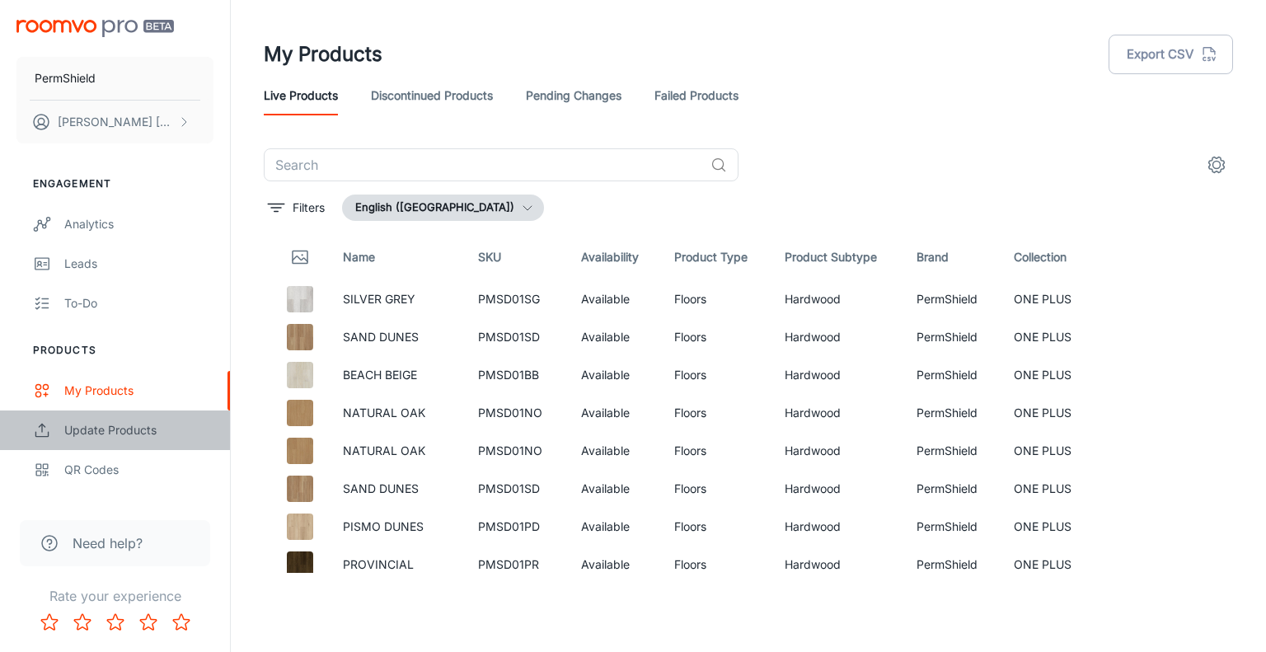
click at [102, 433] on div "Update Products" at bounding box center [138, 430] width 149 height 18
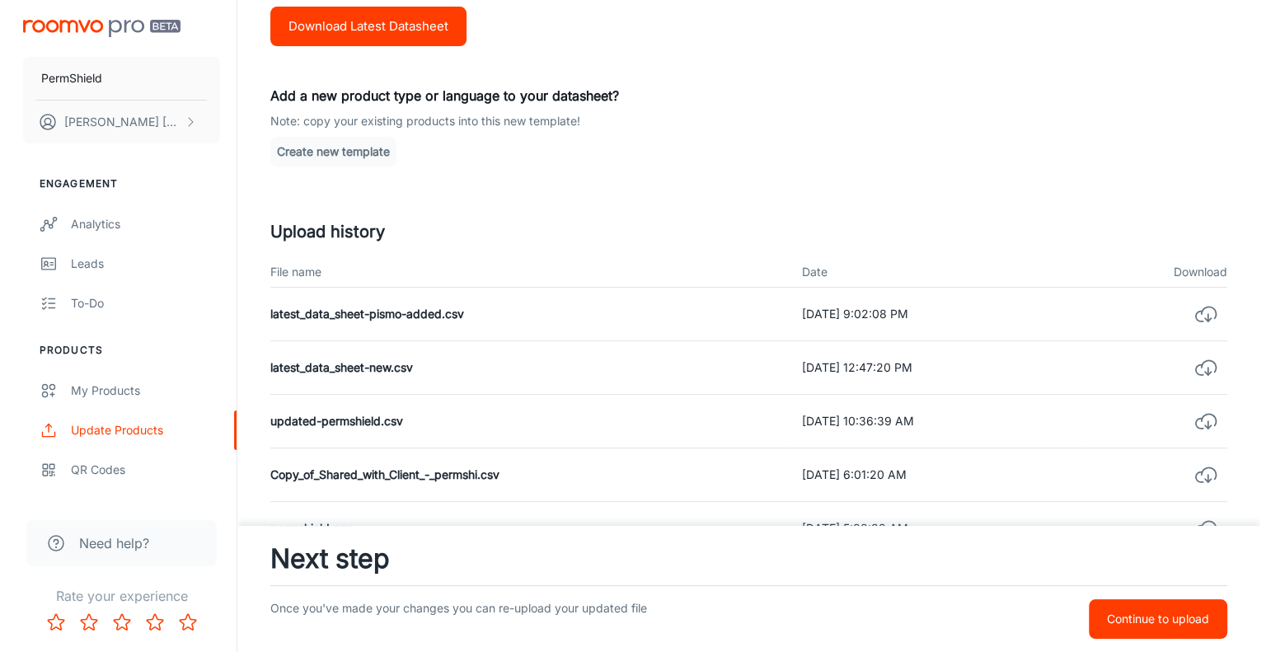
scroll to position [265, 0]
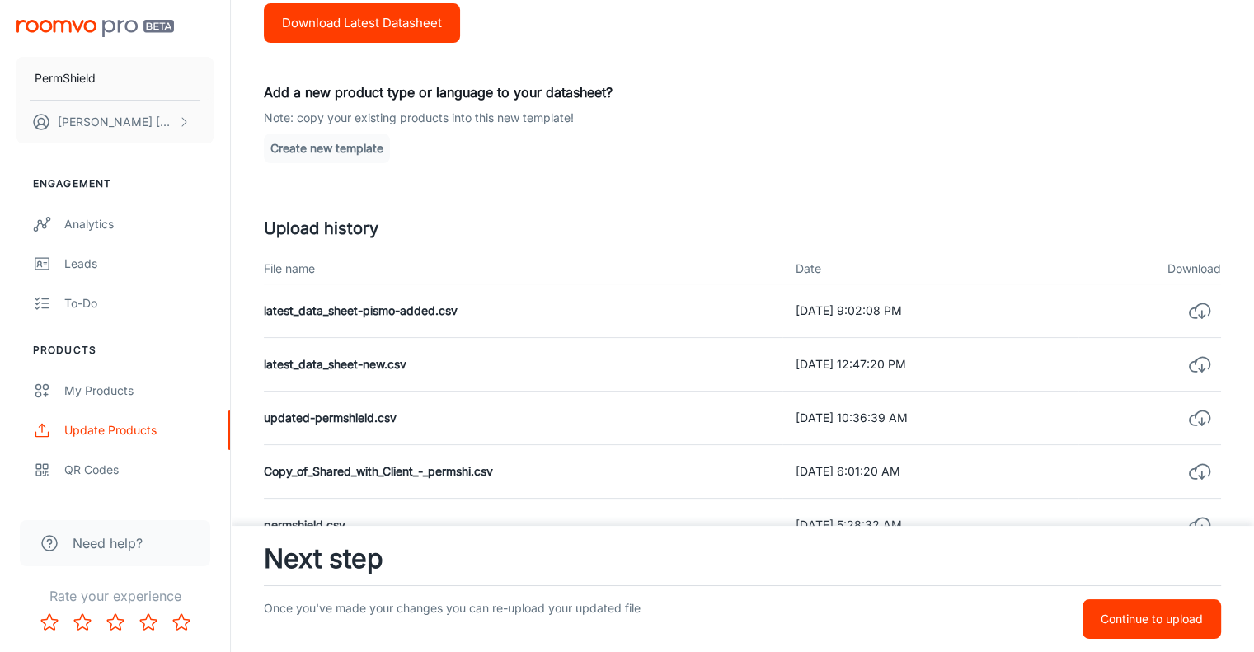
click at [354, 143] on button "Create new template" at bounding box center [327, 149] width 126 height 30
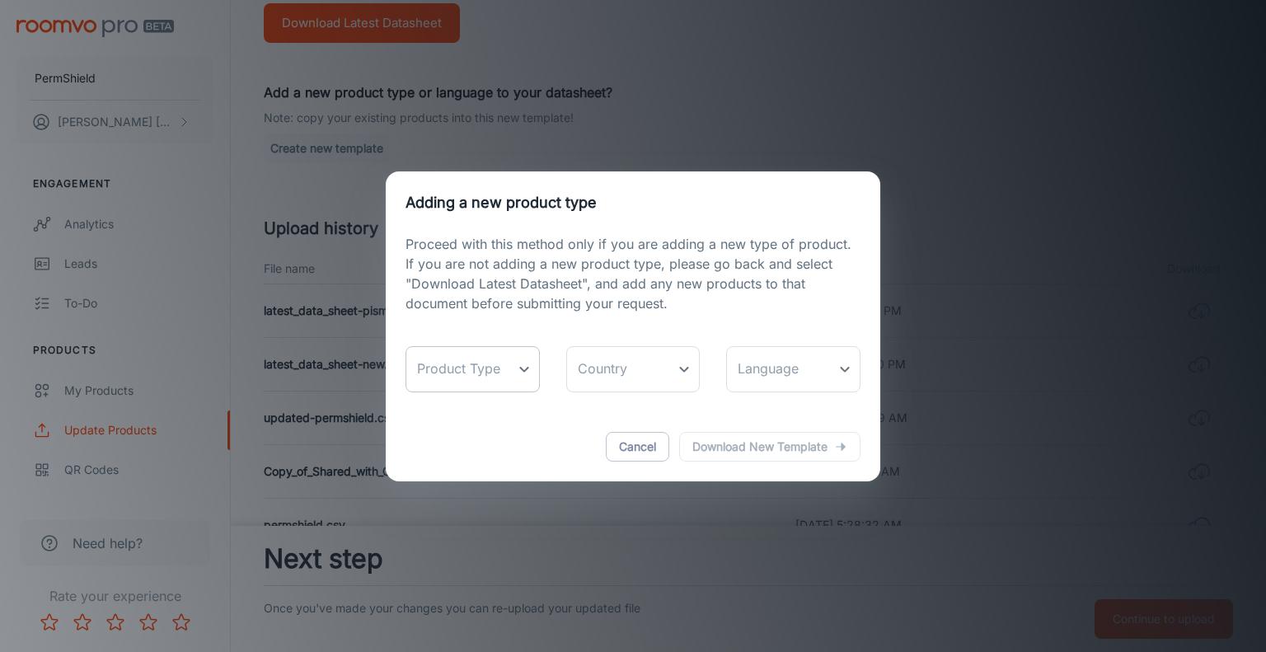
click at [534, 365] on body "PermShield Arilson Paiva Engagement Analytics Leads To-do Products My Products …" at bounding box center [633, 61] width 1266 height 652
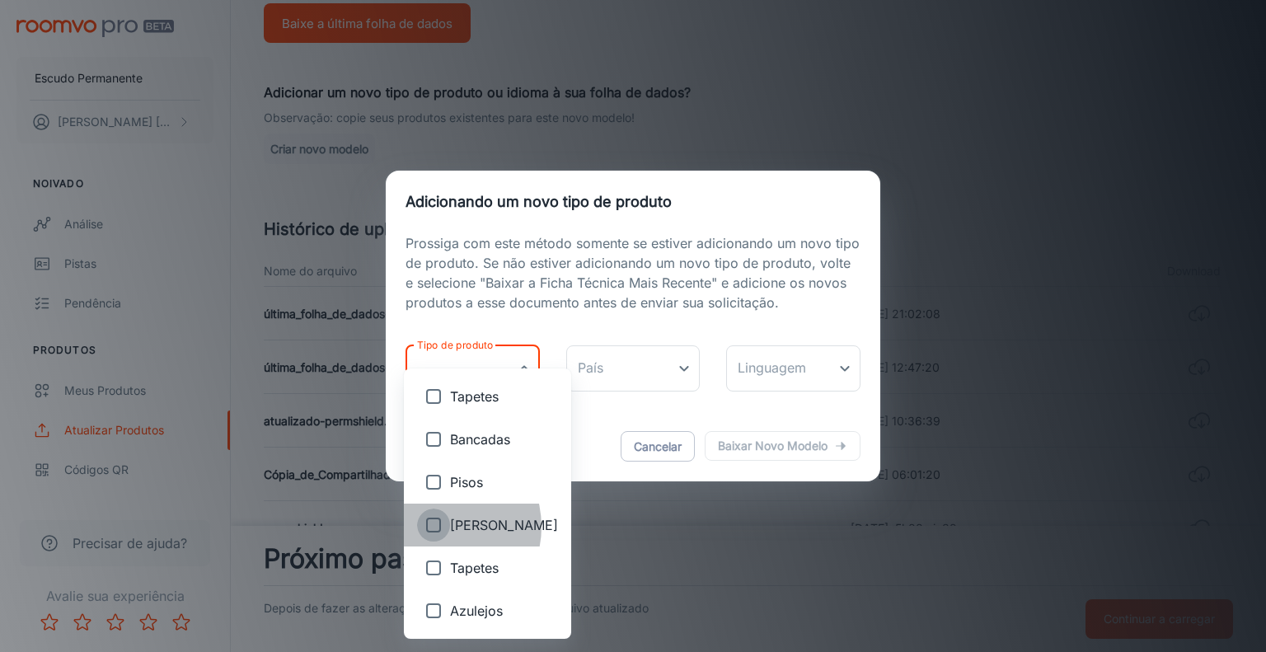
click at [434, 527] on input "checkbox" at bounding box center [433, 525] width 33 height 33
checkbox input "true"
type input "Paint"
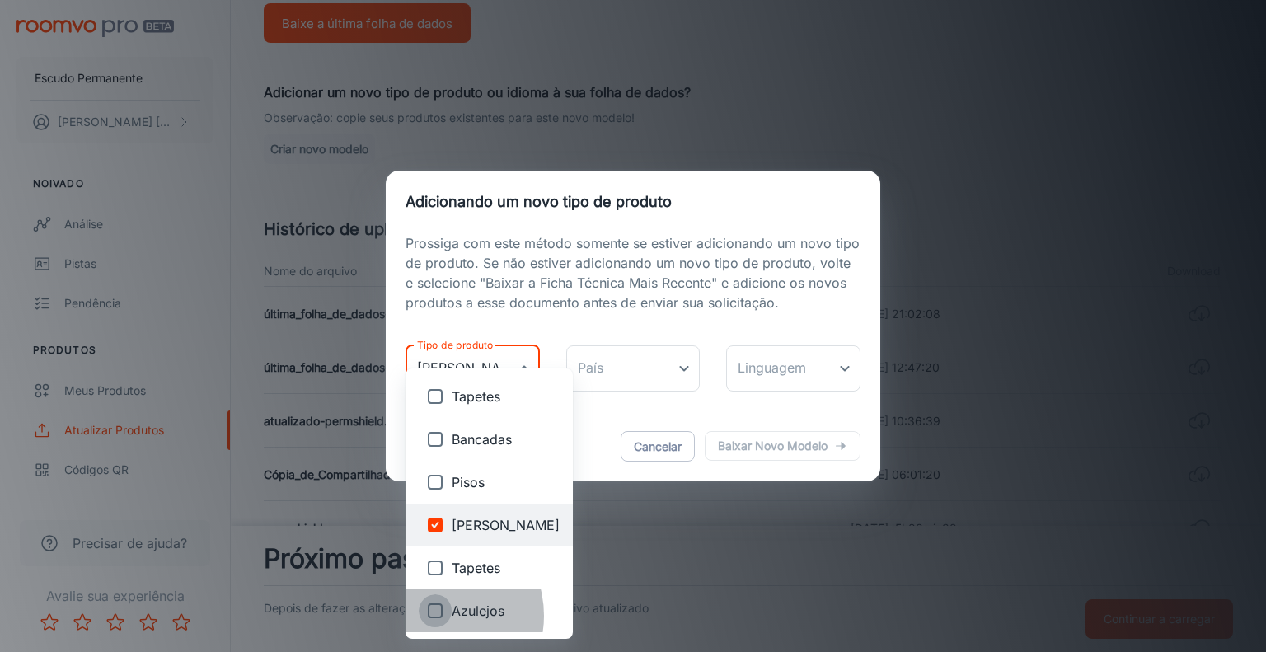
click at [432, 616] on input "checkbox" at bounding box center [435, 610] width 33 height 33
checkbox input "true"
click at [588, 443] on div at bounding box center [633, 326] width 1266 height 652
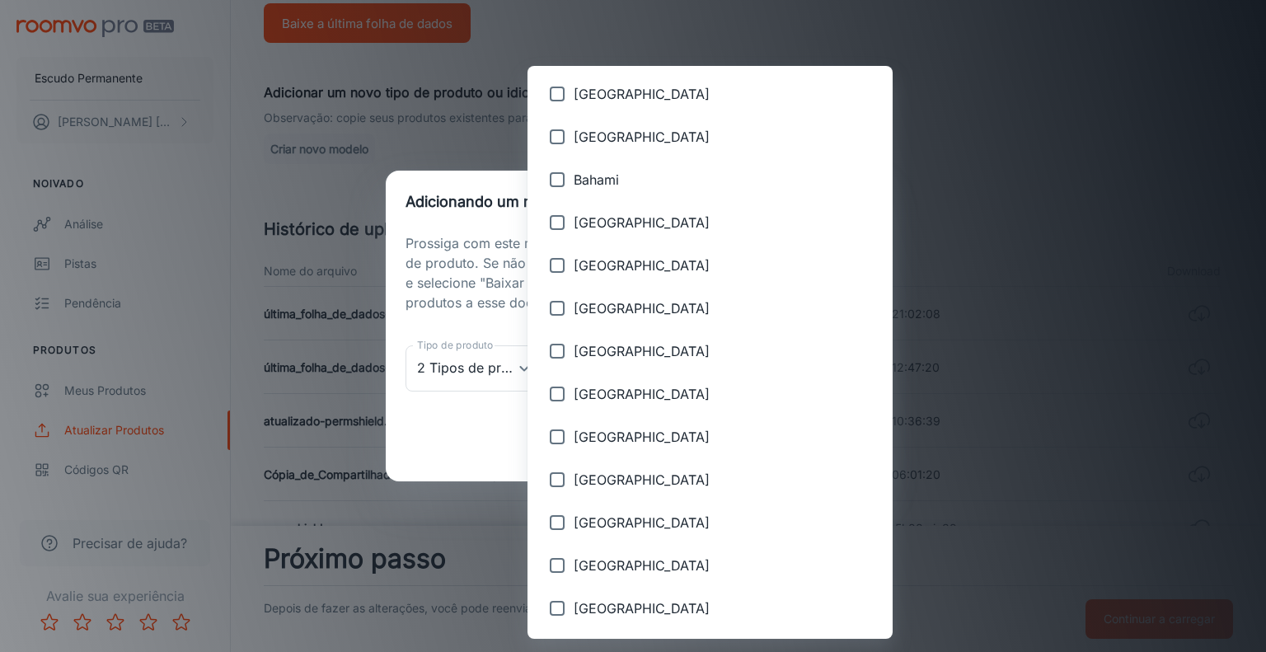
click at [678, 373] on body "Escudo Permanente Arilson Paiva Noivado Análise Pistas Pendência Produtos Meus …" at bounding box center [633, 61] width 1266 height 652
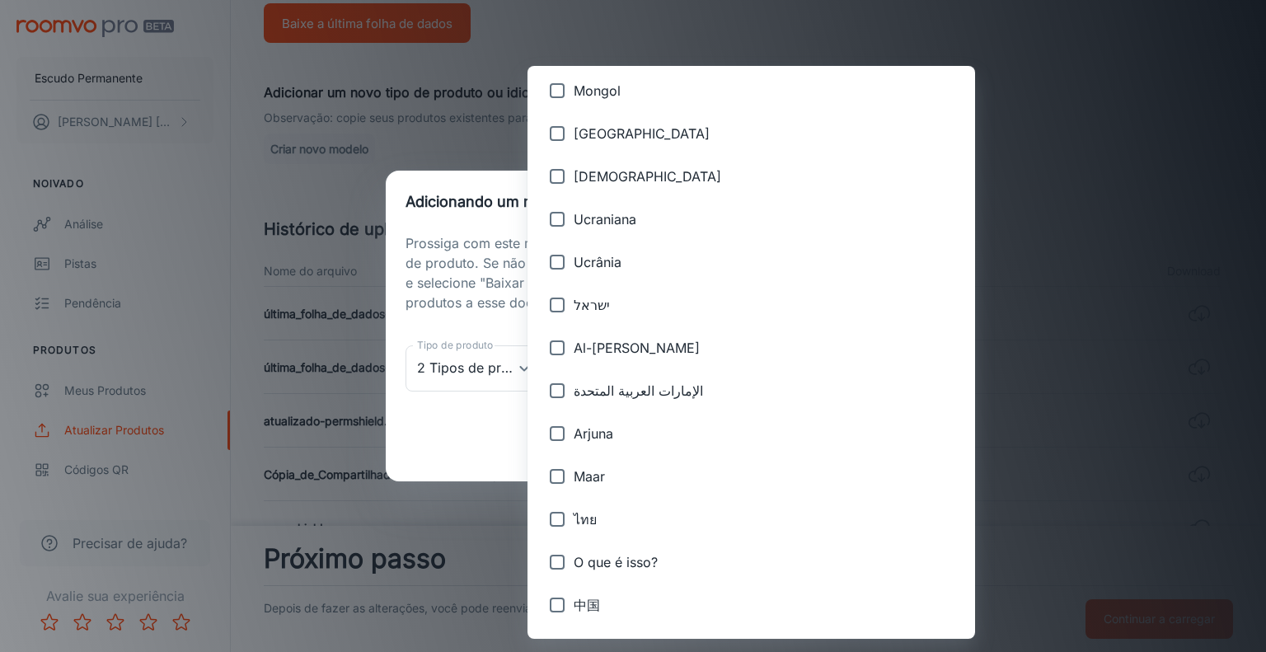
scroll to position [3083, 0]
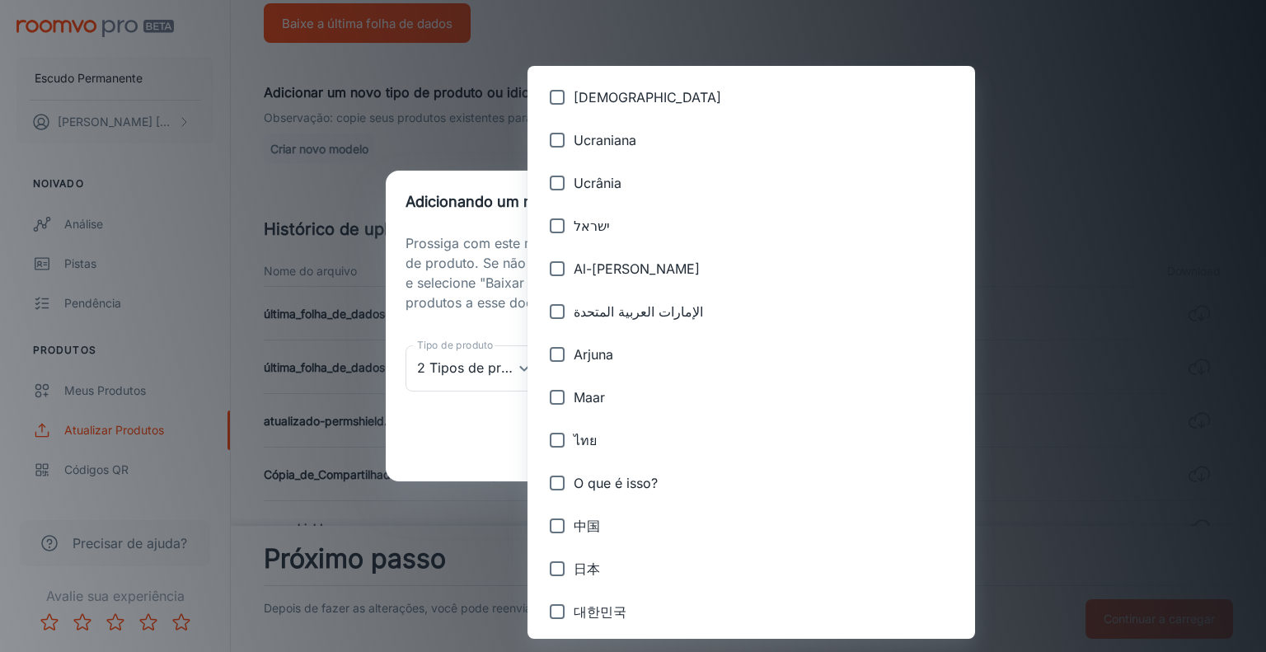
click at [1011, 410] on div at bounding box center [633, 326] width 1266 height 652
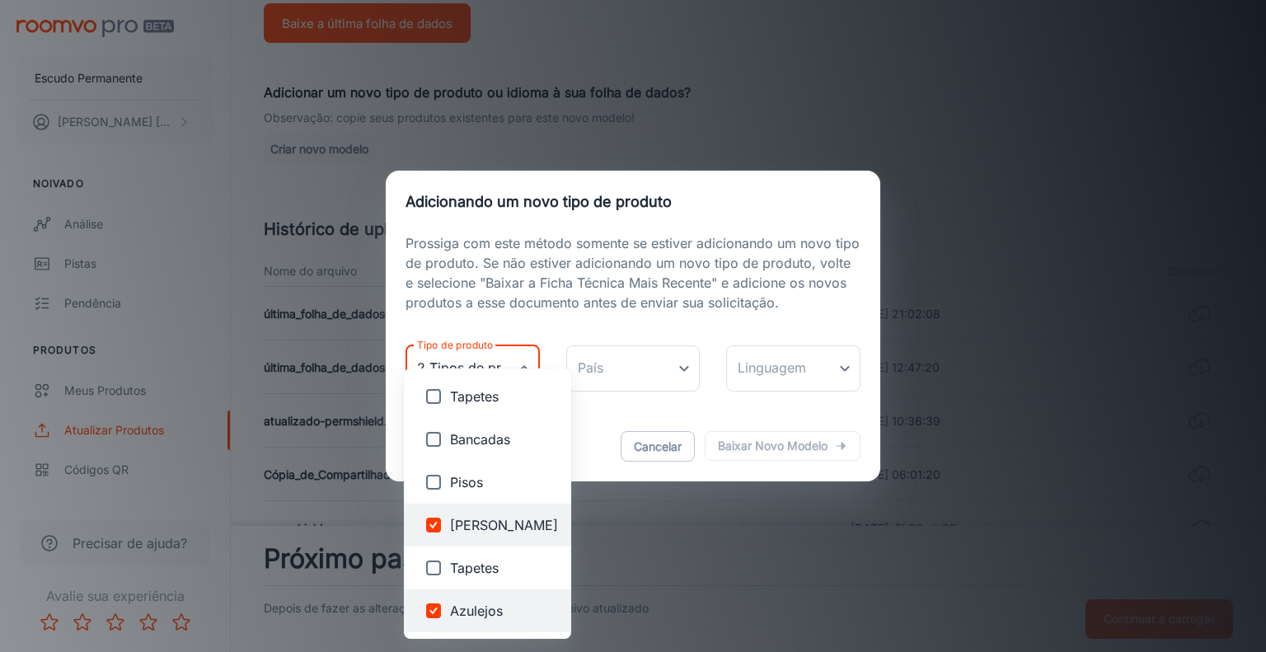
click at [528, 377] on body "Escudo Permanente Arilson Paiva Noivado Análise Pistas Pendência Produtos Meus …" at bounding box center [633, 61] width 1266 height 652
click at [462, 404] on font "Tapetes" at bounding box center [474, 396] width 49 height 16
type input "Paint,Tiles,Carpets"
checkbox input "true"
click at [693, 377] on div at bounding box center [633, 326] width 1266 height 652
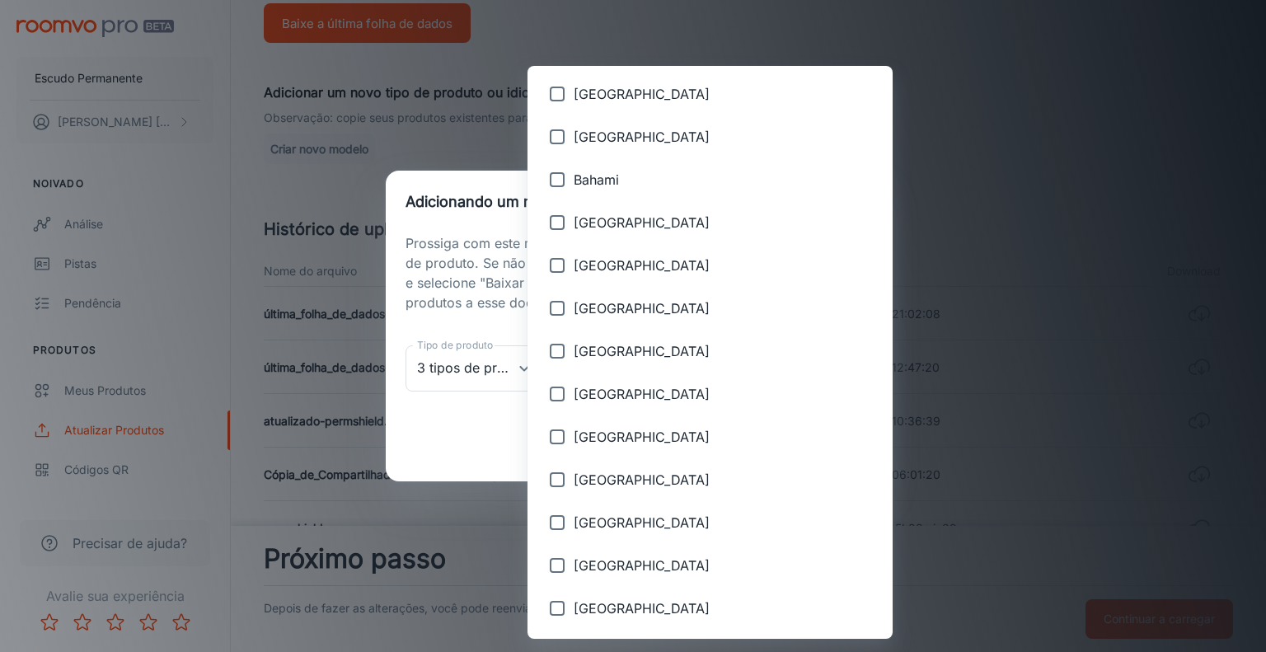
click at [664, 354] on body "Escudo Permanente Arilson Paiva Noivado Análise Pistas Pendência Produtos Meus …" at bounding box center [633, 61] width 1266 height 652
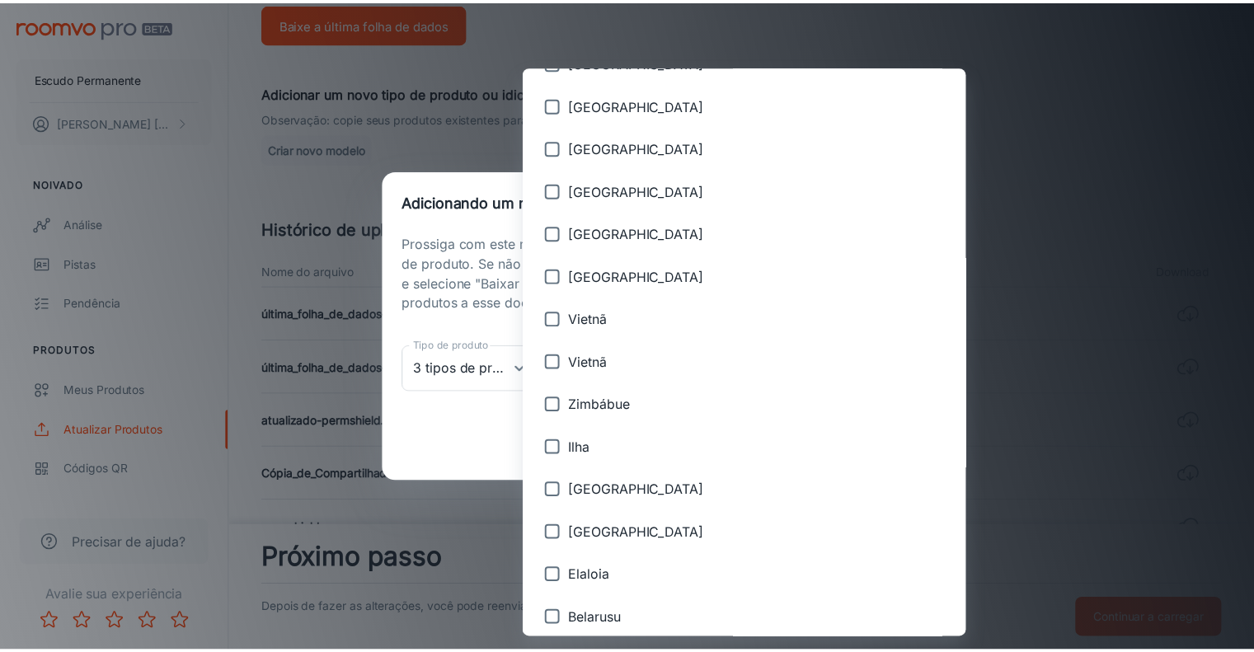
scroll to position [2146, 0]
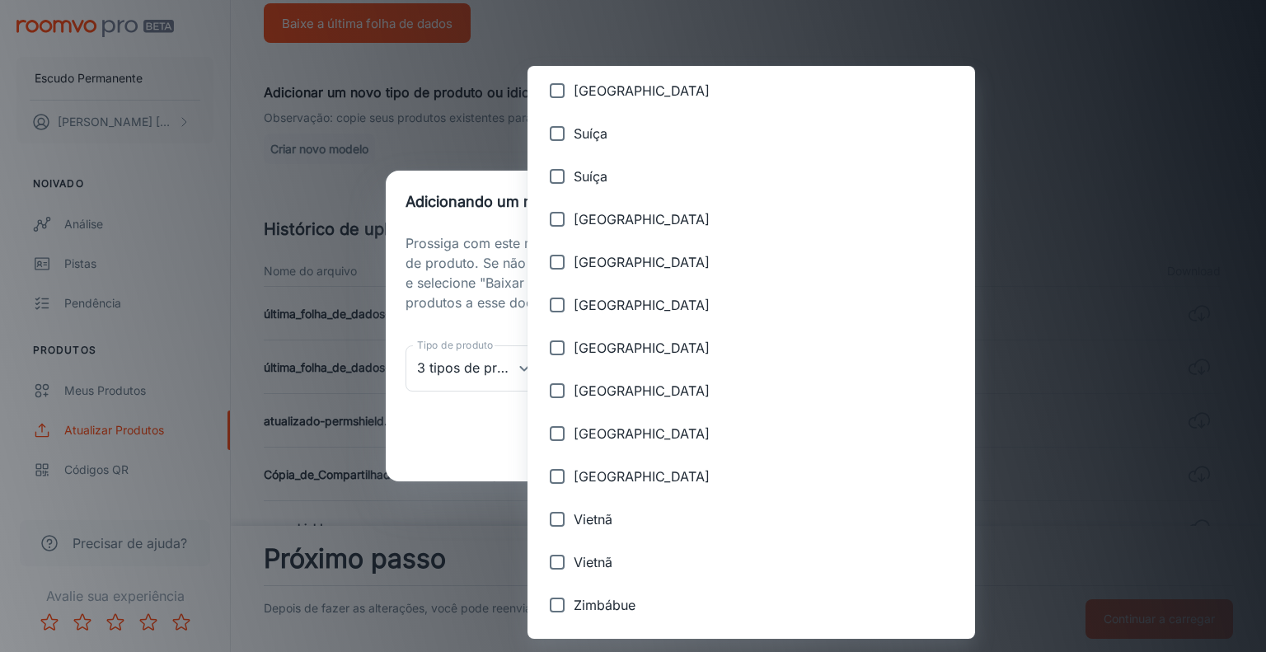
click at [673, 480] on span "Estados Unidos" at bounding box center [768, 477] width 388 height 20
type input "United States"
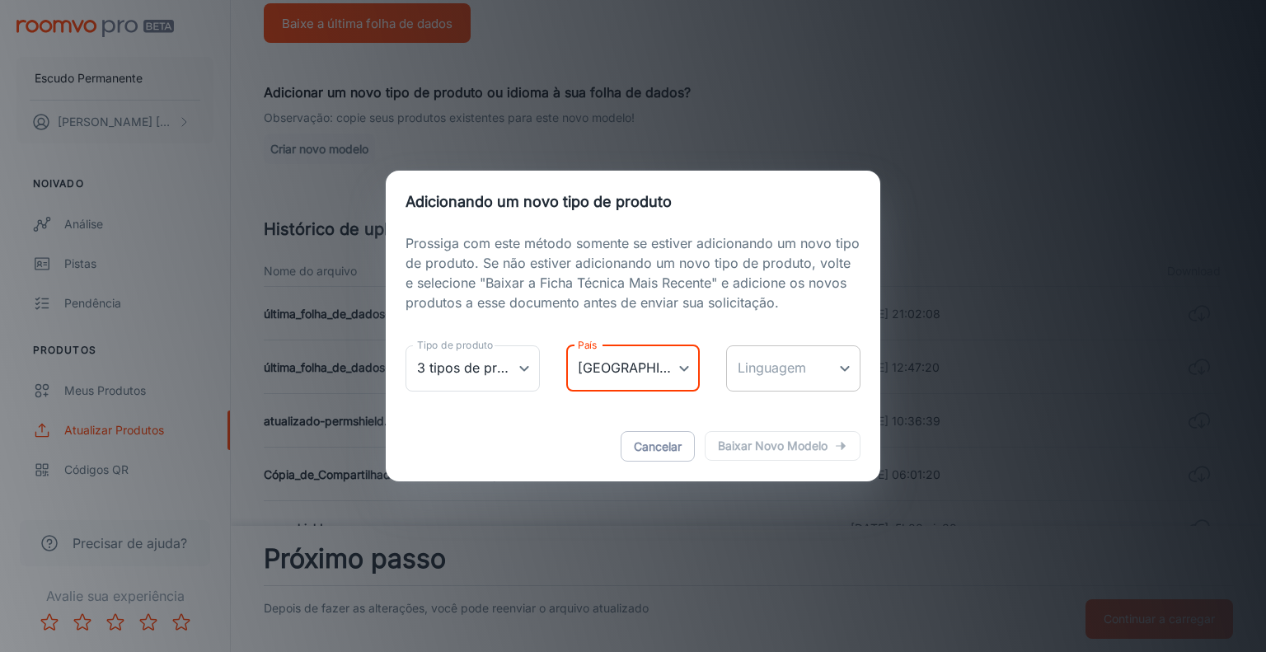
click at [836, 375] on body "Escudo Permanente Arilson Paiva Noivado Análise Pistas Pendência Produtos Meus …" at bounding box center [633, 61] width 1266 height 652
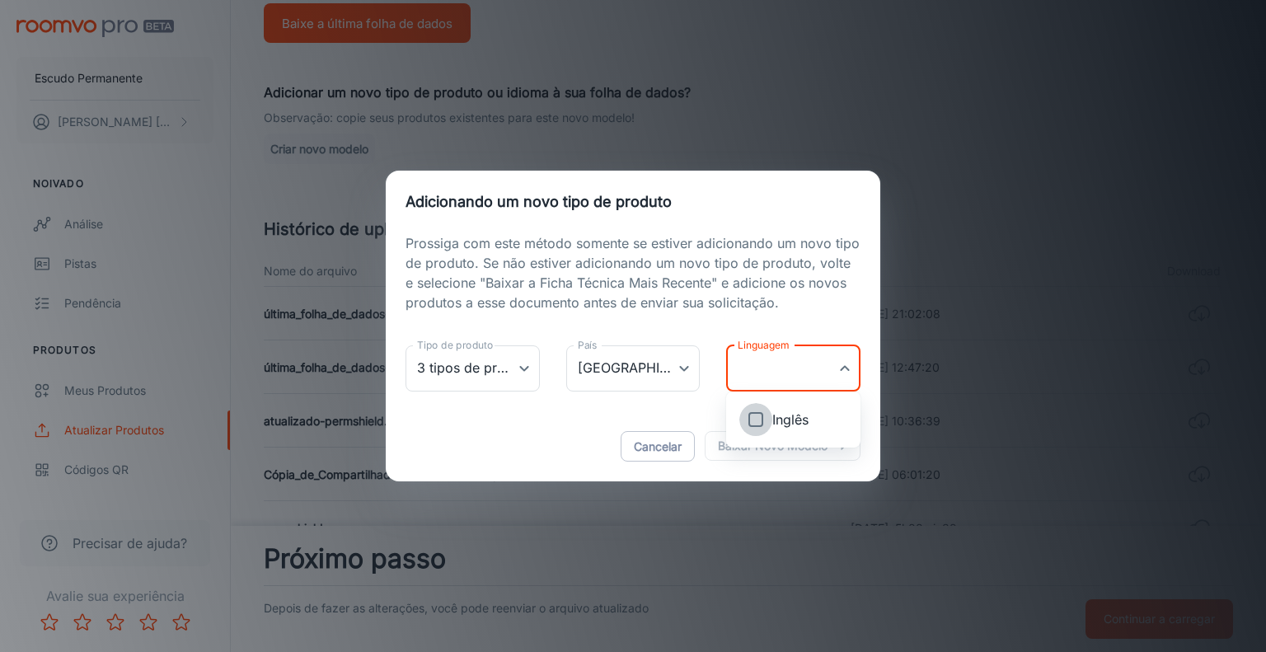
click at [755, 416] on input "checkbox" at bounding box center [755, 419] width 33 height 33
checkbox input "true"
type input "en-us"
click at [575, 455] on div at bounding box center [633, 326] width 1266 height 652
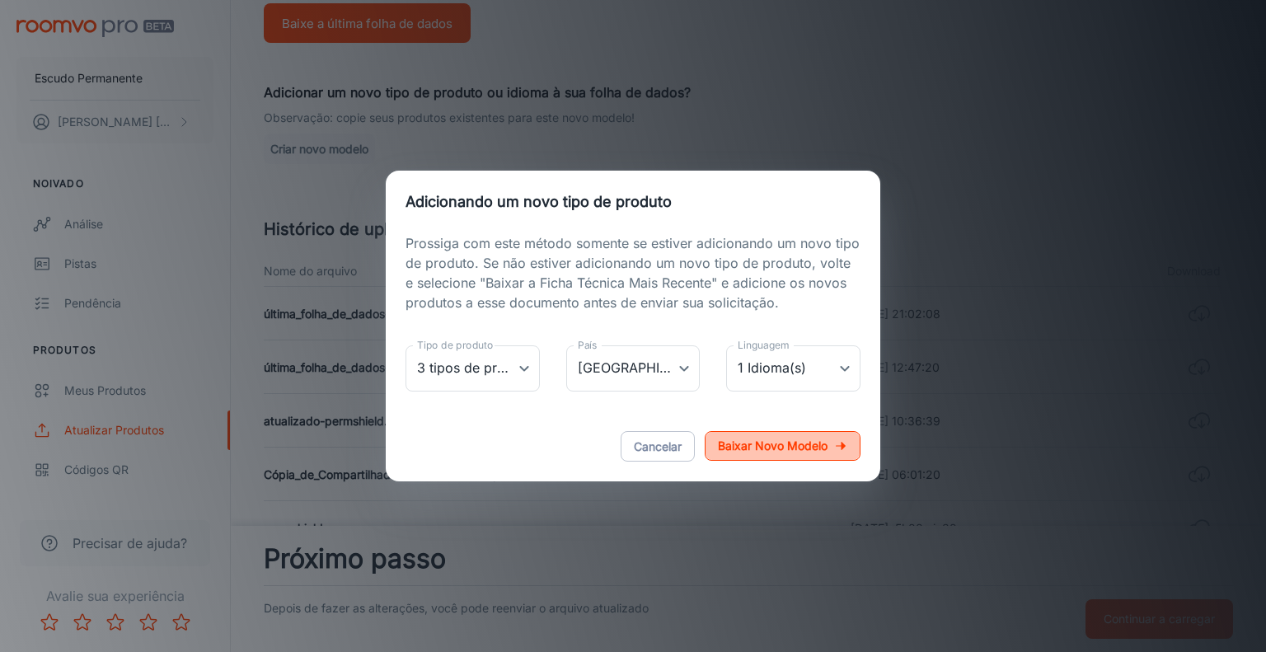
click at [772, 448] on font "Baixar novo modelo" at bounding box center [773, 445] width 110 height 14
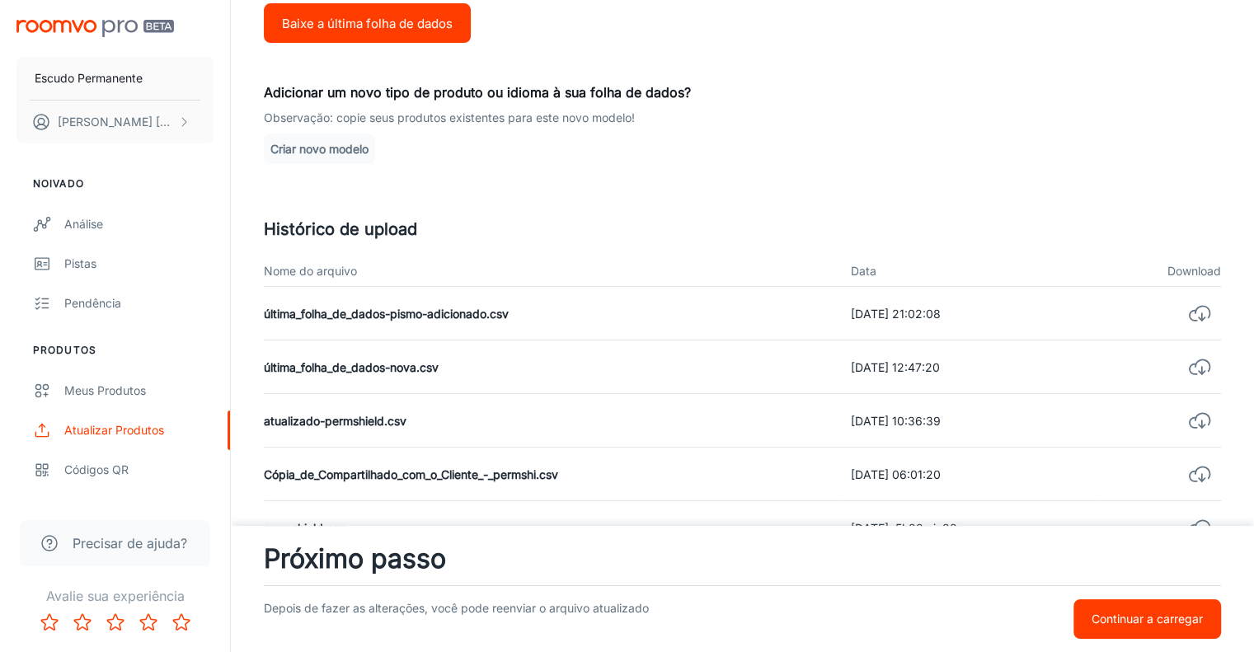
click at [1004, 110] on p "Observação: copie seus produtos existentes para este novo modelo!" at bounding box center [742, 118] width 957 height 18
click at [1207, 318] on icon "button" at bounding box center [1199, 313] width 23 height 23
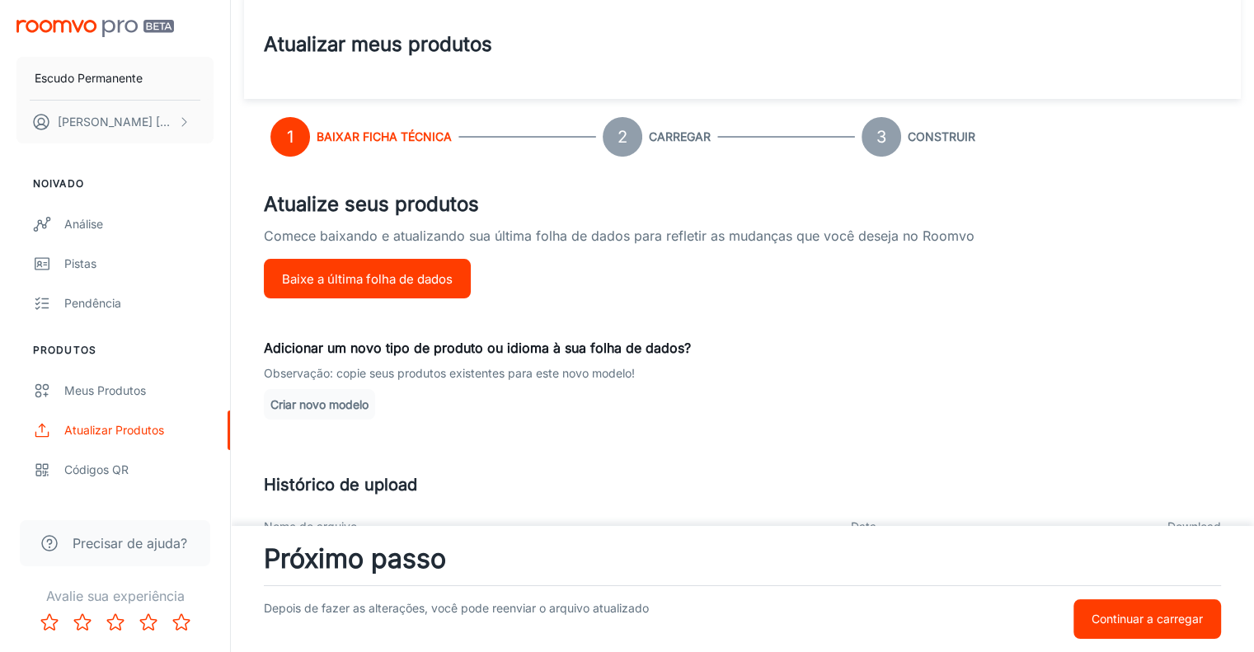
scroll to position [13, 0]
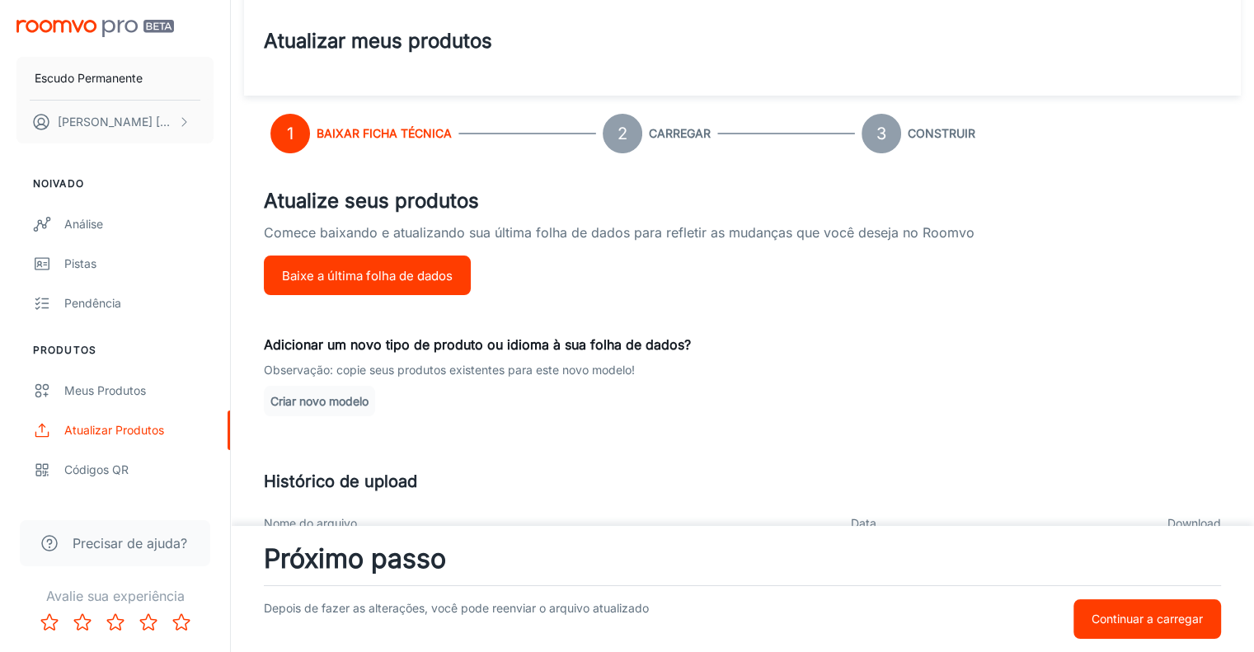
click at [336, 401] on font "Criar novo modelo" at bounding box center [319, 401] width 98 height 14
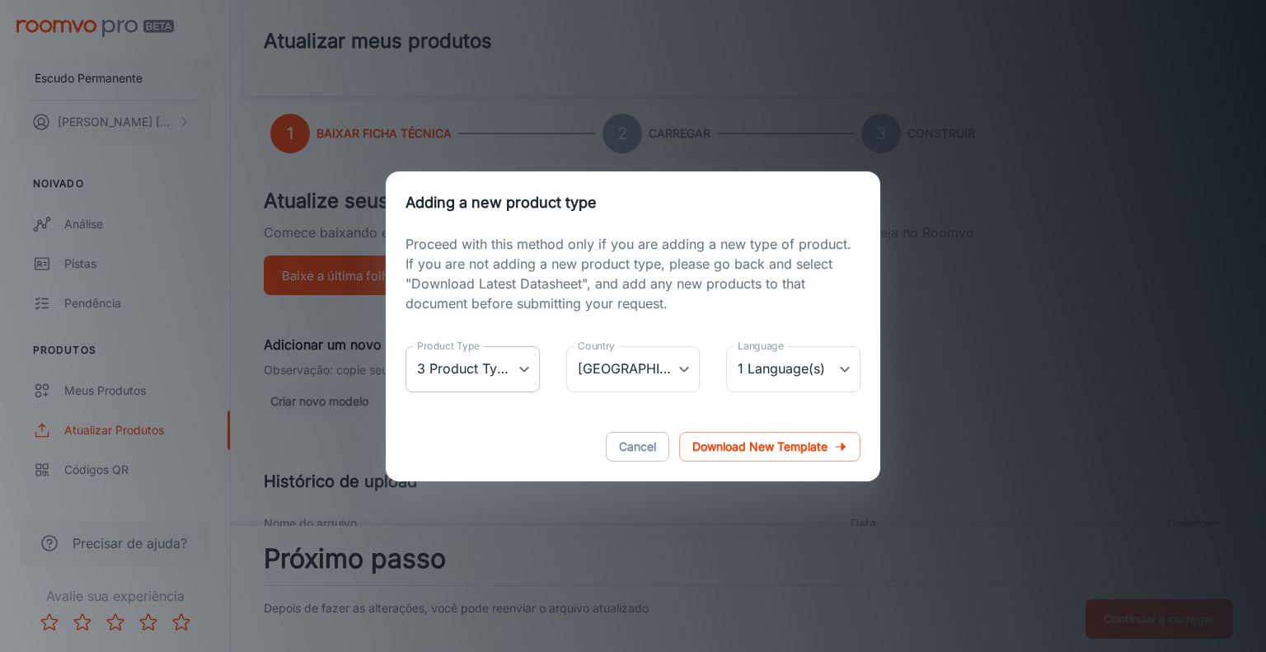
click at [531, 375] on body "Escudo Permanente Arilson Paiva Noivado Análise Pistas Pendência Produtos Meus …" at bounding box center [633, 313] width 1266 height 652
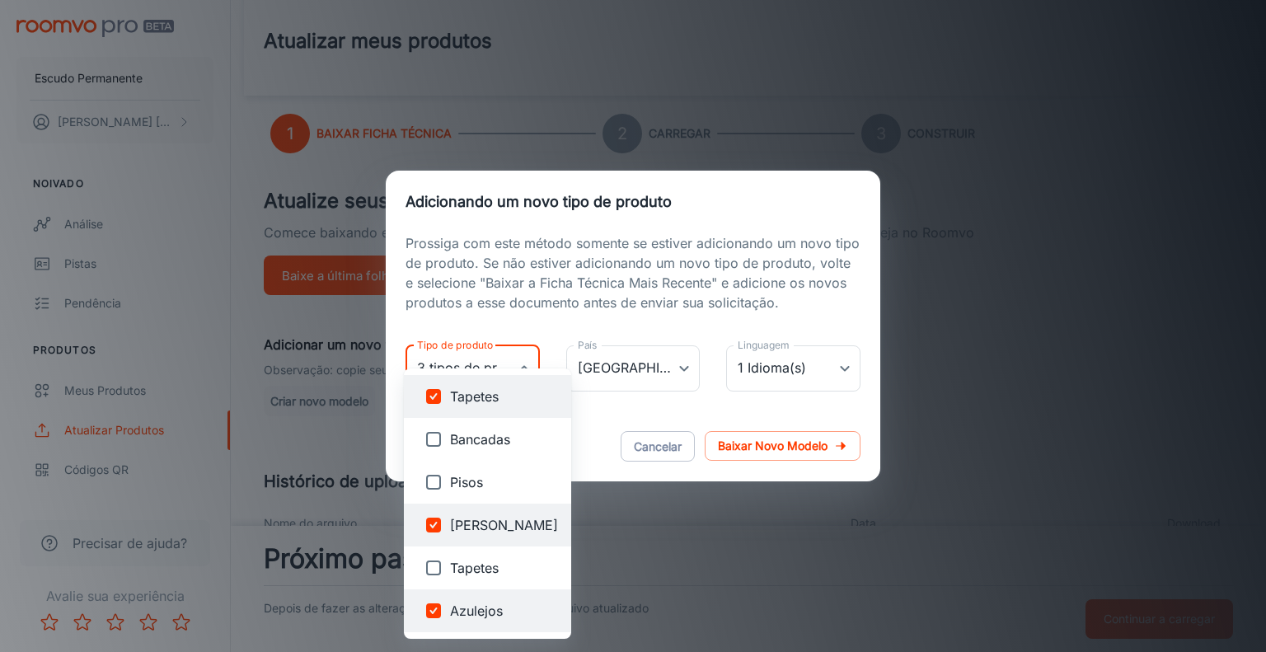
click at [598, 303] on div at bounding box center [633, 326] width 1266 height 652
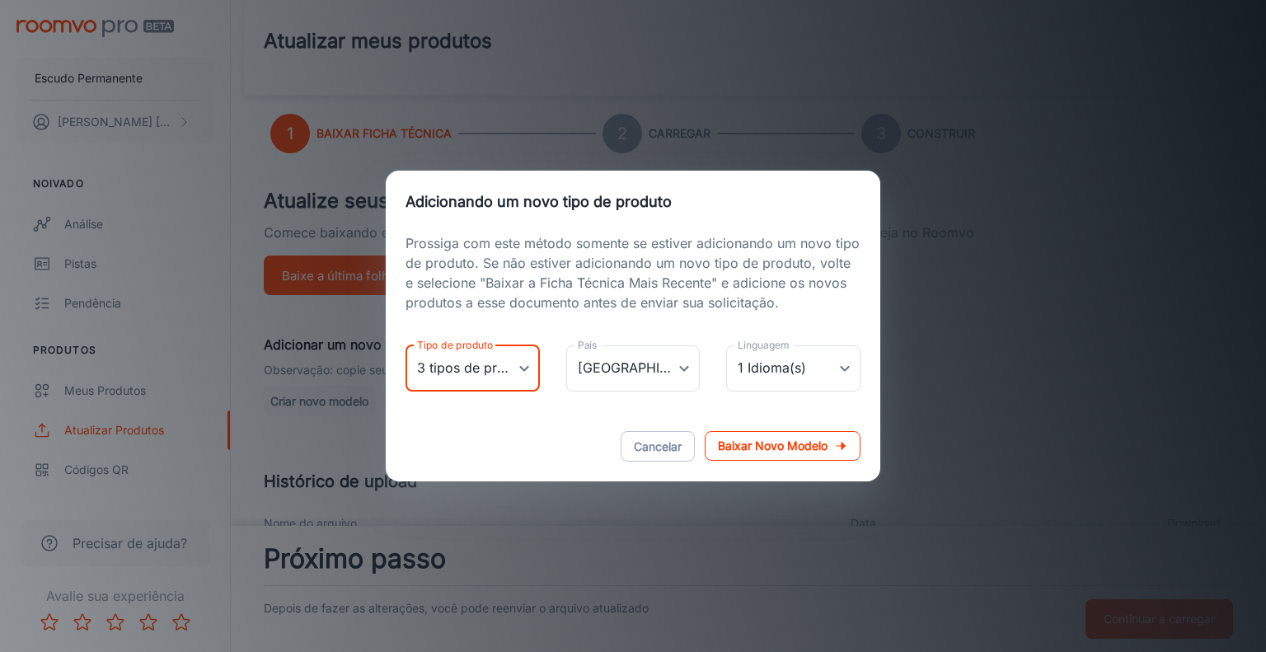
click at [776, 454] on p "Baixar novo modelo" at bounding box center [773, 446] width 110 height 20
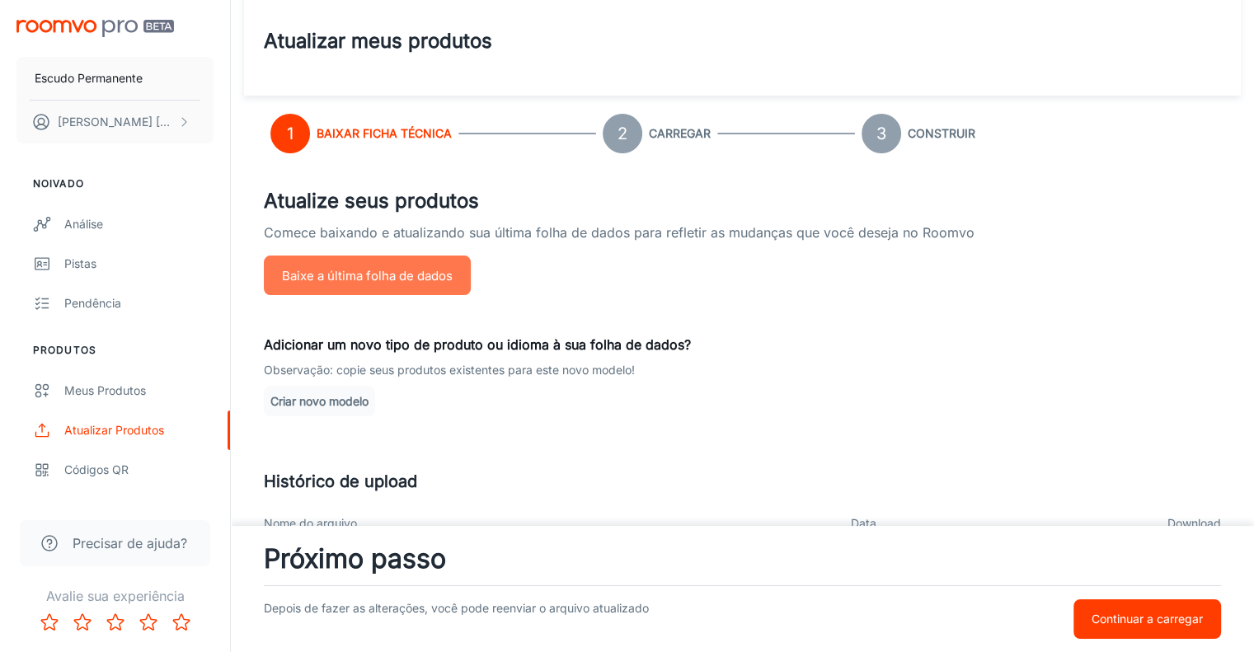
click at [406, 274] on font "Baixe a última folha de dados" at bounding box center [367, 276] width 171 height 16
